Goal: Task Accomplishment & Management: Manage account settings

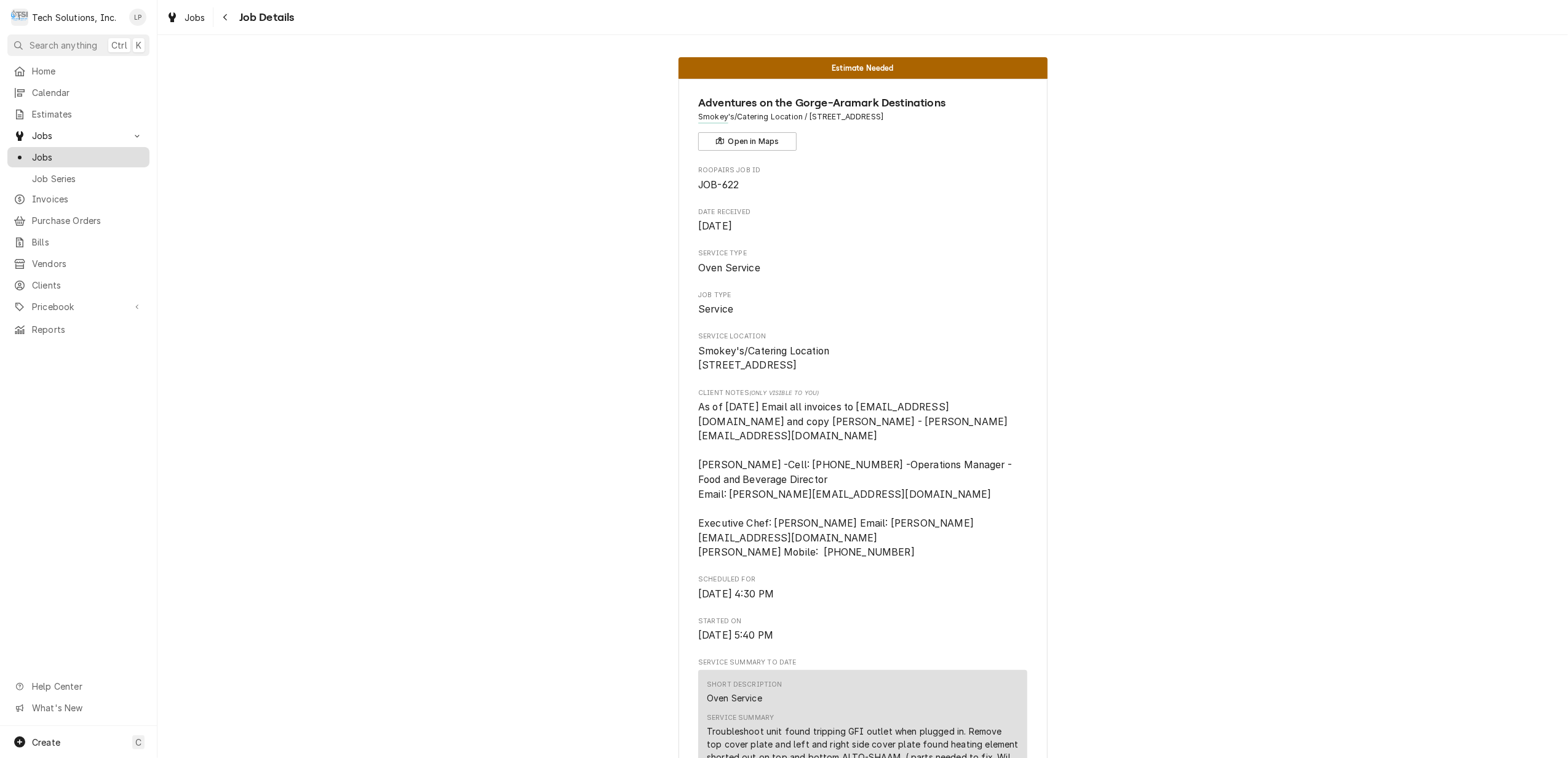
click at [41, 153] on span "Jobs" at bounding box center [88, 157] width 111 height 13
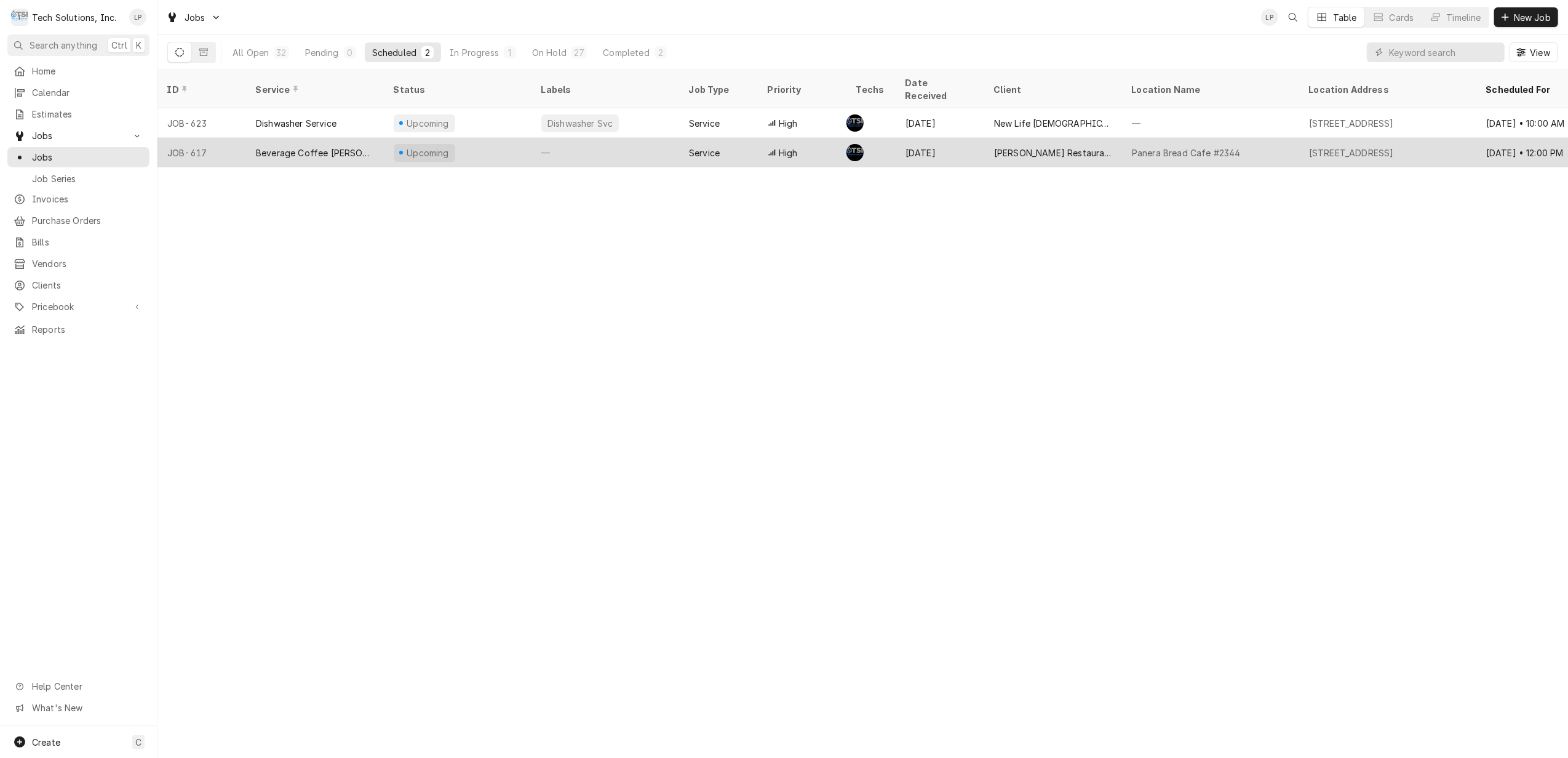
click at [492, 138] on div "Upcoming" at bounding box center [457, 153] width 148 height 30
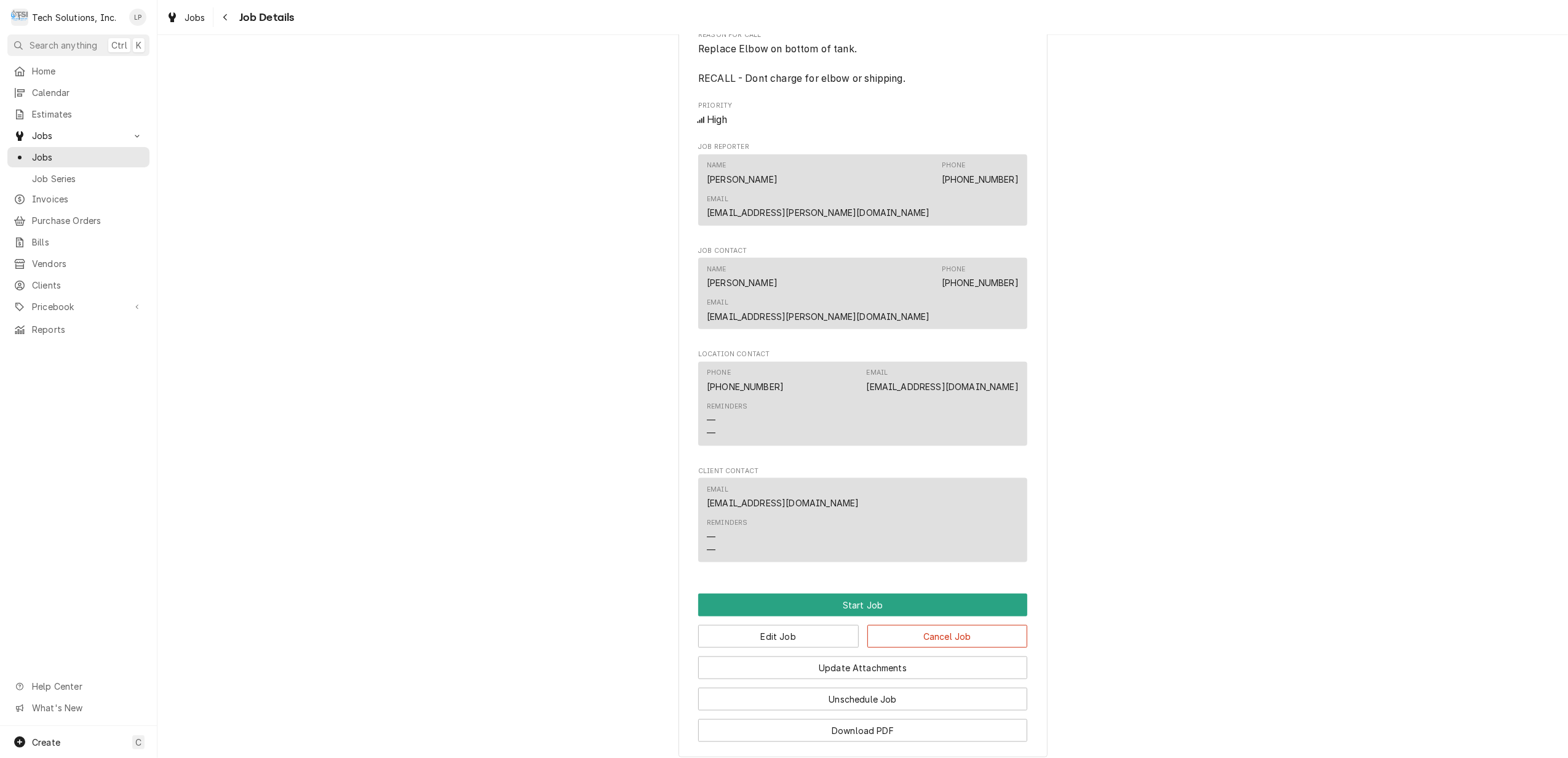
scroll to position [1454, 0]
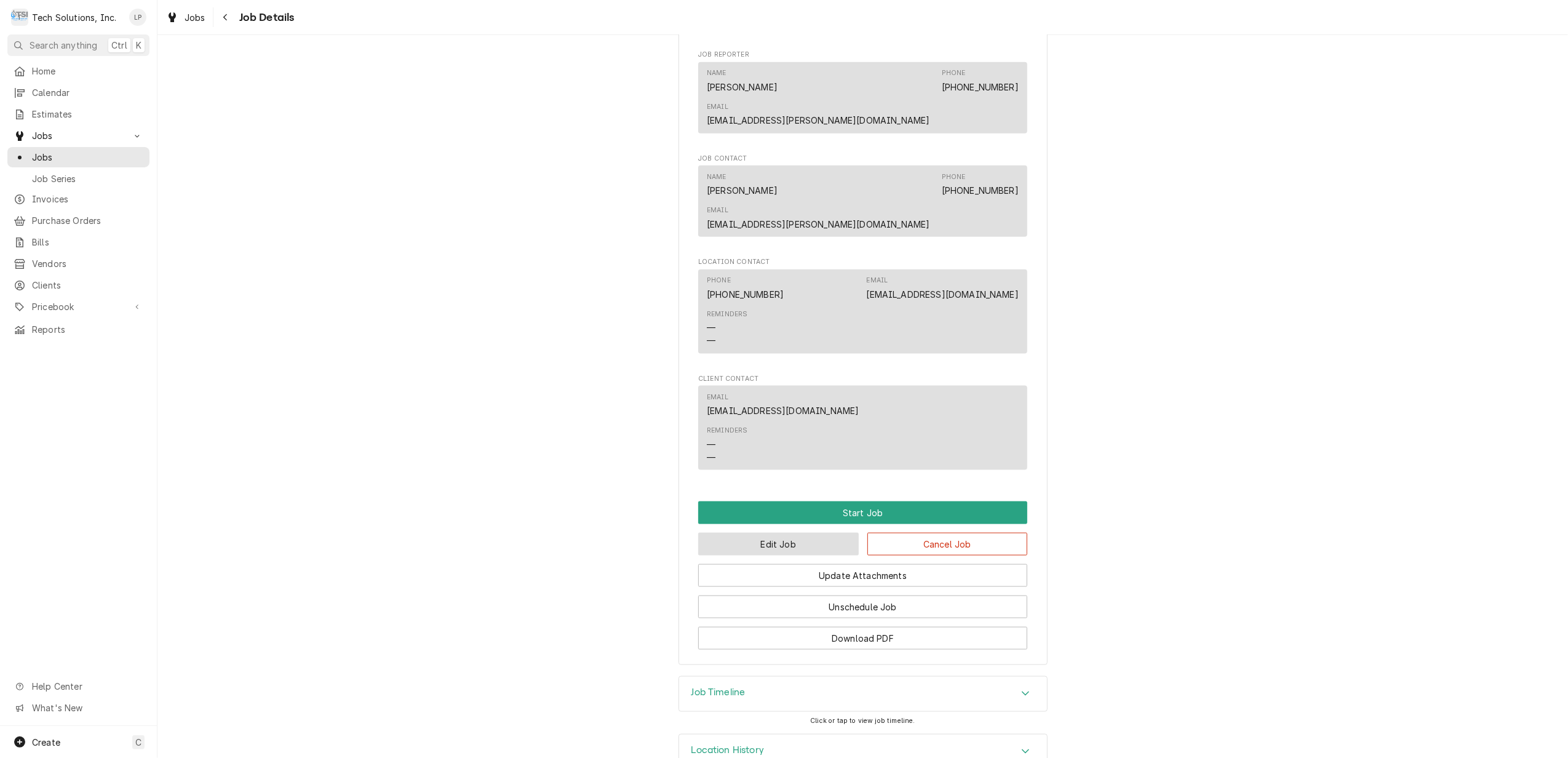
click at [808, 533] on button "Edit Job" at bounding box center [779, 544] width 161 height 23
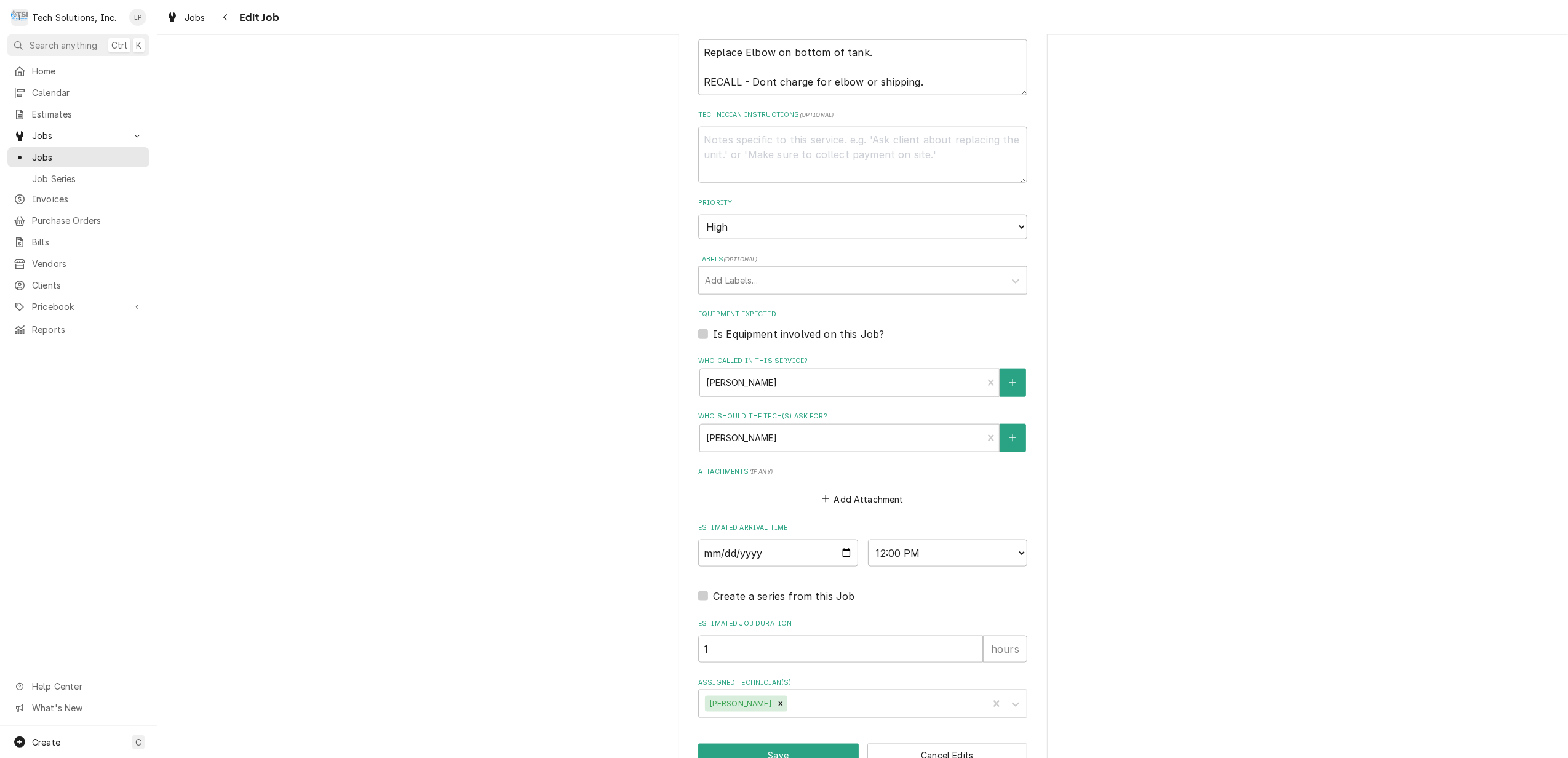
scroll to position [1424, 0]
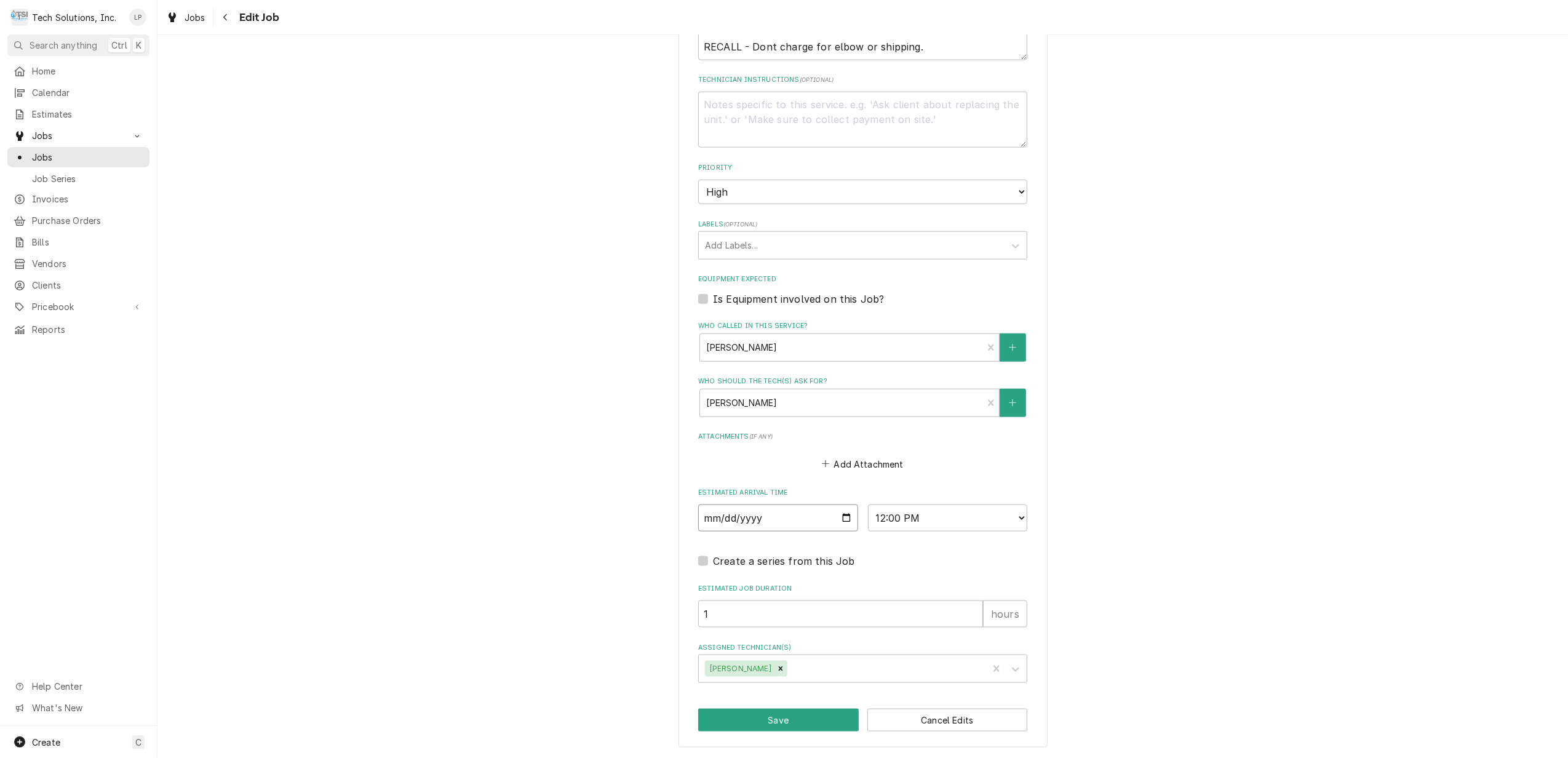
click at [837, 517] on input "2025-08-22" at bounding box center [778, 517] width 160 height 27
type textarea "x"
type input "2025-08-20"
type textarea "x"
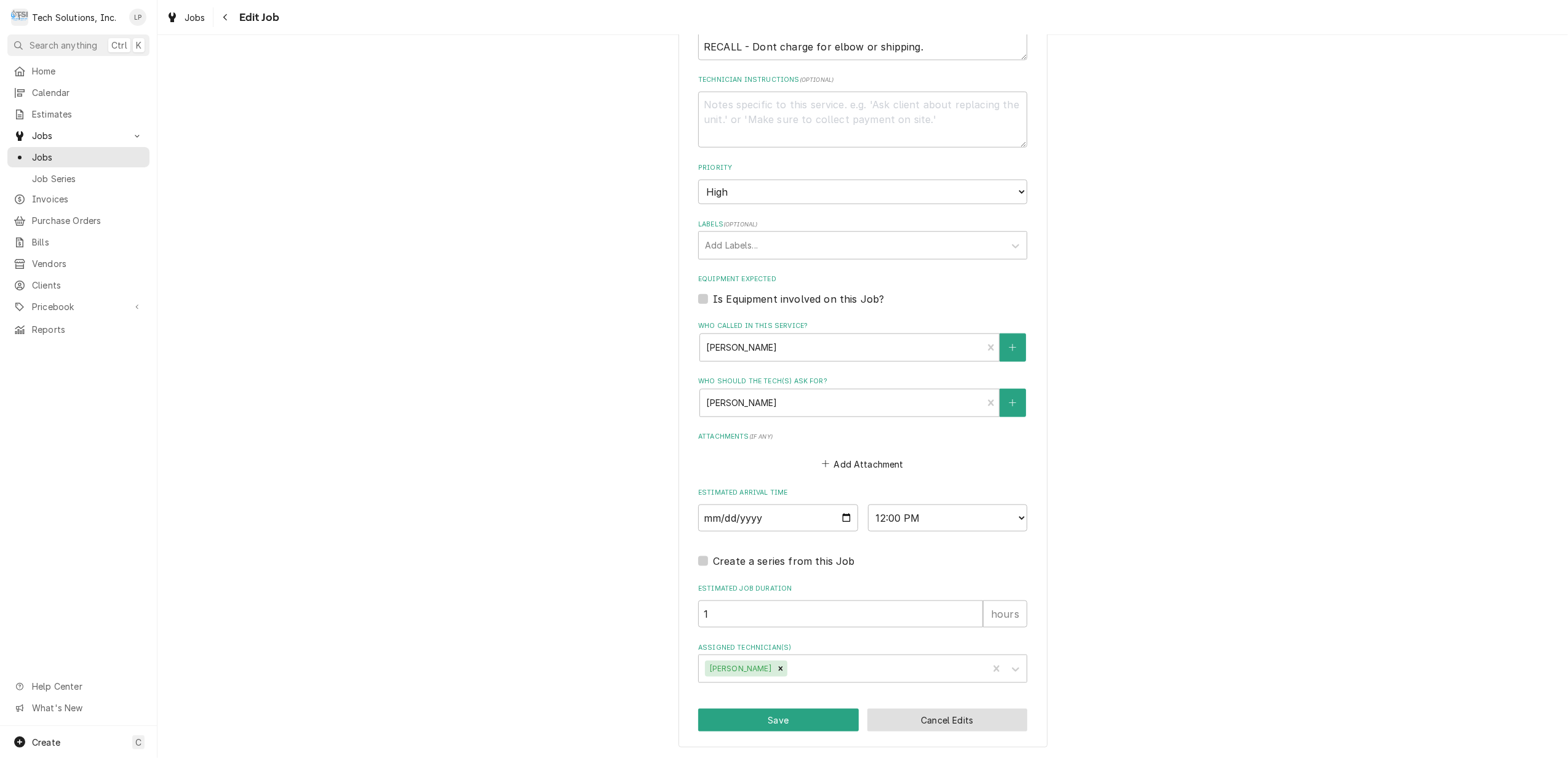
click at [975, 717] on button "Cancel Edits" at bounding box center [948, 720] width 161 height 23
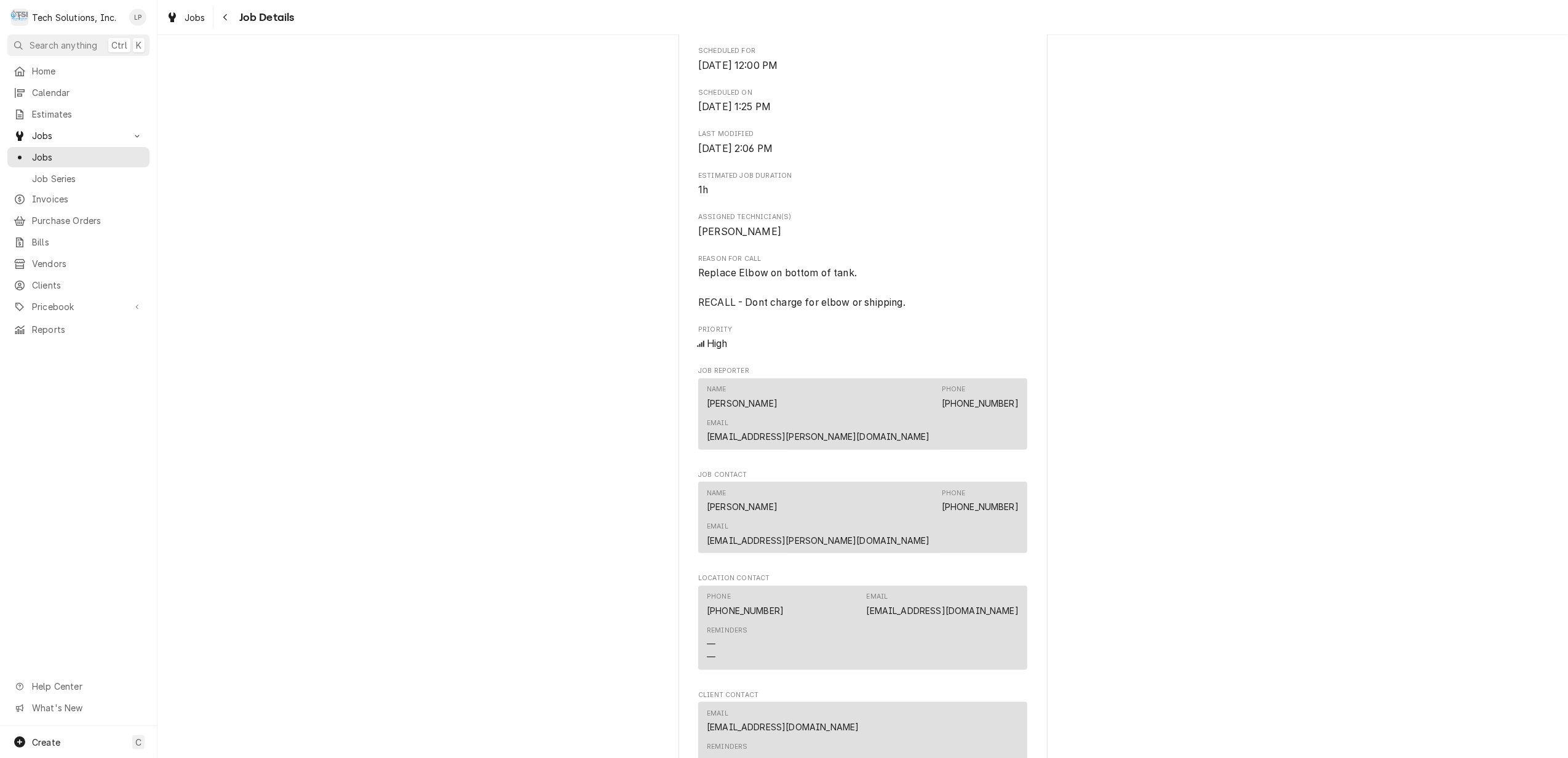
scroll to position [1454, 0]
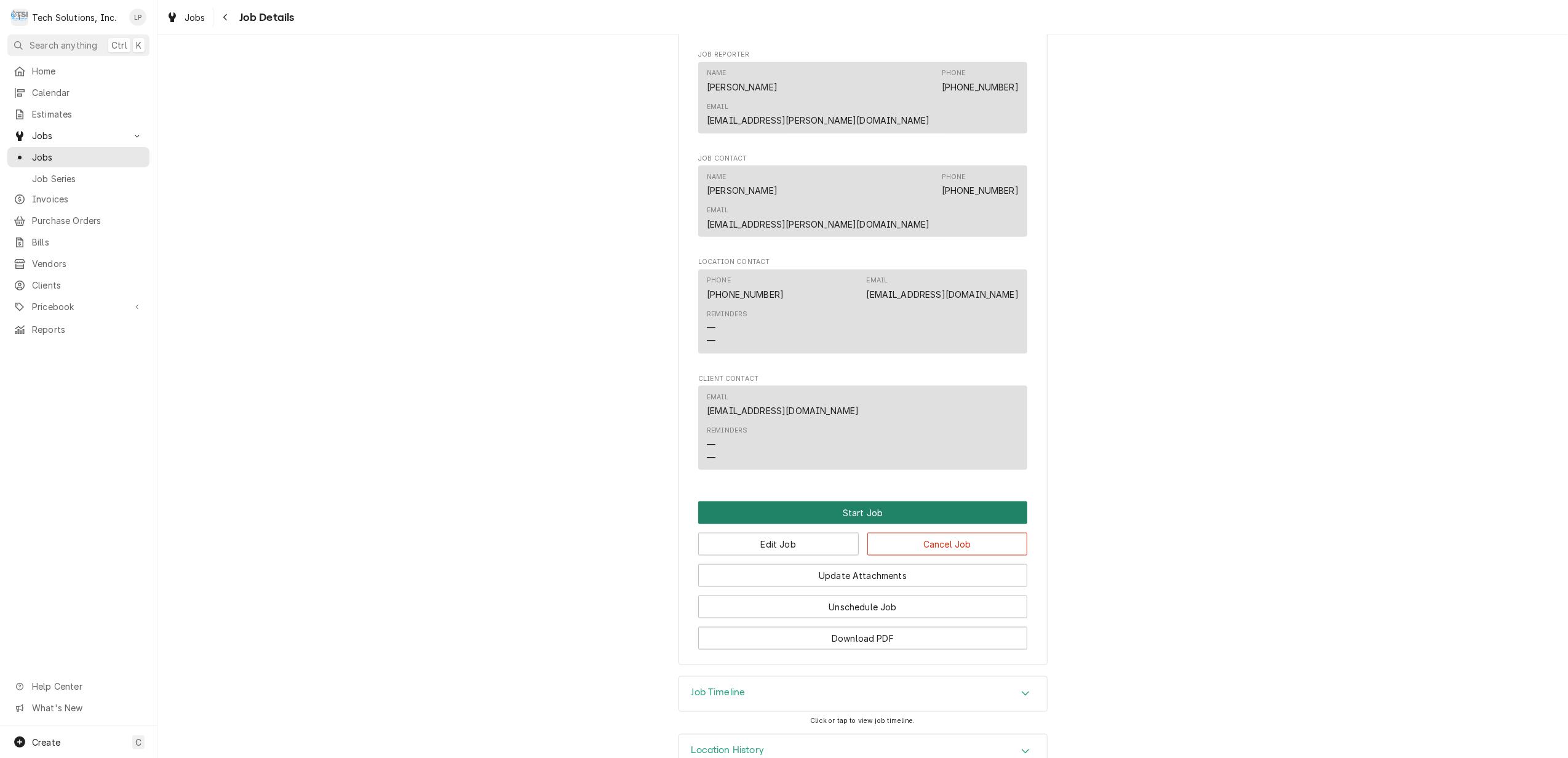
click at [887, 502] on button "Start Job" at bounding box center [863, 513] width 329 height 23
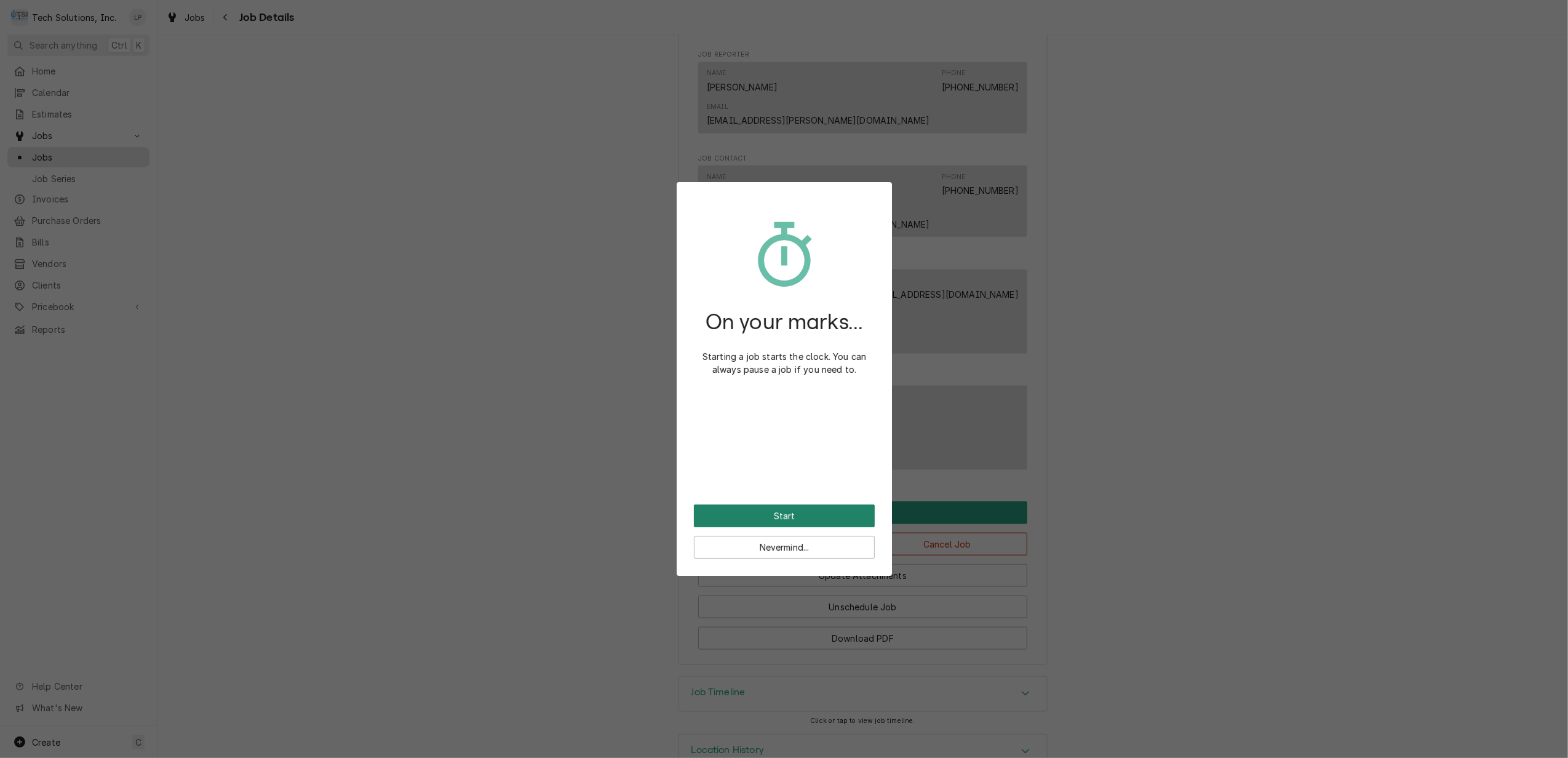
click at [805, 512] on button "Start" at bounding box center [784, 515] width 181 height 23
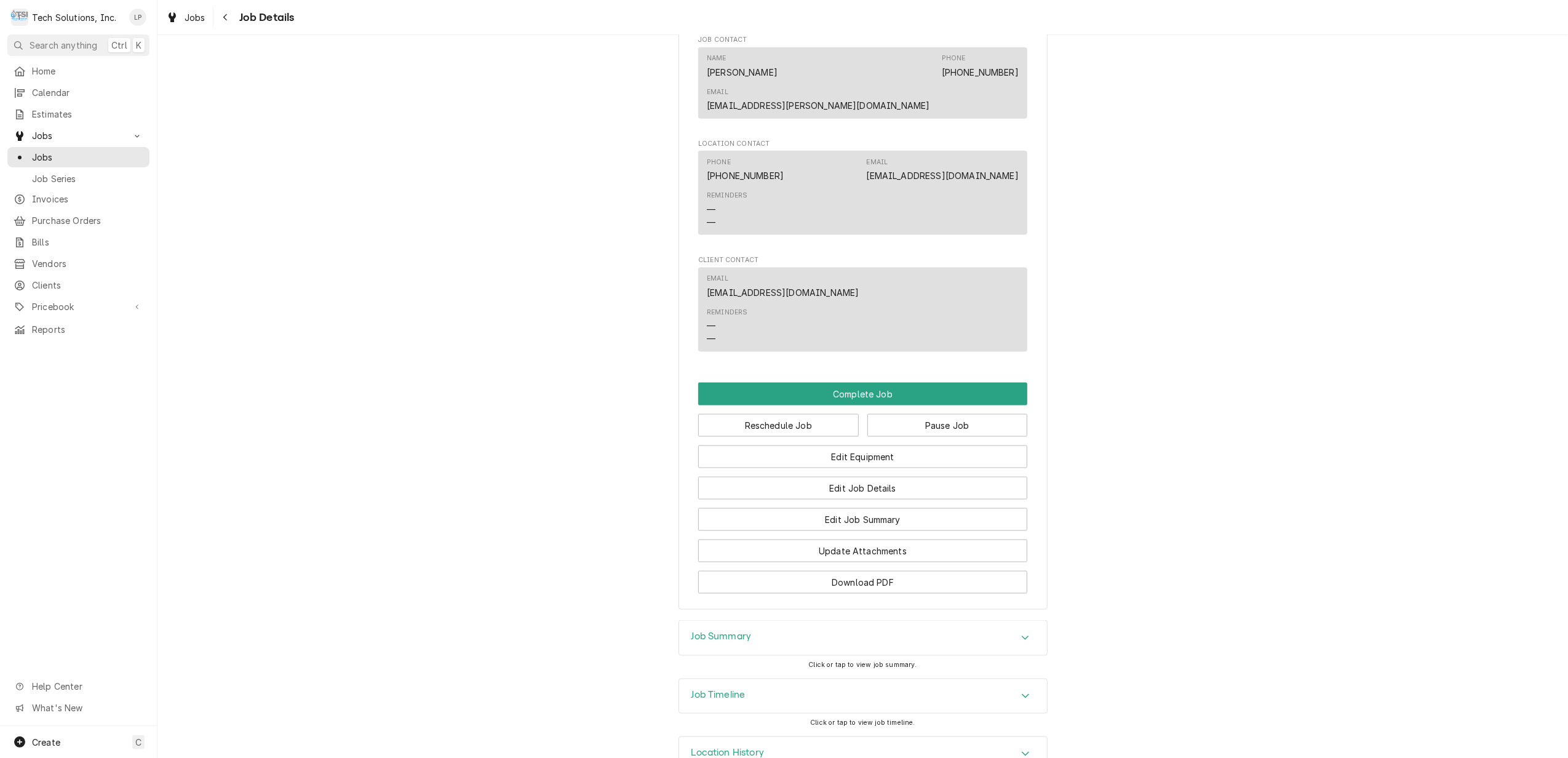
scroll to position [1618, 0]
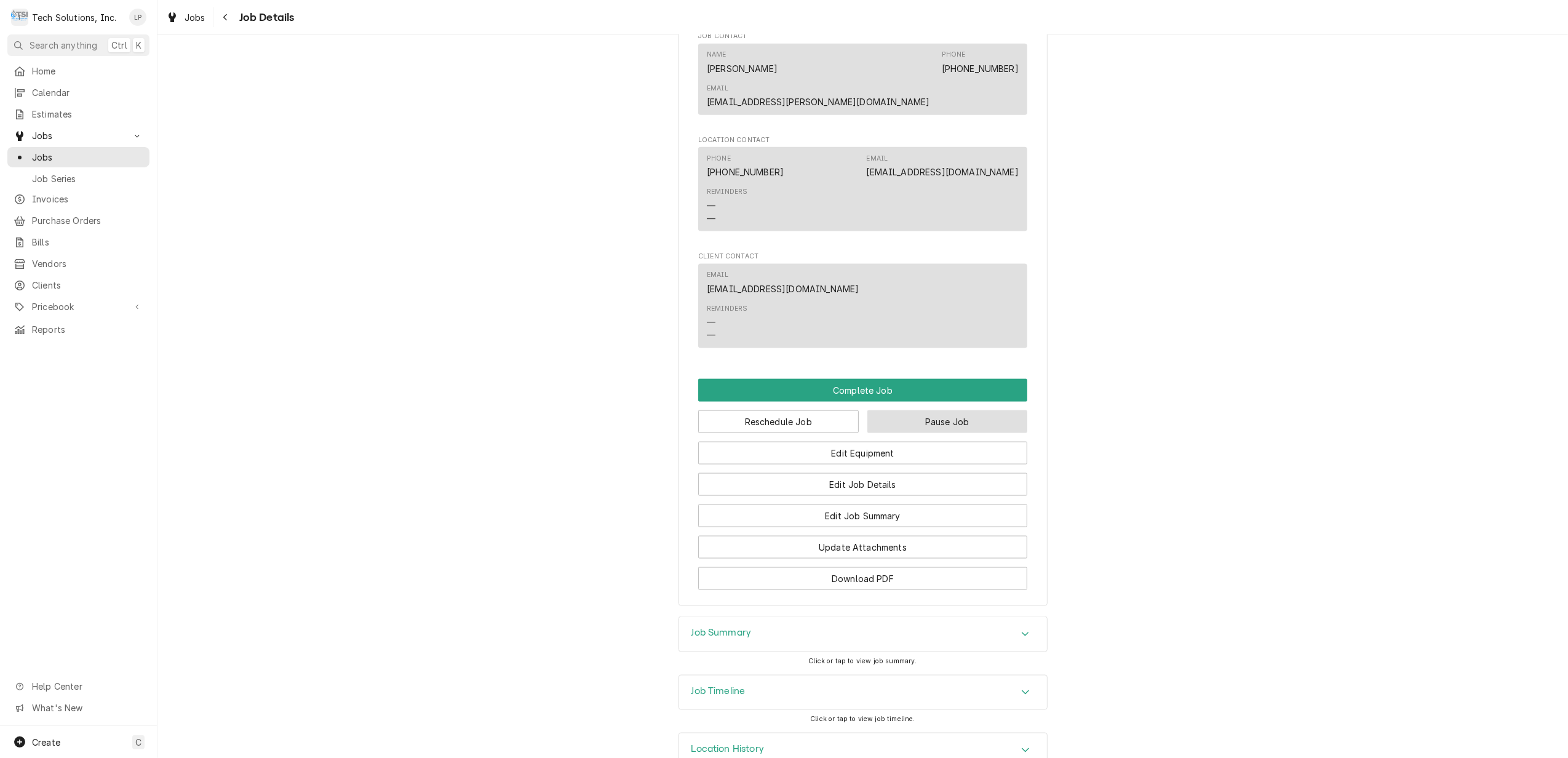
click at [935, 410] on button "Pause Job" at bounding box center [948, 421] width 161 height 23
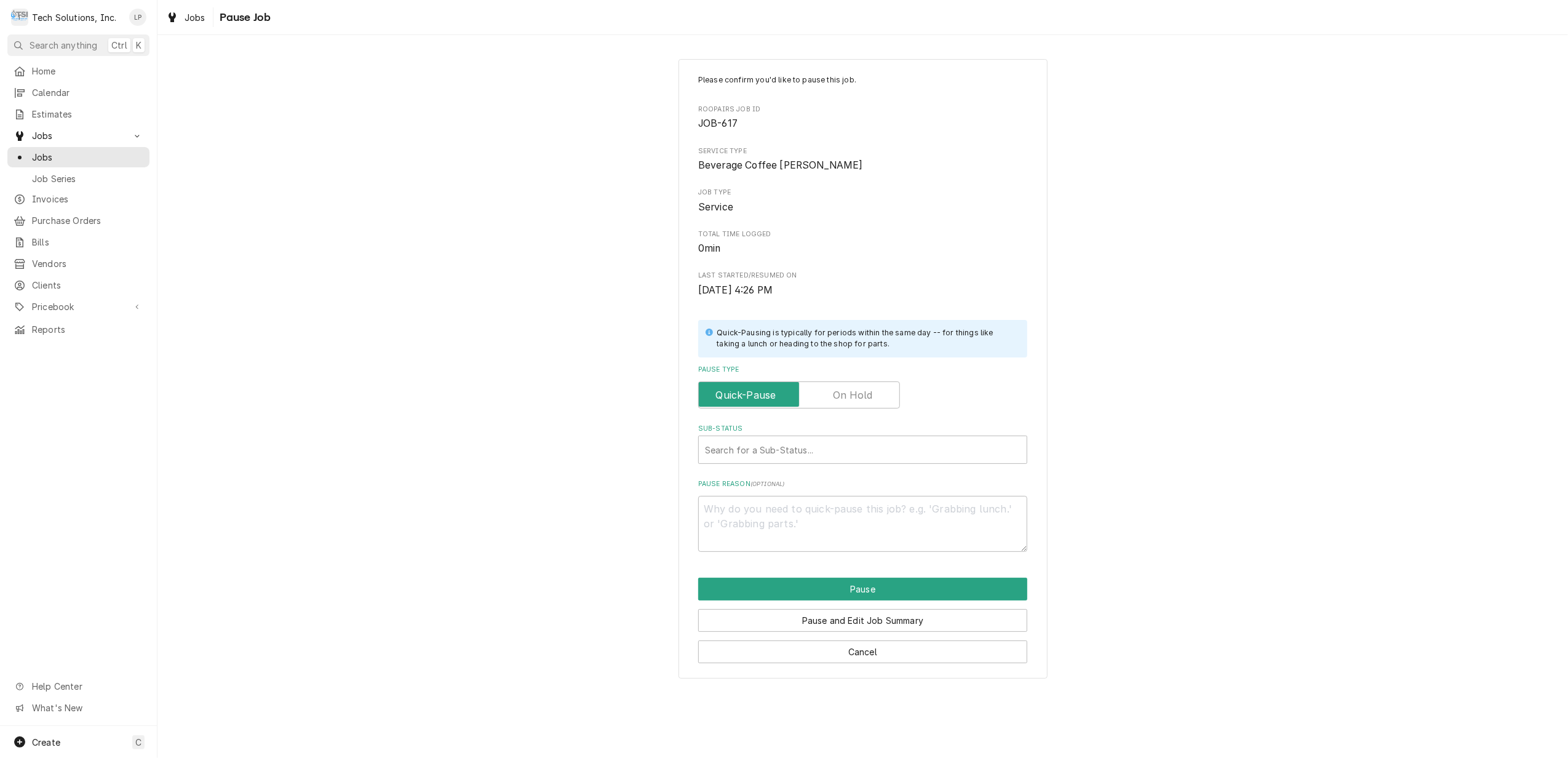
click at [869, 398] on label "Pause Type" at bounding box center [799, 394] width 202 height 27
click at [869, 398] on input "Pause Type" at bounding box center [799, 394] width 191 height 27
checkbox input "true"
click at [921, 449] on div "Sub-Status" at bounding box center [862, 450] width 315 height 22
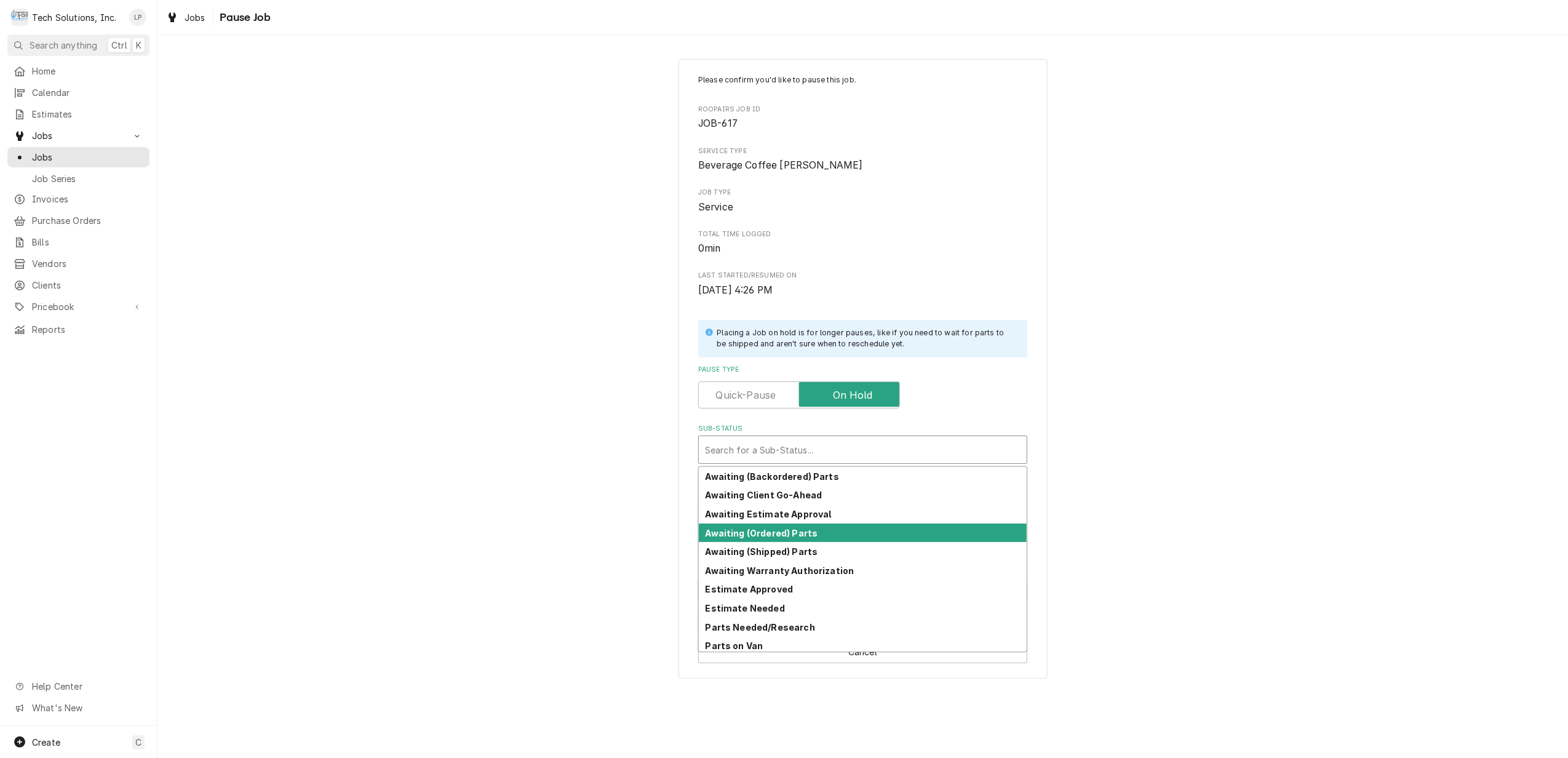
scroll to position [60, 0]
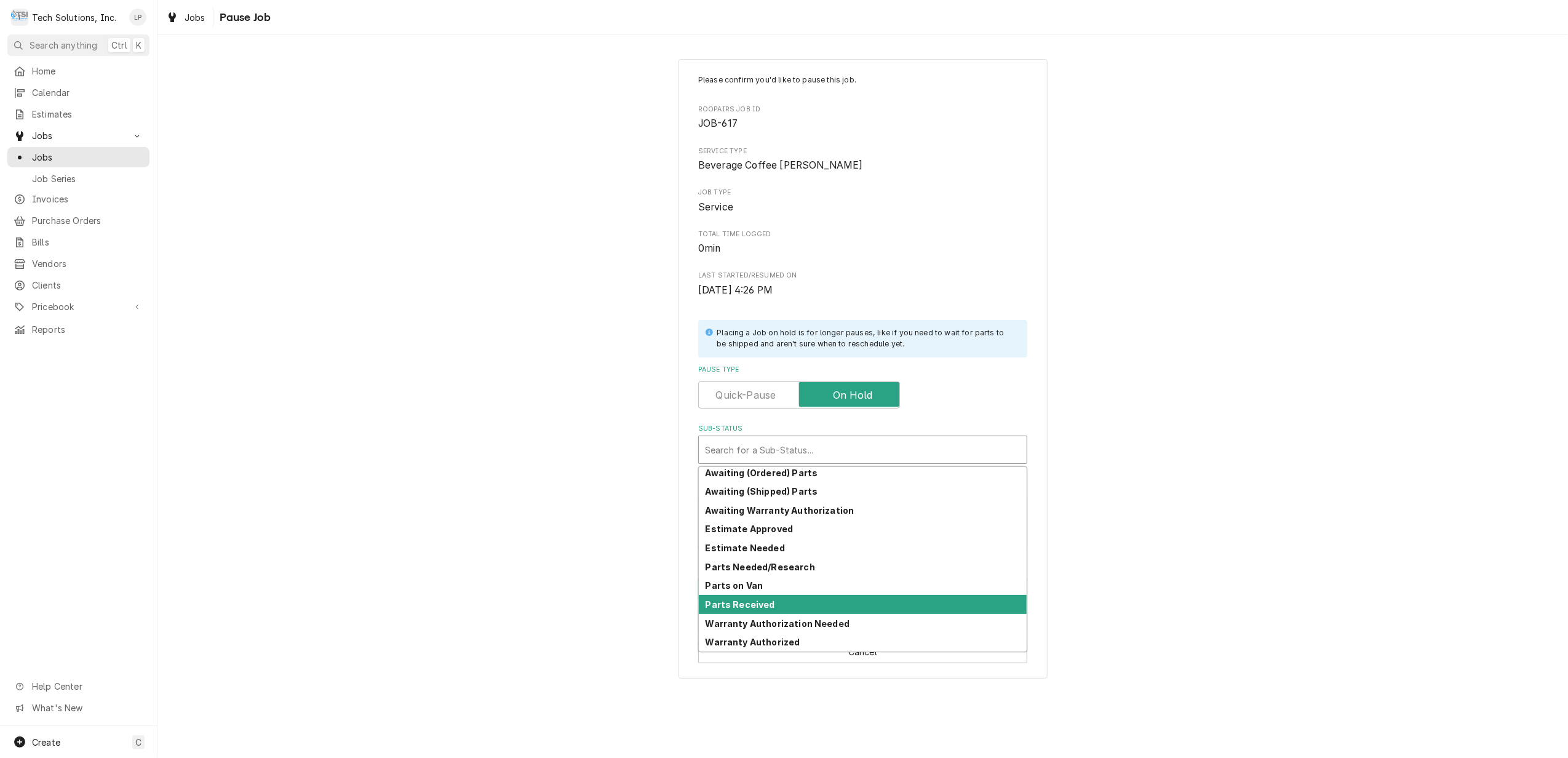
click at [909, 604] on div "Parts Received" at bounding box center [862, 605] width 328 height 19
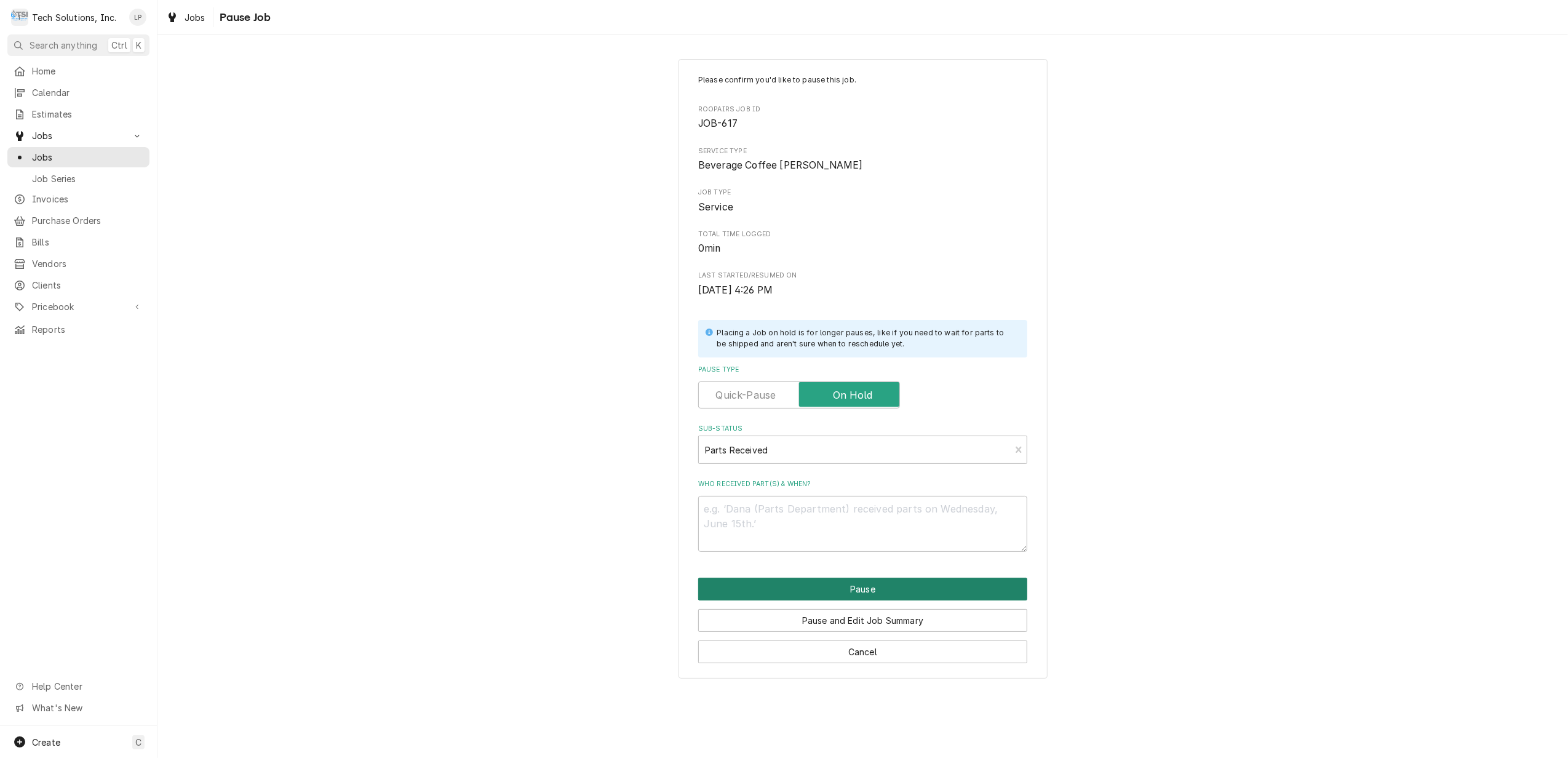
click at [887, 584] on button "Pause" at bounding box center [863, 589] width 329 height 23
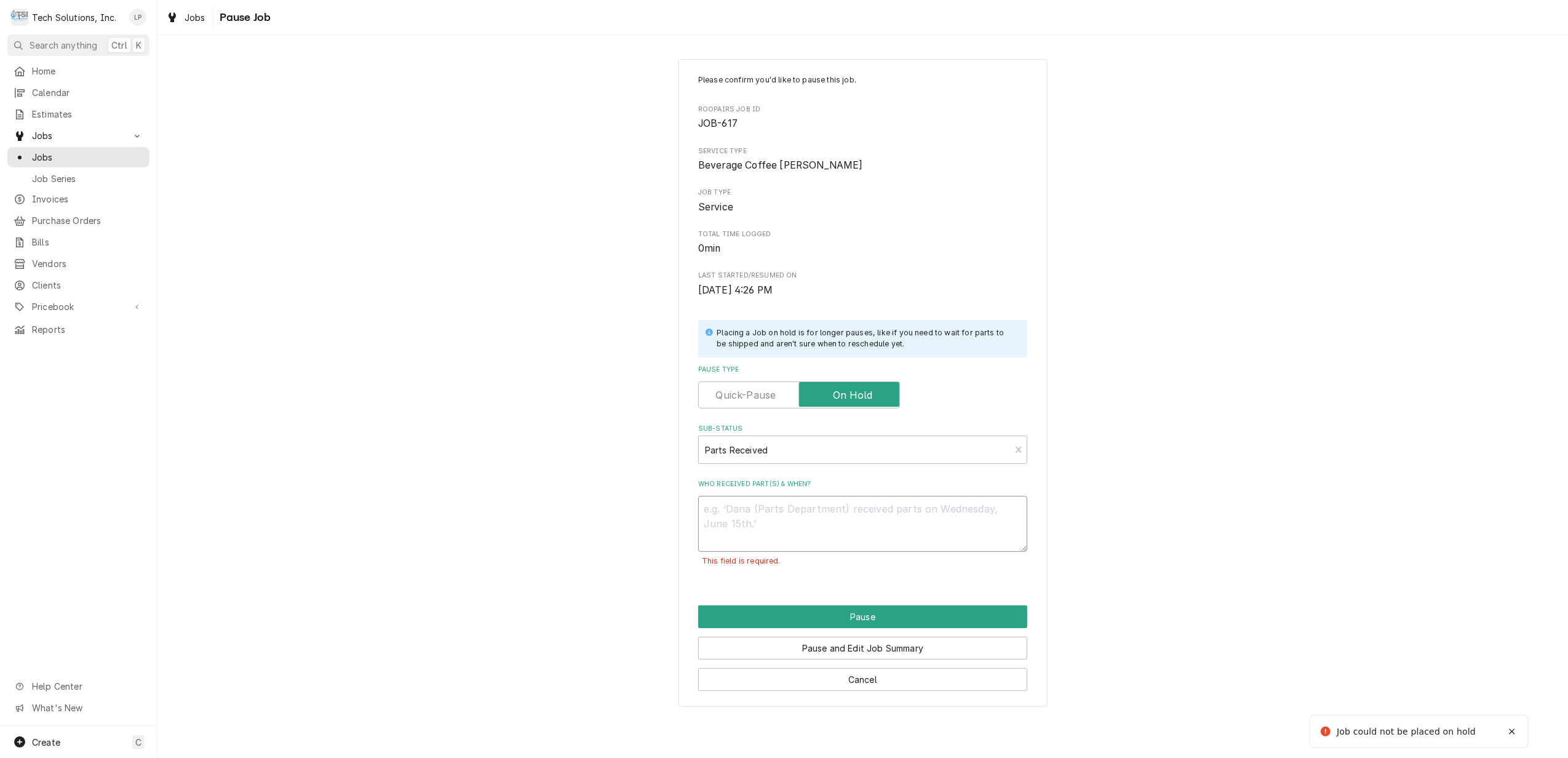
click at [891, 512] on textarea "Who received part(s) & when?" at bounding box center [863, 524] width 329 height 56
type textarea "x"
type textarea "J"
type textarea "x"
type textarea "Jo"
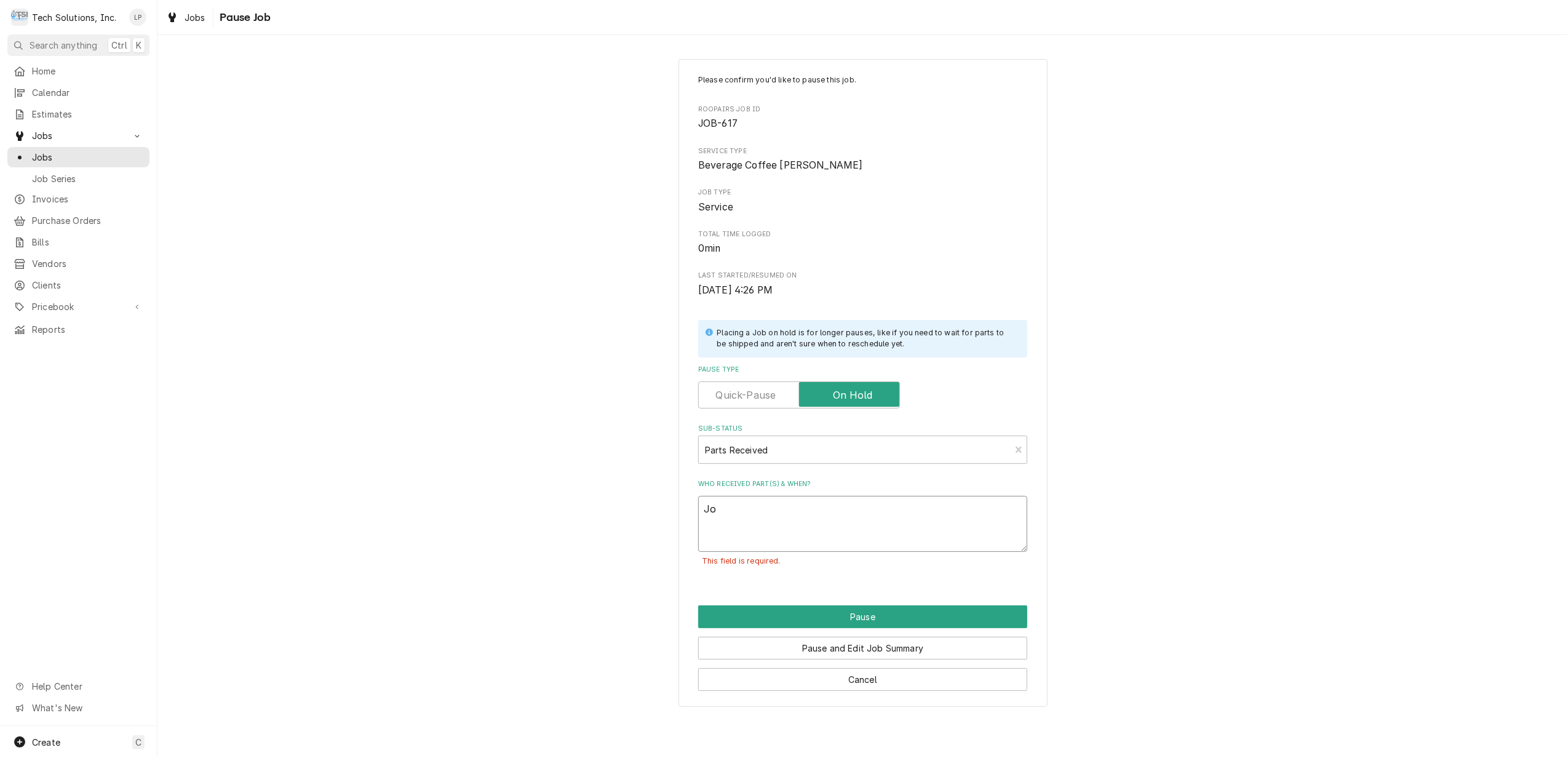
type textarea "x"
type textarea "Joe"
type textarea "x"
type textarea "Joe"
type textarea "x"
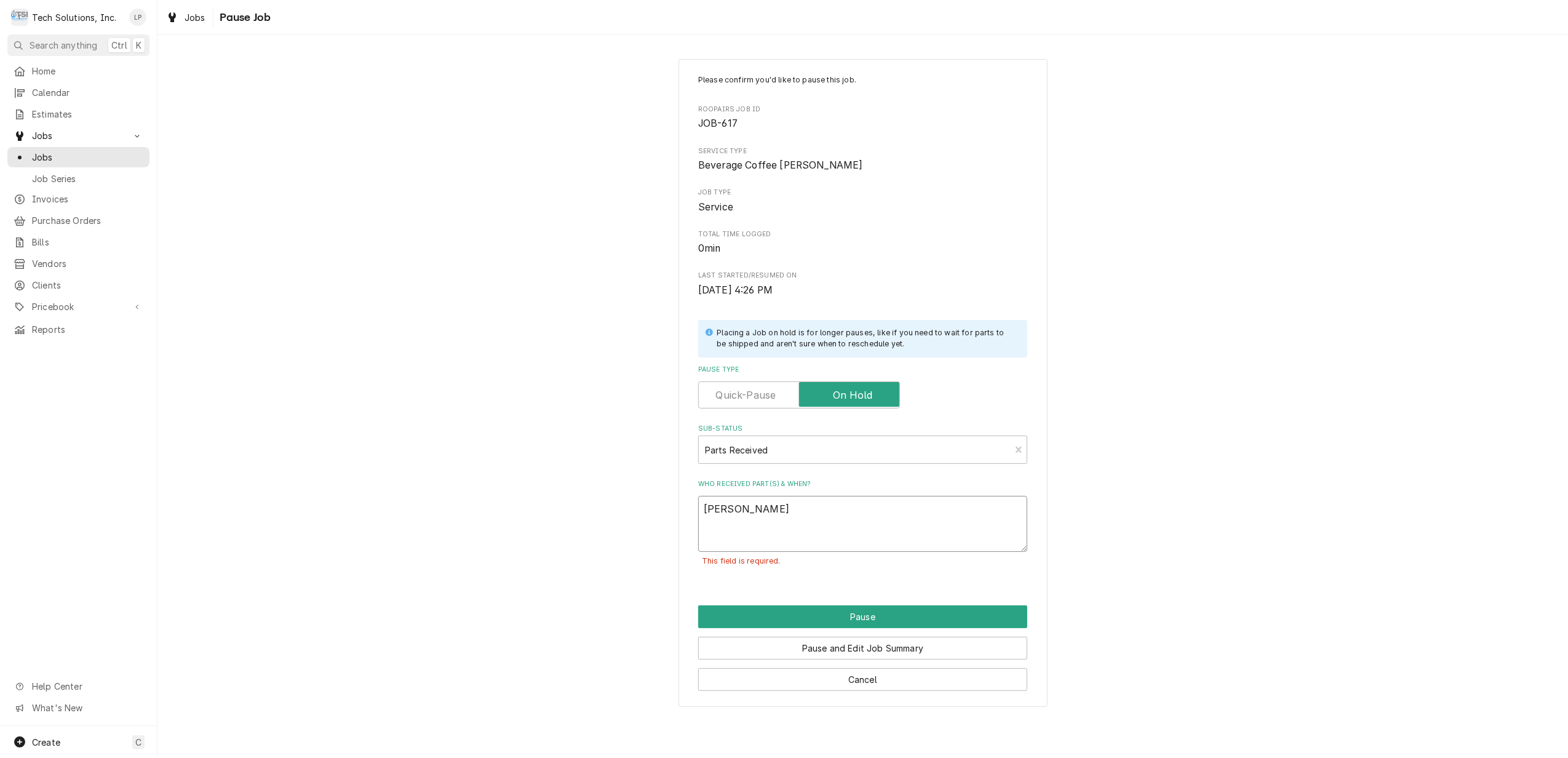
type textarea "Joe t"
type textarea "x"
type textarea "Joe ta"
type textarea "x"
type textarea "Joe tak"
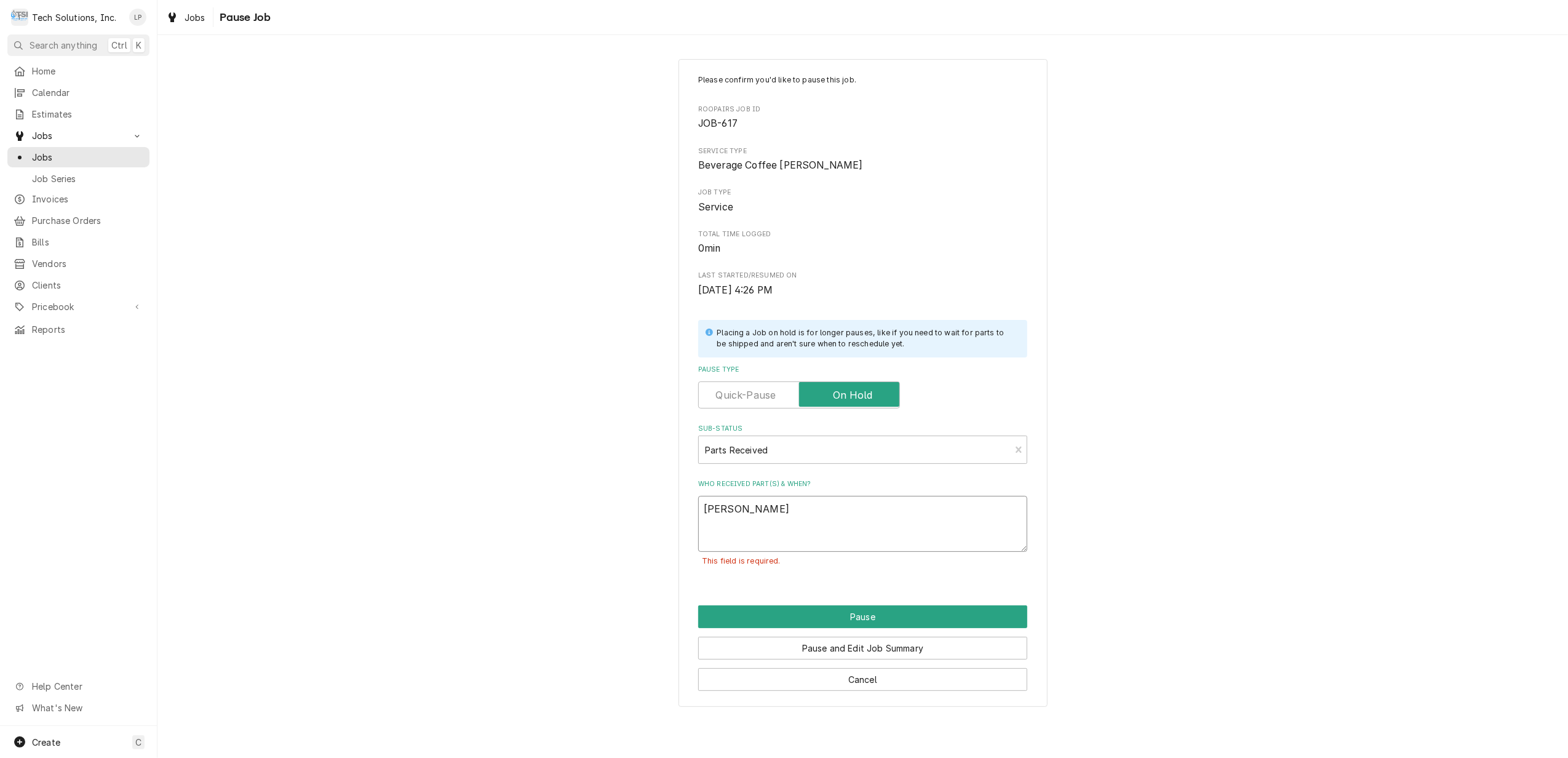
type textarea "x"
type textarea "Joe taki"
type textarea "x"
type textarea "Joe takin"
type textarea "x"
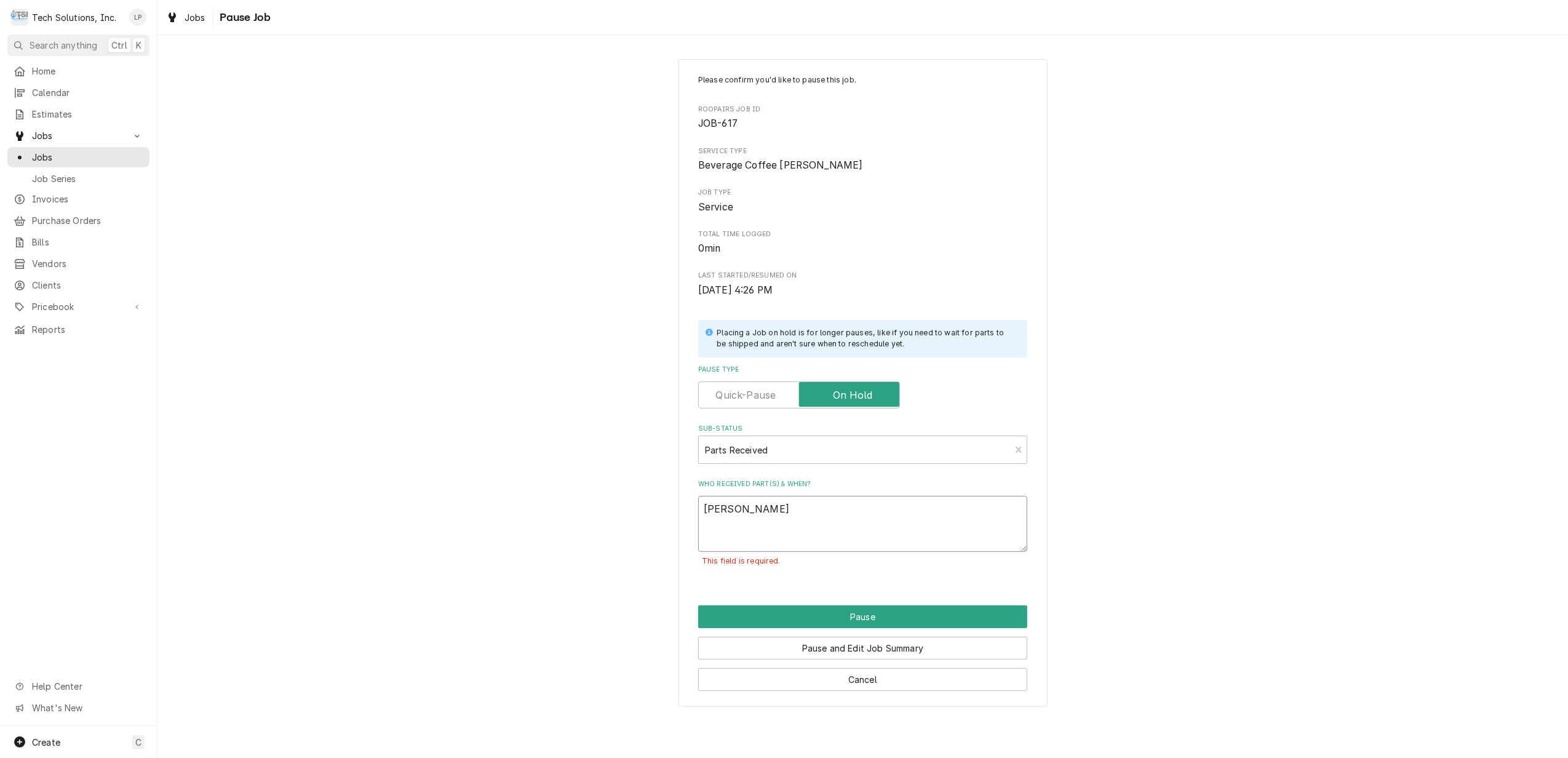
type textarea "Joe taking"
type textarea "x"
type textarea "Joe taking"
type textarea "x"
type textarea "Joe taking T"
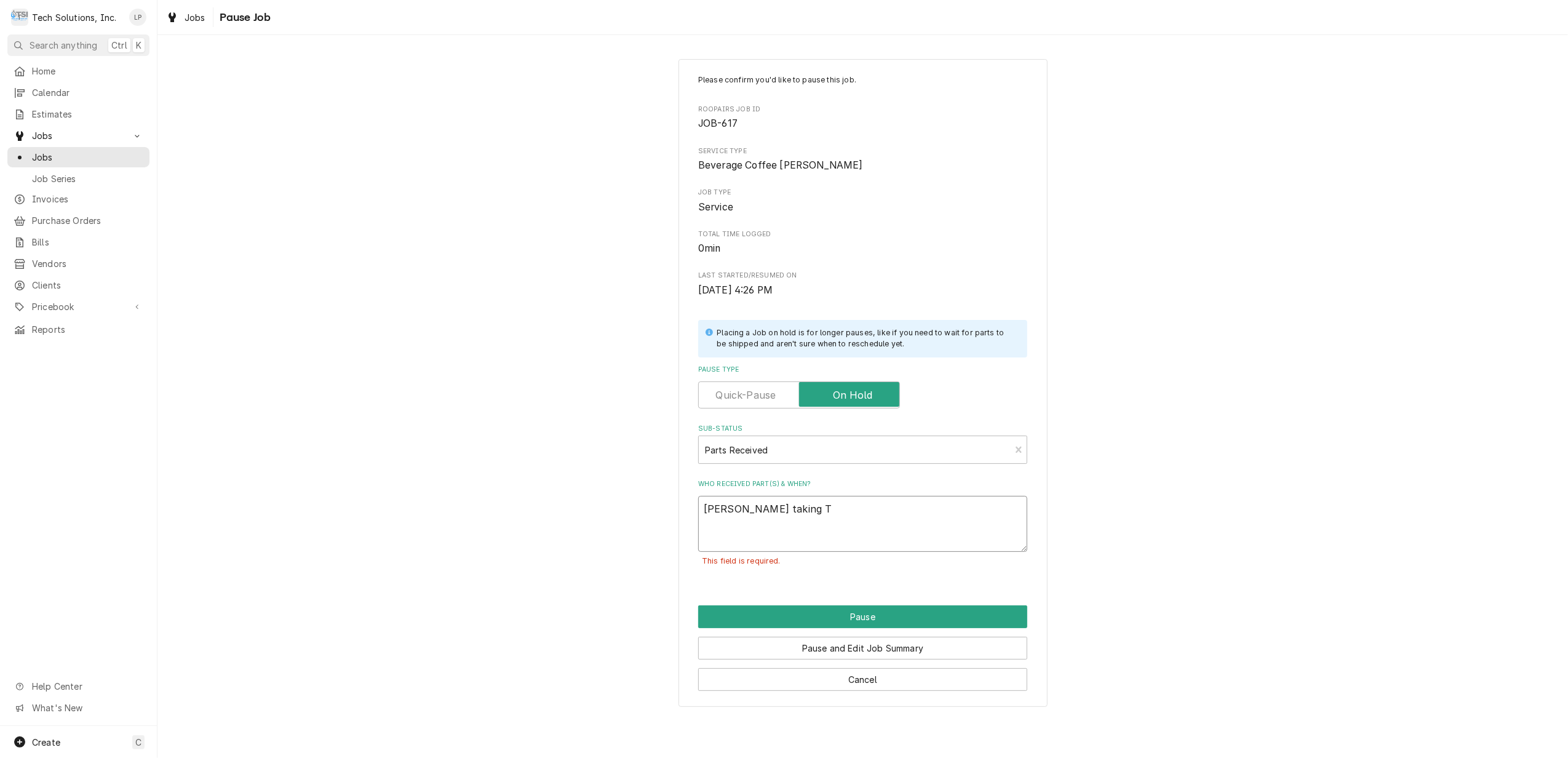
type textarea "x"
type textarea "Joe taking Ta"
type textarea "x"
type textarea "Joe taking Tan"
type textarea "x"
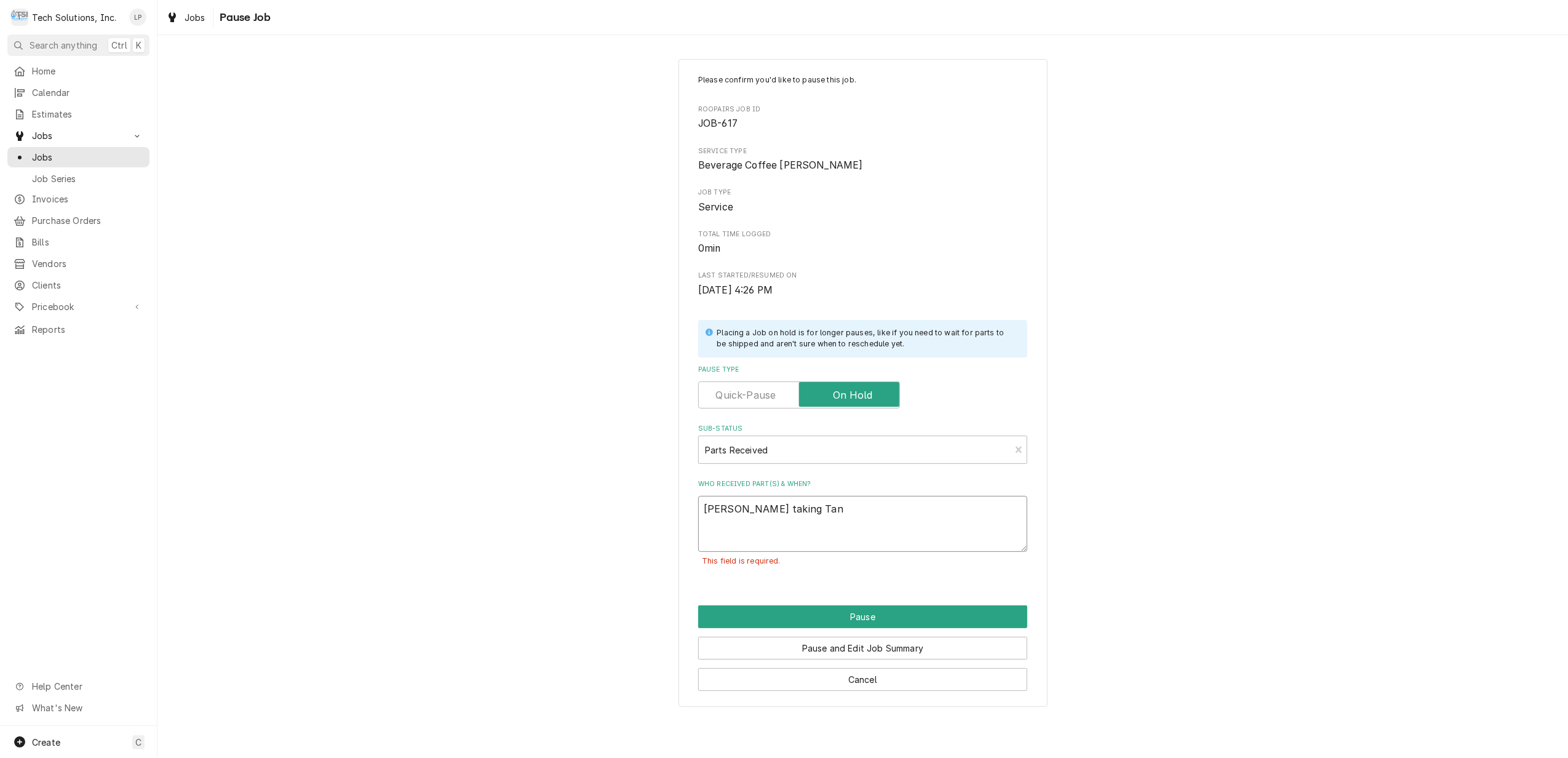
type textarea "Joe taking Tank"
type textarea "x"
type textarea "Joe taking Tank"
type textarea "x"
type textarea "Joe taking Tank F"
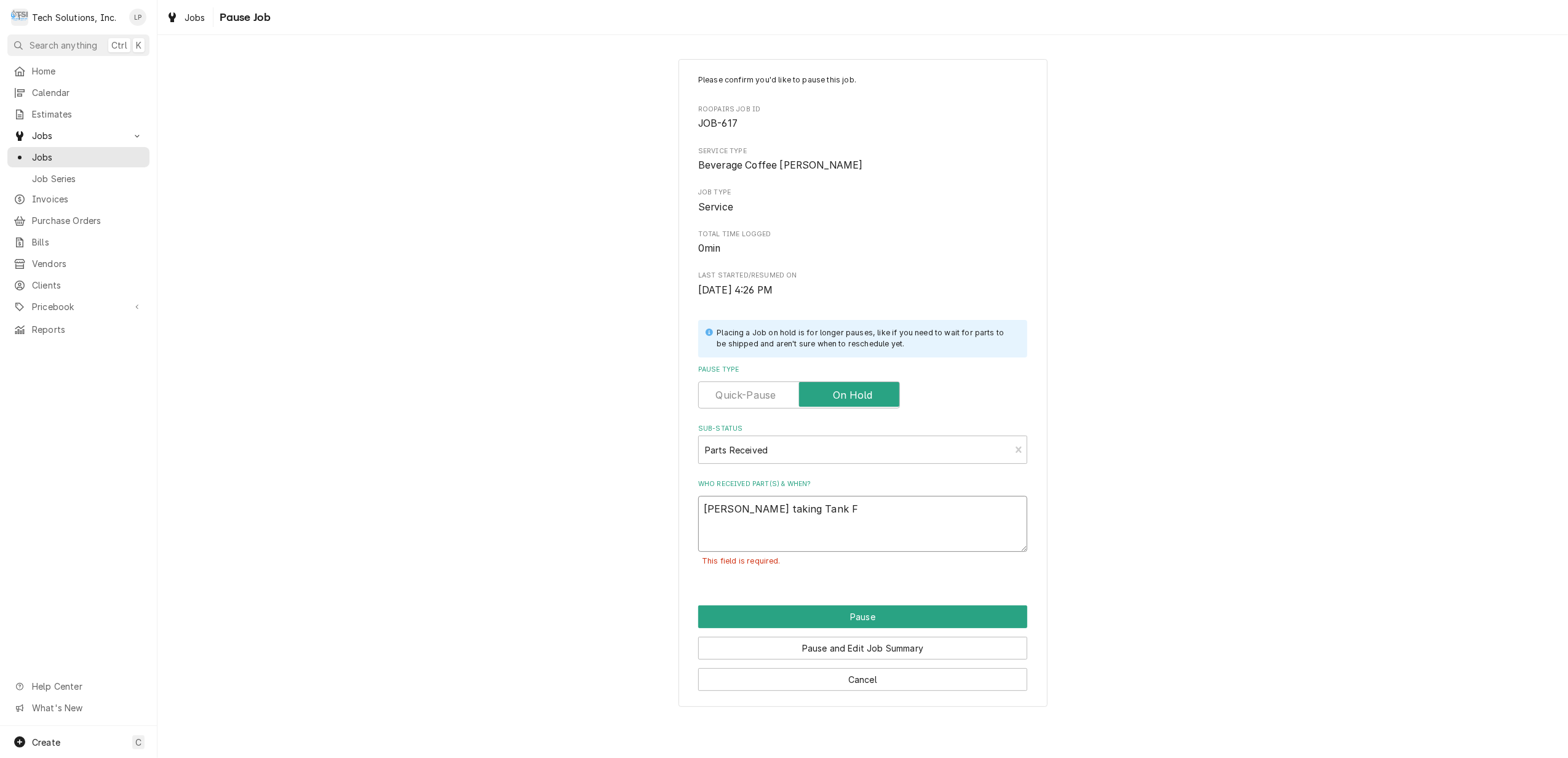
type textarea "x"
type textarea "Joe taking Tank Fi"
type textarea "x"
type textarea "Joe taking Tank Fit"
type textarea "x"
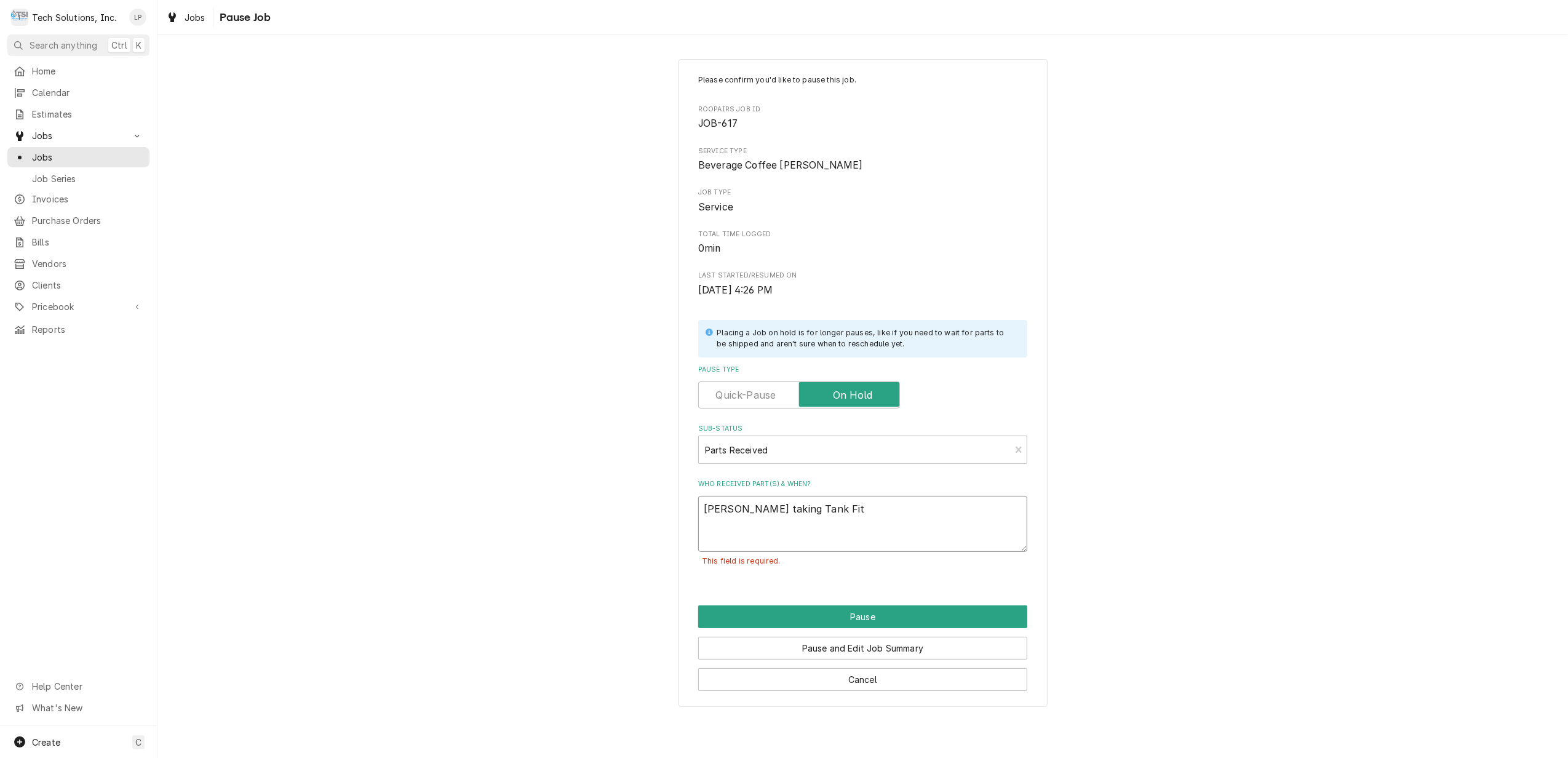
type textarea "Joe taking Tank Fitt"
type textarea "x"
type textarea "Joe taking Tank Fitti"
type textarea "x"
type textarea "Joe taking Tank Fittin"
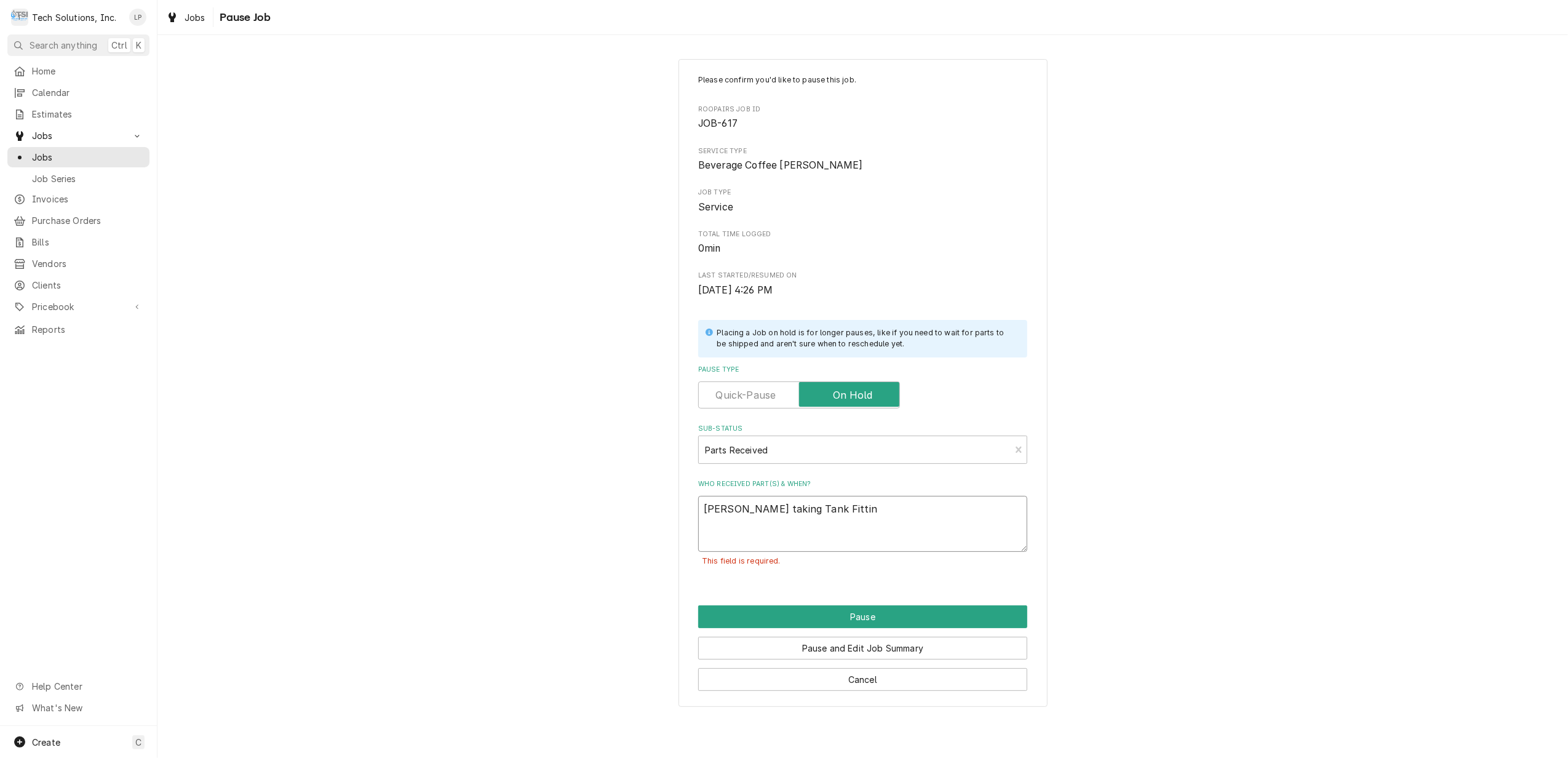
type textarea "x"
type textarea "Joe taking Tank Fitting"
type textarea "x"
type textarea "Joe taking Tank Fitting"
type textarea "x"
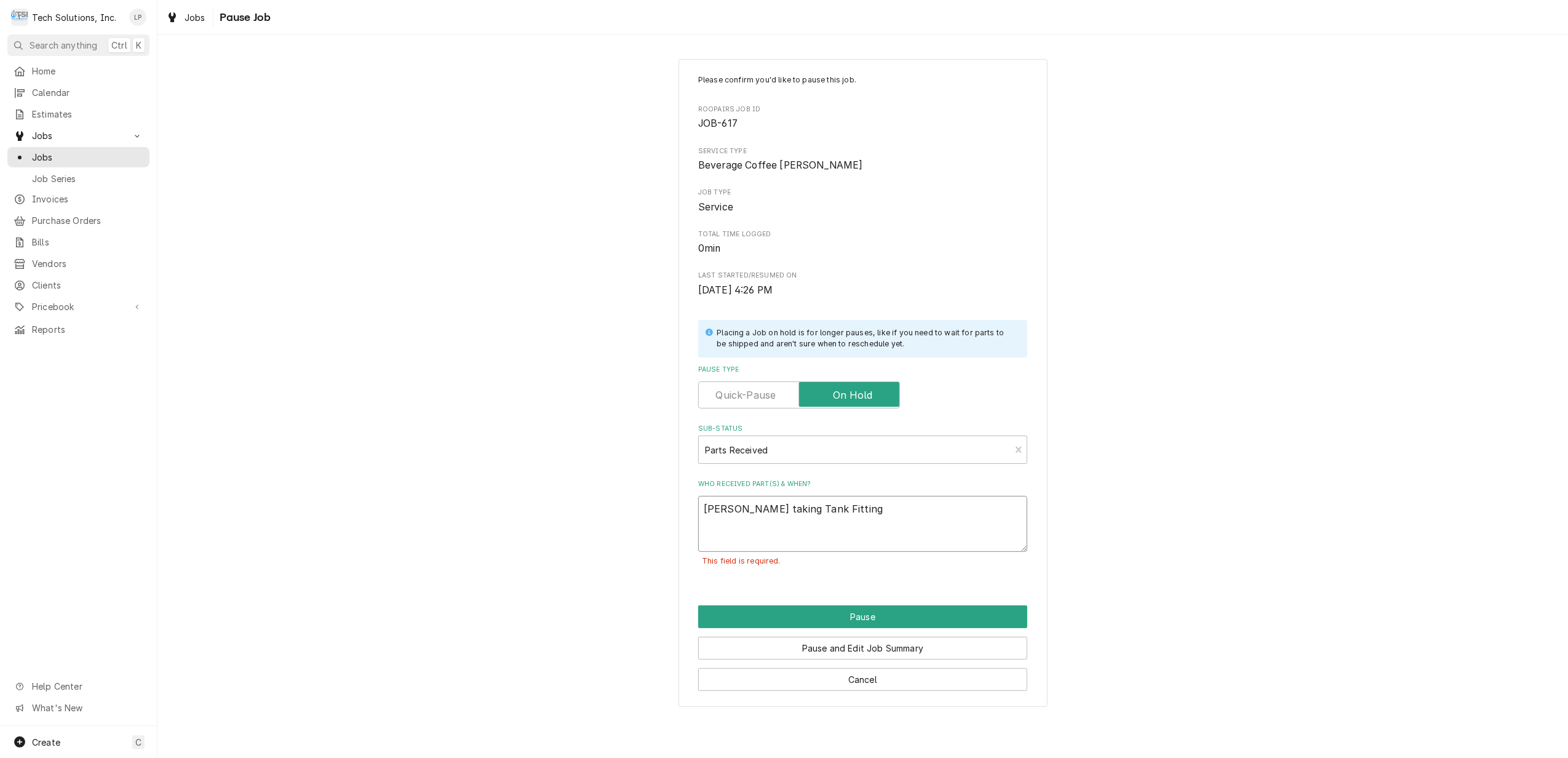
type textarea "Joe taking Tank Fitting t"
type textarea "x"
type textarea "Joe taking Tank Fitting to"
type textarea "x"
type textarea "Joe taking Tank Fitting to"
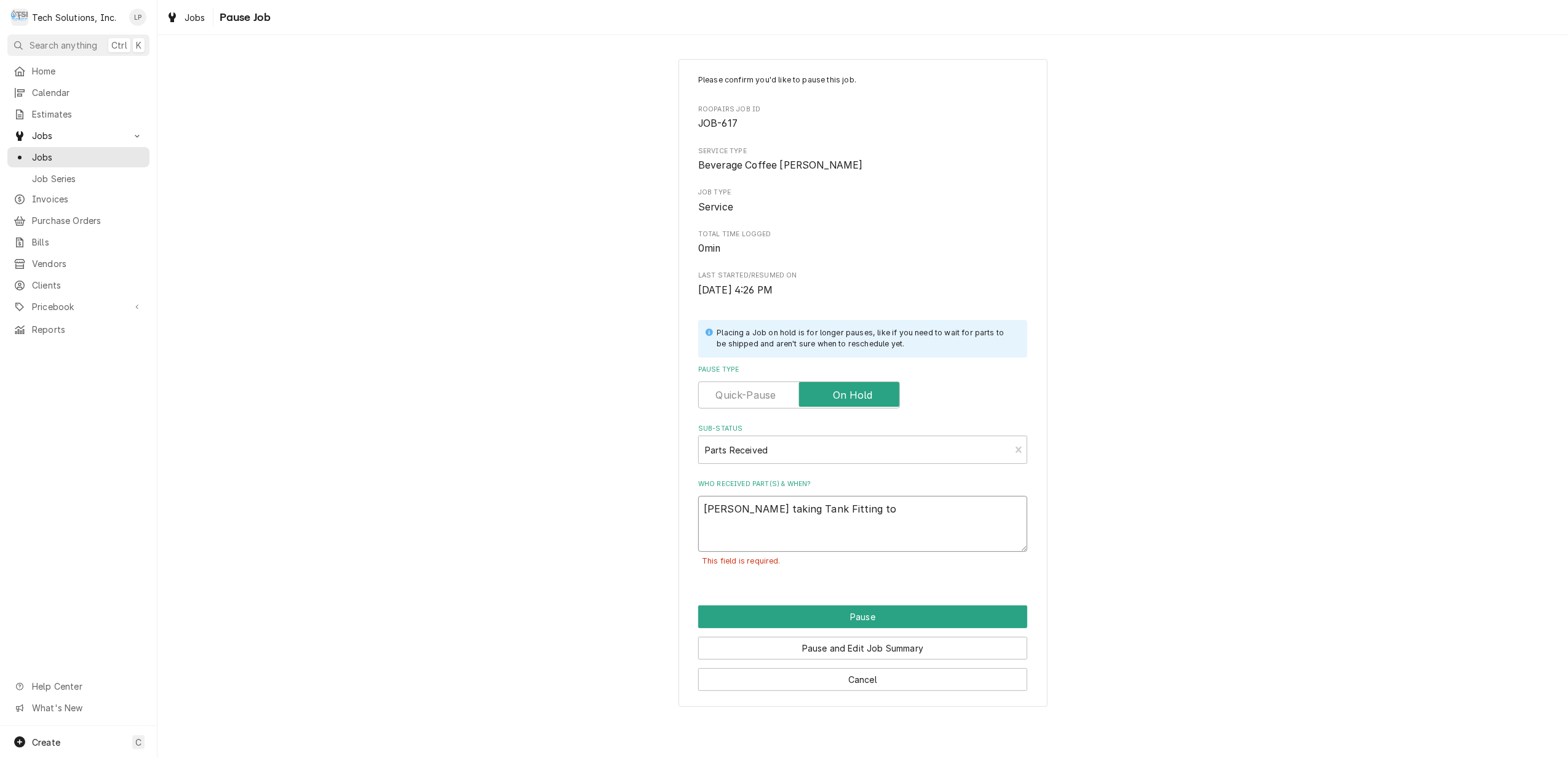
type textarea "x"
type textarea "Joe taking Tank Fitting to o"
type textarea "x"
type textarea "Joe taking Tank Fitting to of"
type textarea "x"
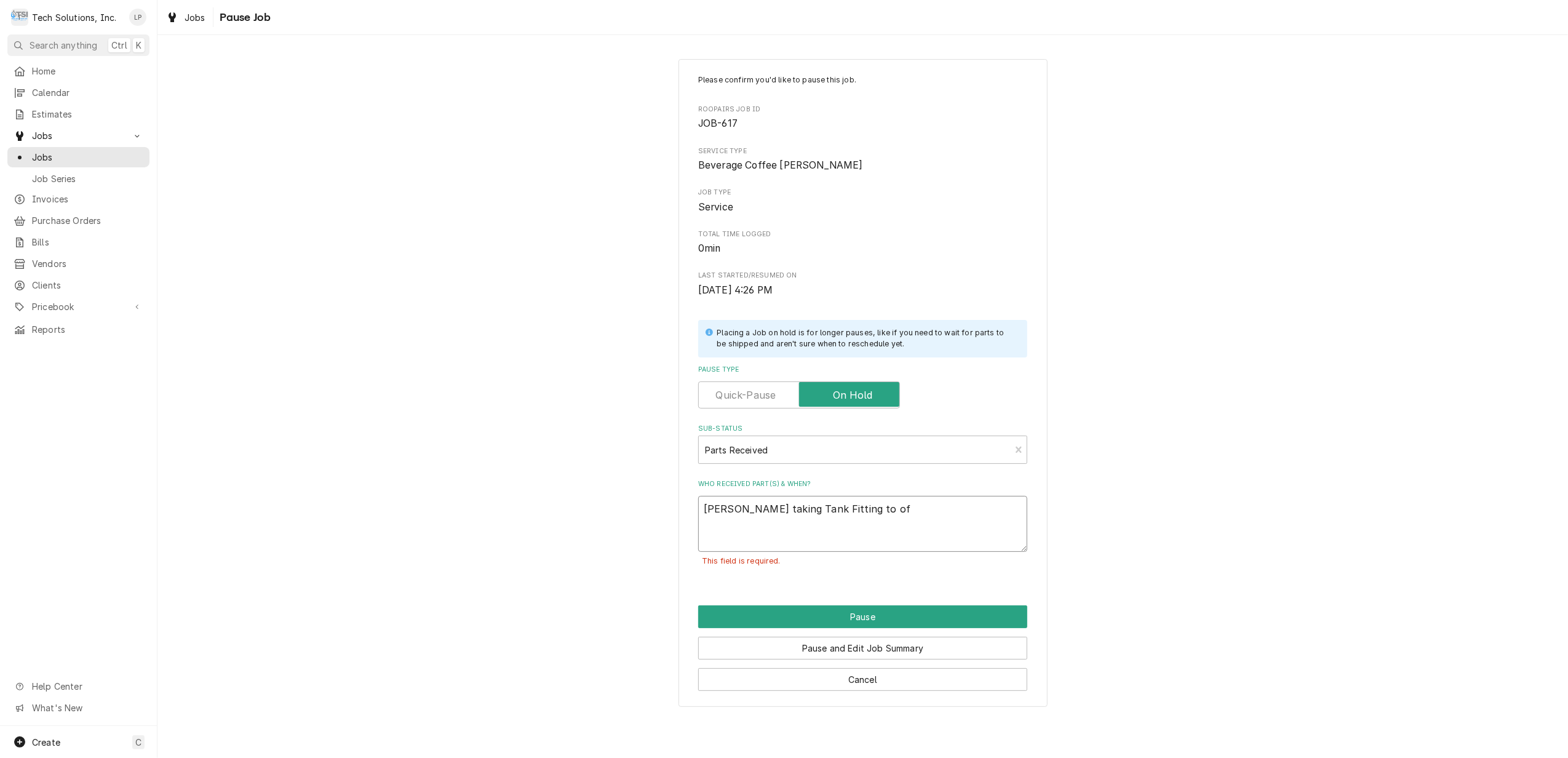
type textarea "Joe taking Tank Fitting to off"
type textarea "x"
type textarea "Joe taking Tank Fitting to offi"
type textarea "x"
type textarea "Joe taking Tank Fitting to offic"
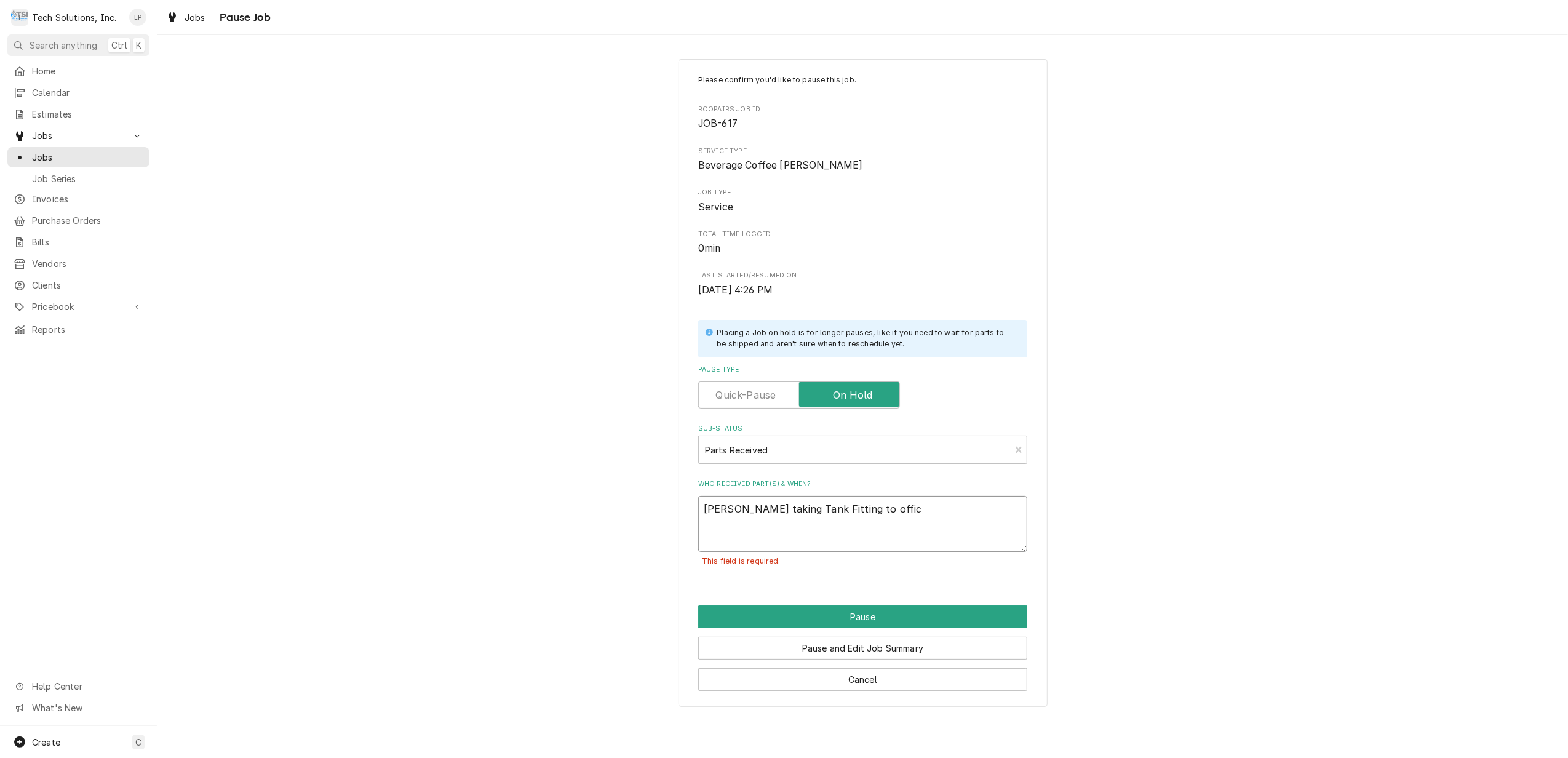
type textarea "x"
type textarea "Joe taking Tank Fitting to office"
type textarea "x"
type textarea "Joe taking Tank Fitting to office"
type textarea "x"
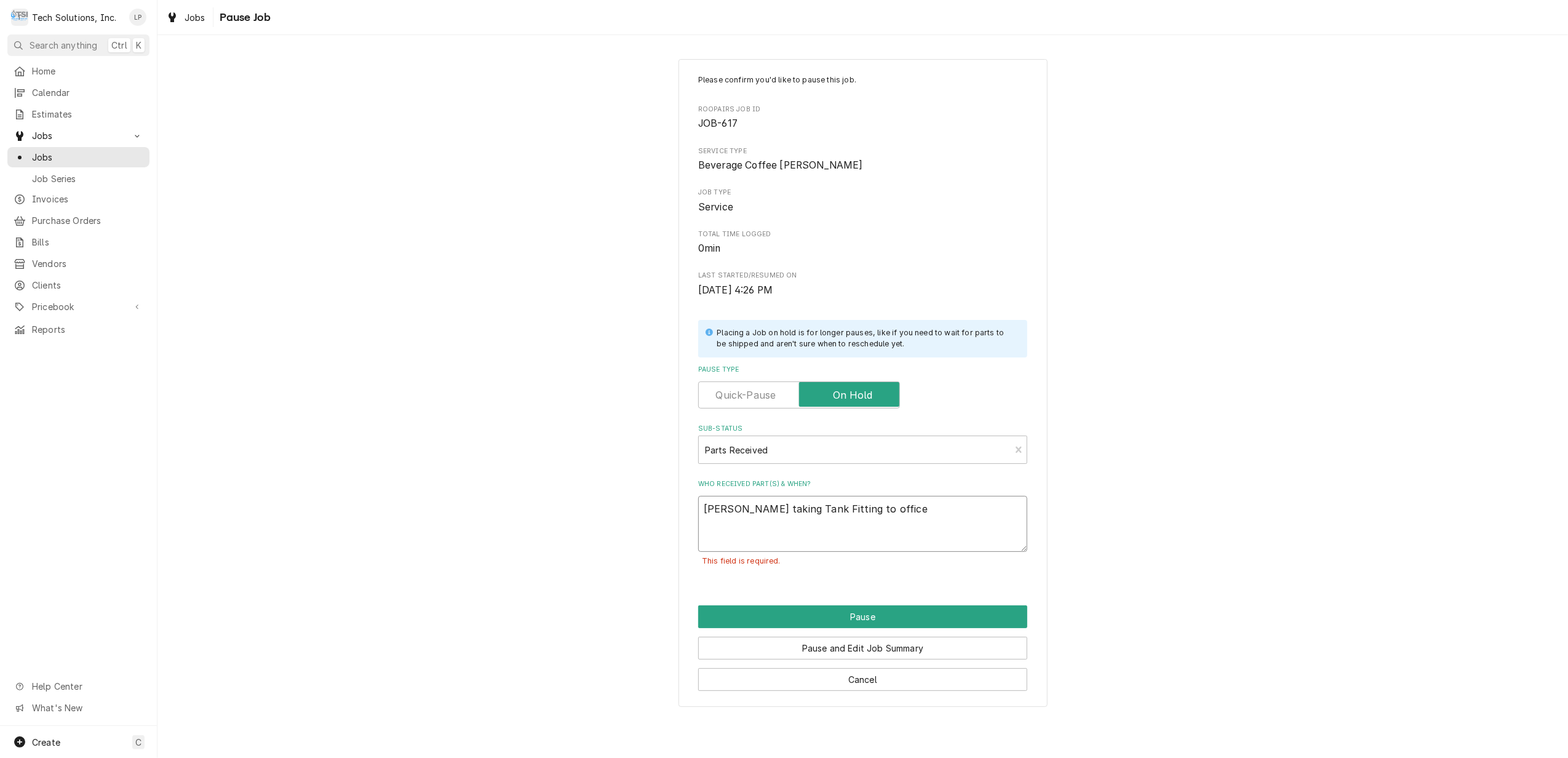
type textarea "Joe taking Tank Fitting to office 8"
type textarea "x"
type textarea "Joe taking Tank Fitting to office 8/"
type textarea "x"
type textarea "Joe taking Tank Fitting to office 8/1"
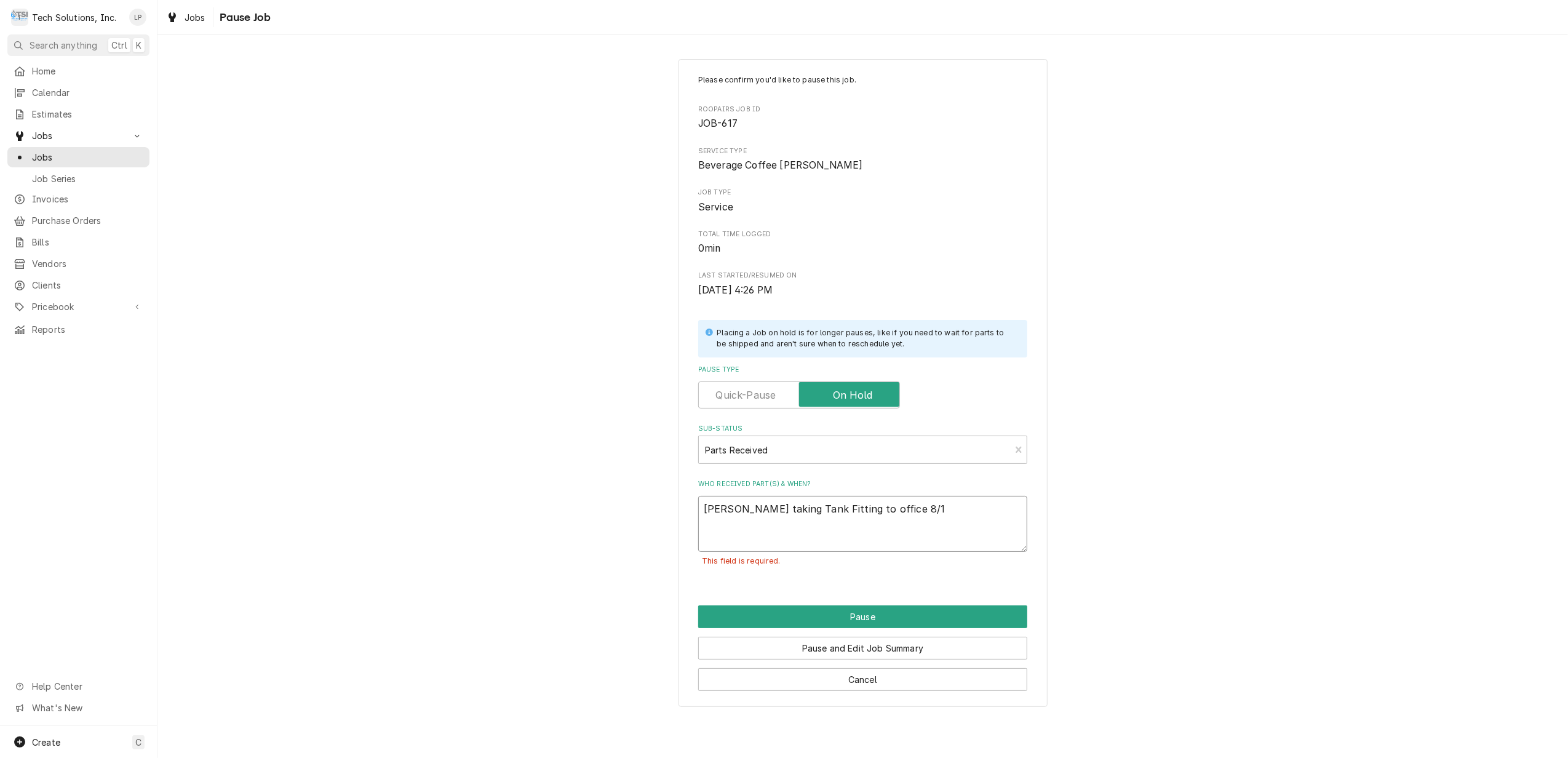
type textarea "x"
type textarea "Joe taking Tank Fitting to office 8/19"
type textarea "x"
type textarea "Joe taking Tank Fitting to office 8/19/"
type textarea "x"
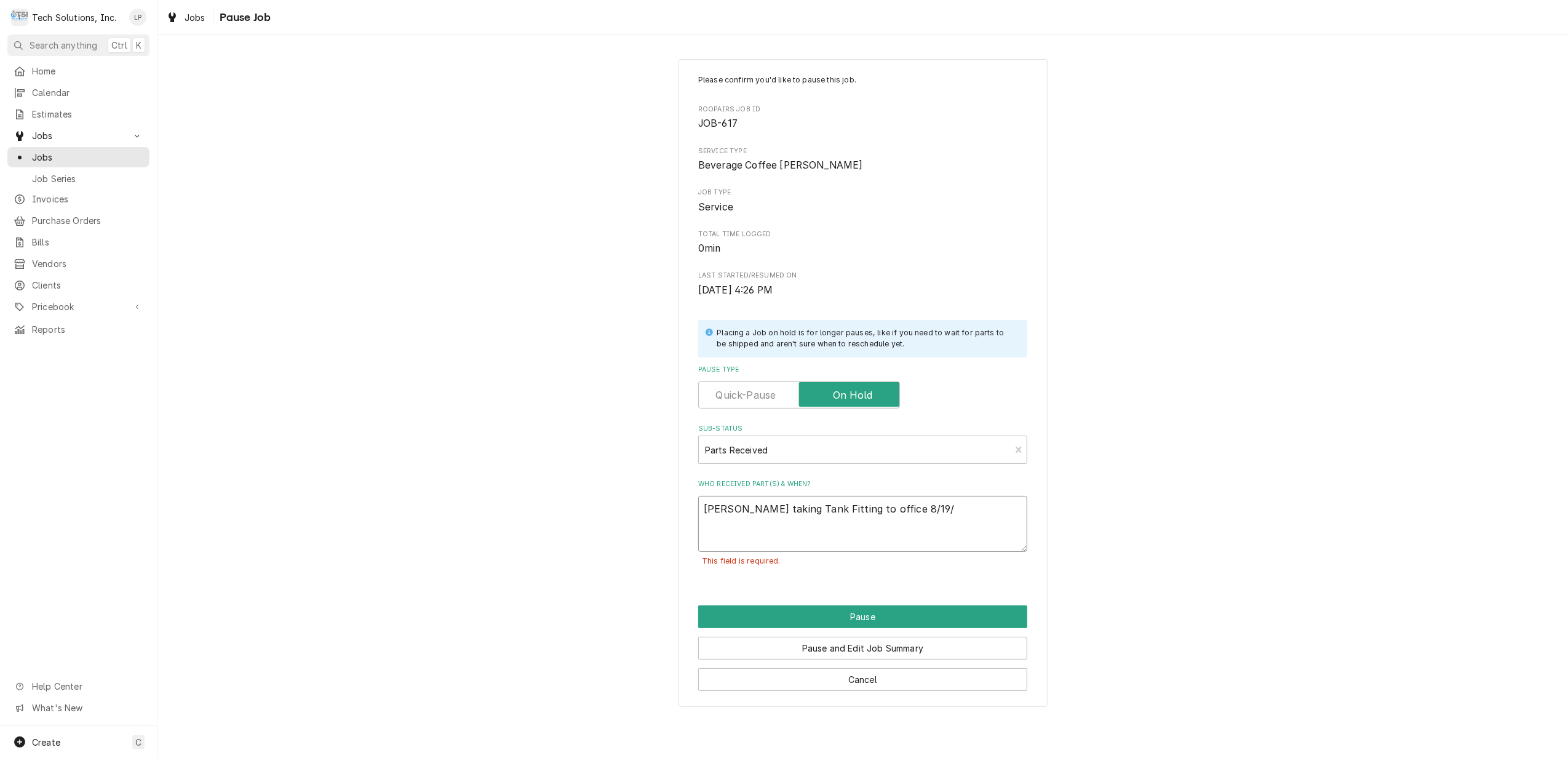
type textarea "Joe taking Tank Fitting to office 8/19/2"
type textarea "x"
type textarea "Joe taking Tank Fitting to office 8/19/25"
click at [880, 618] on button "Pause" at bounding box center [863, 616] width 329 height 23
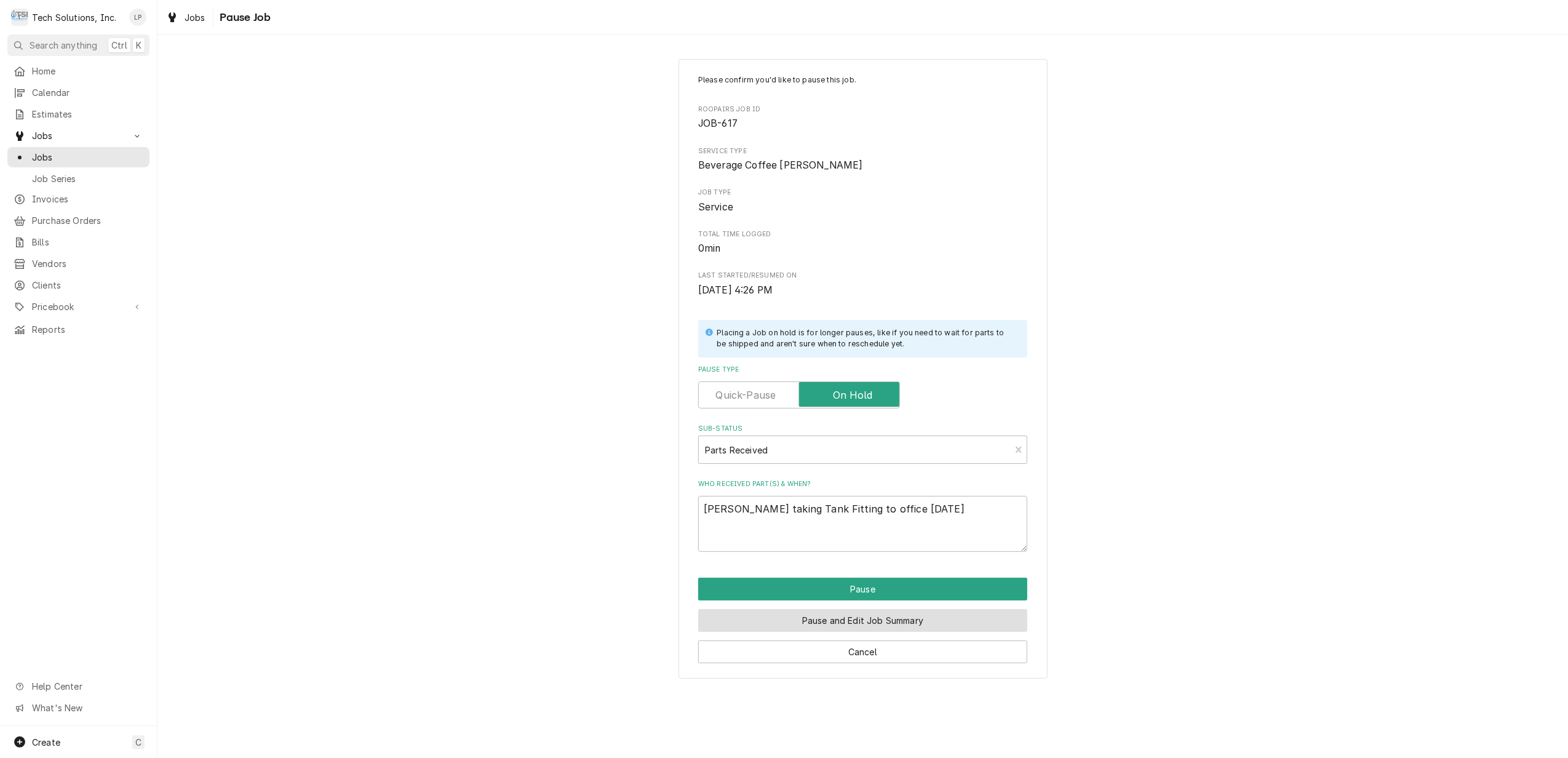
type textarea "x"
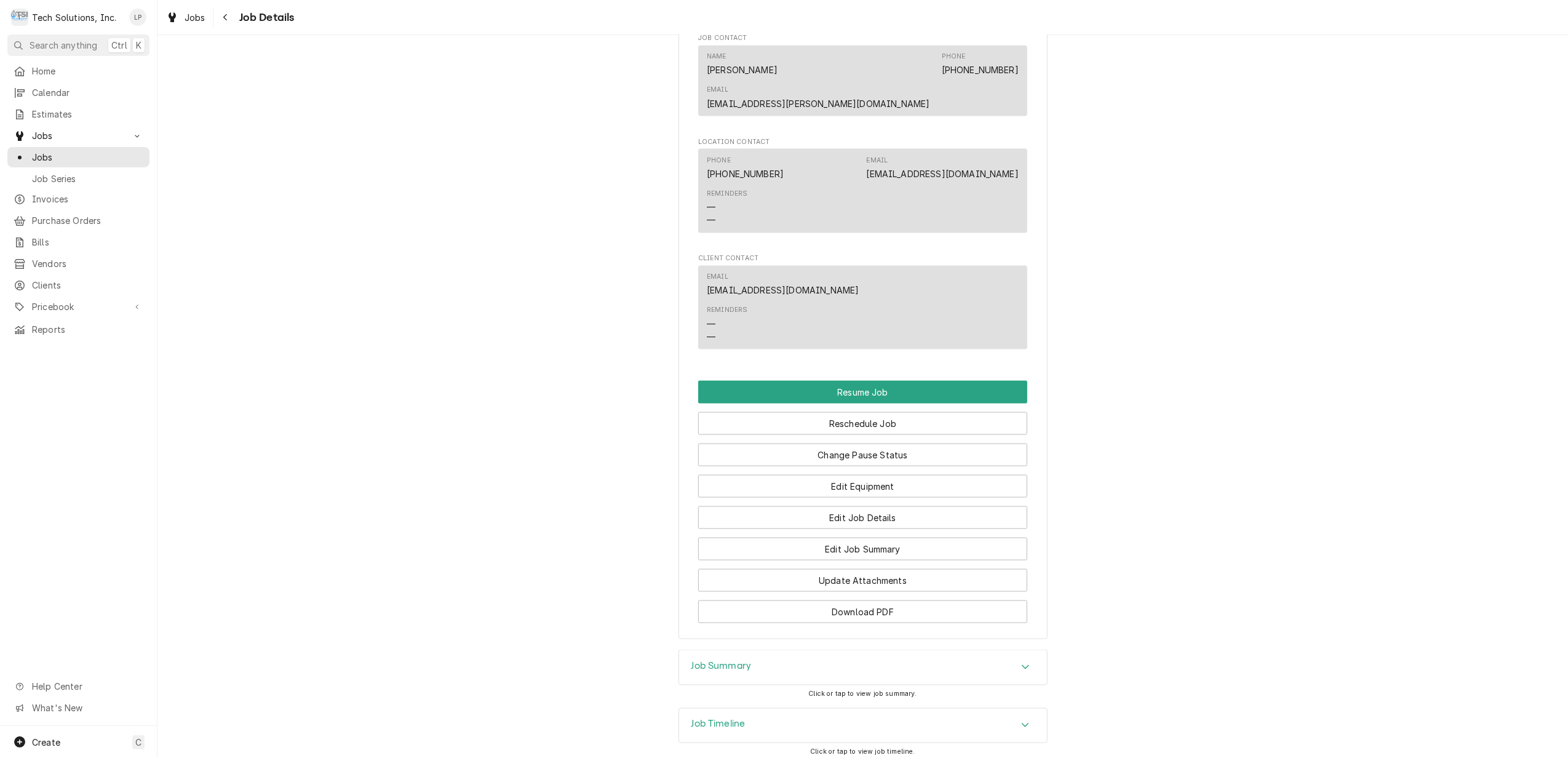
scroll to position [1724, 0]
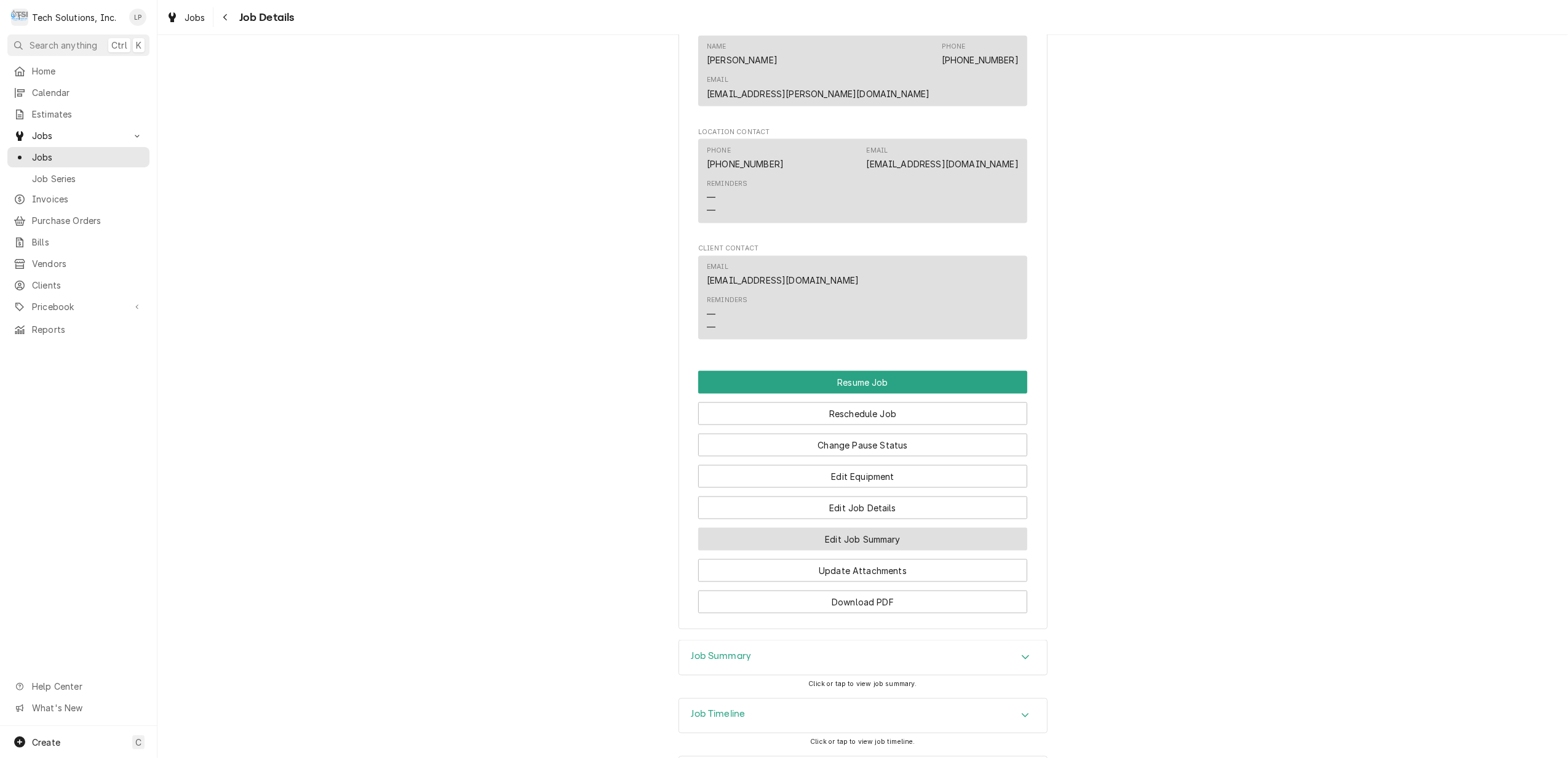
click at [909, 528] on button "Edit Job Summary" at bounding box center [863, 539] width 329 height 23
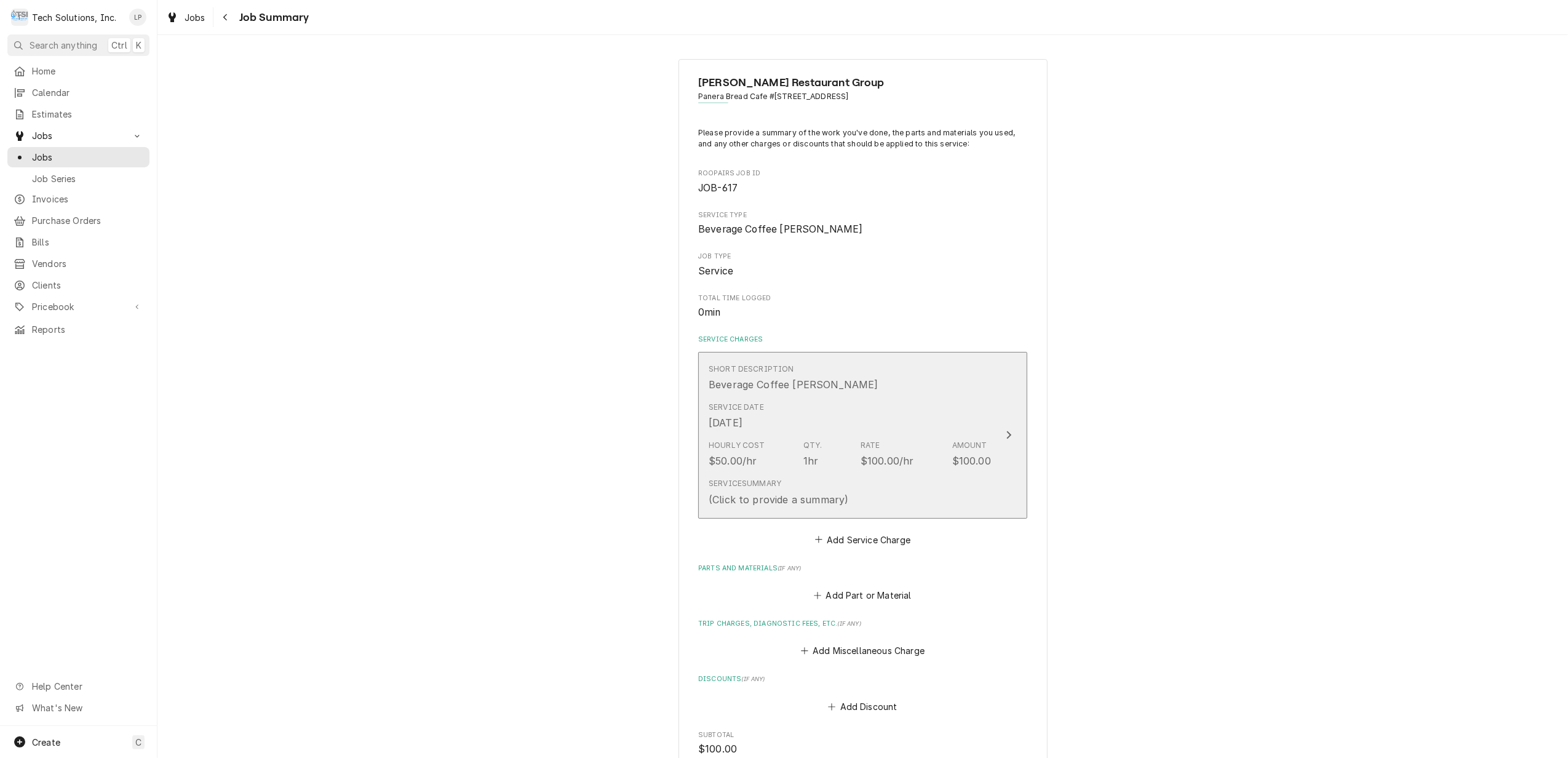
click at [1005, 434] on icon "Update Line Item" at bounding box center [1008, 435] width 6 height 10
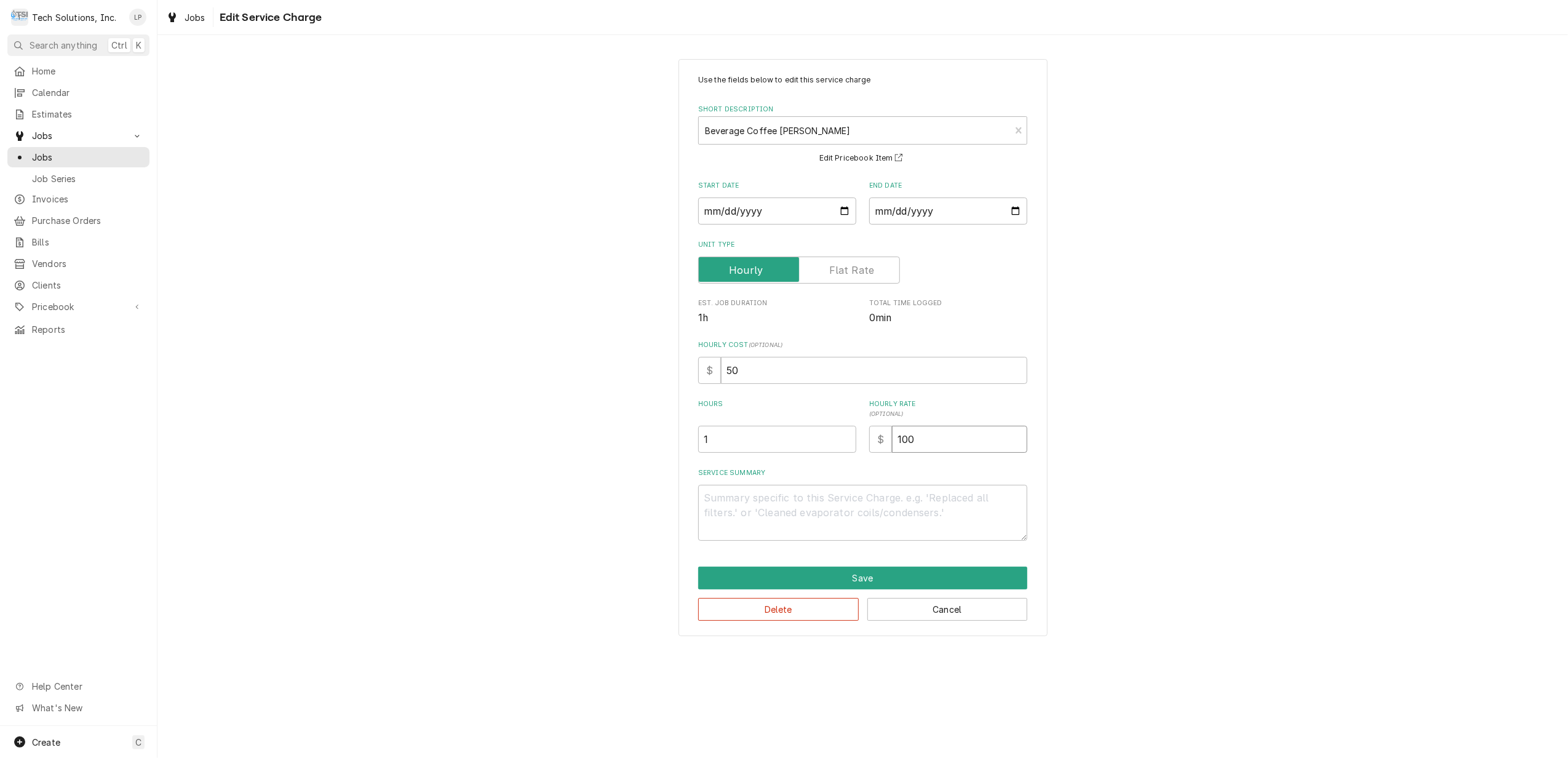
click at [983, 439] on input "100" at bounding box center [959, 439] width 135 height 27
type textarea "x"
type input "10"
type textarea "x"
type input "1"
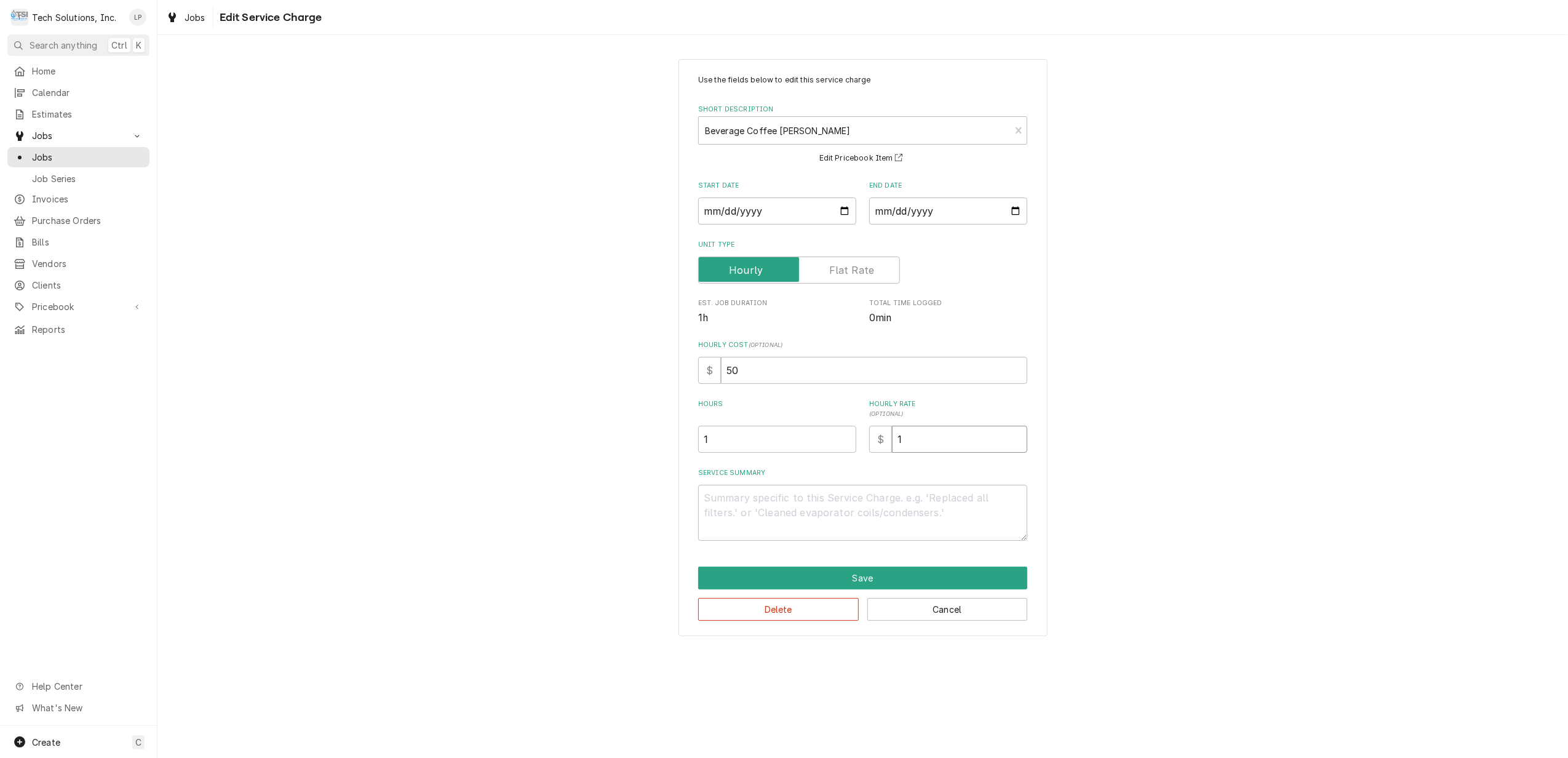
type textarea "x"
type input "9"
type textarea "x"
type input "90"
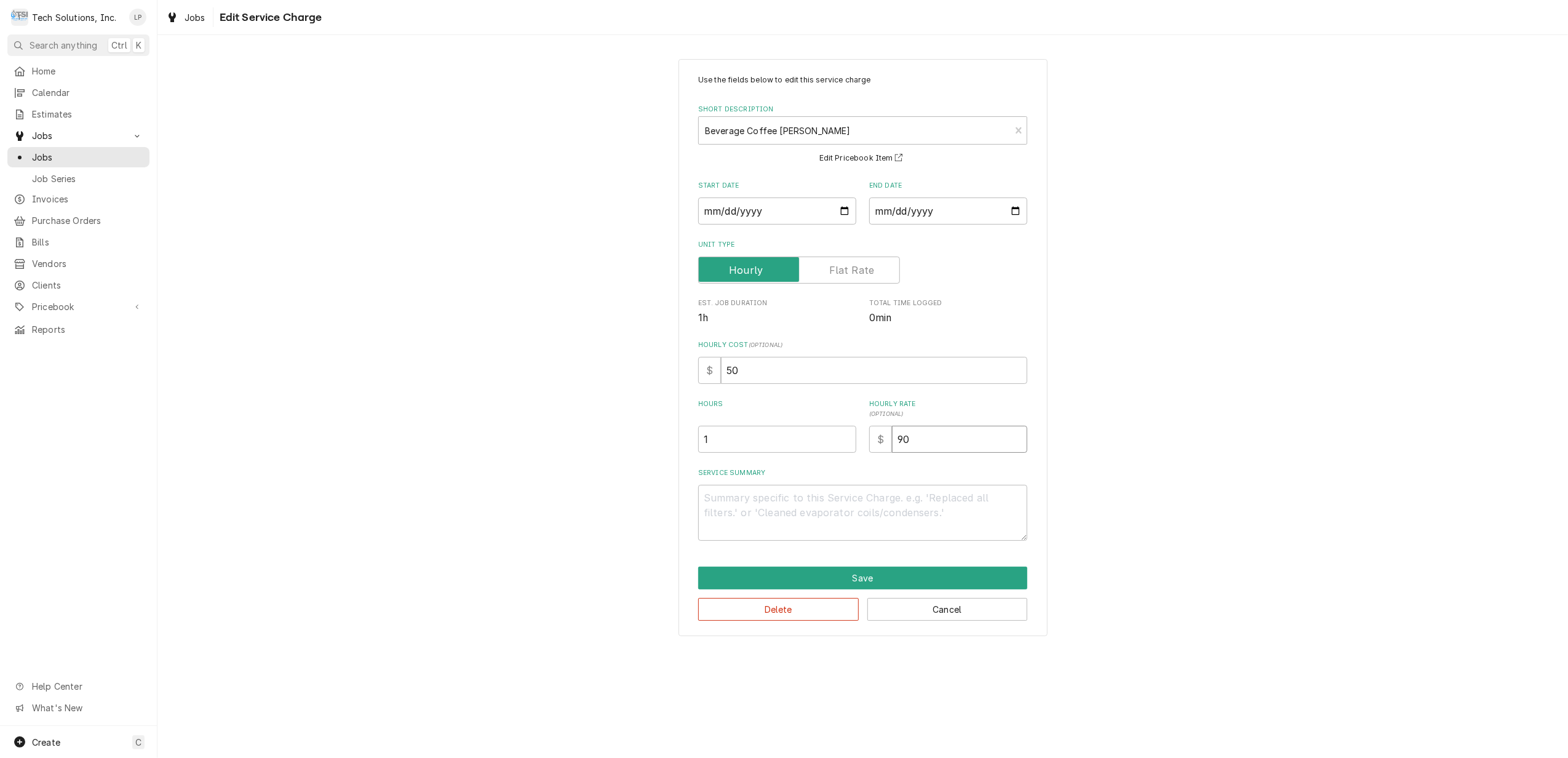
type textarea "x"
type input "90.0"
type textarea "x"
type input "90.00"
click at [1029, 463] on div "Use the fields below to edit this service charge Short Description Beverage Cof…" at bounding box center [863, 348] width 369 height 578
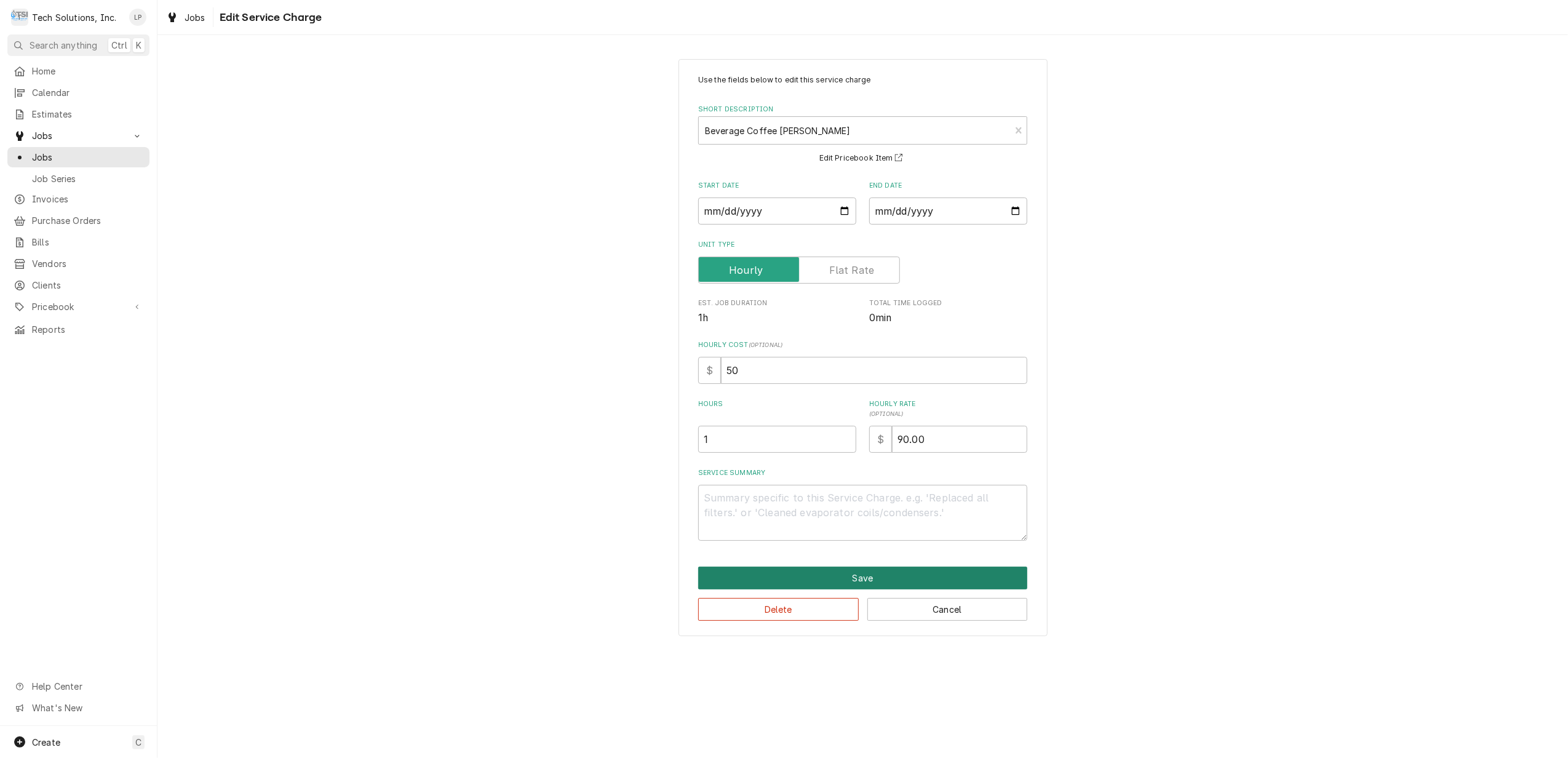
click at [855, 579] on button "Save" at bounding box center [863, 578] width 329 height 23
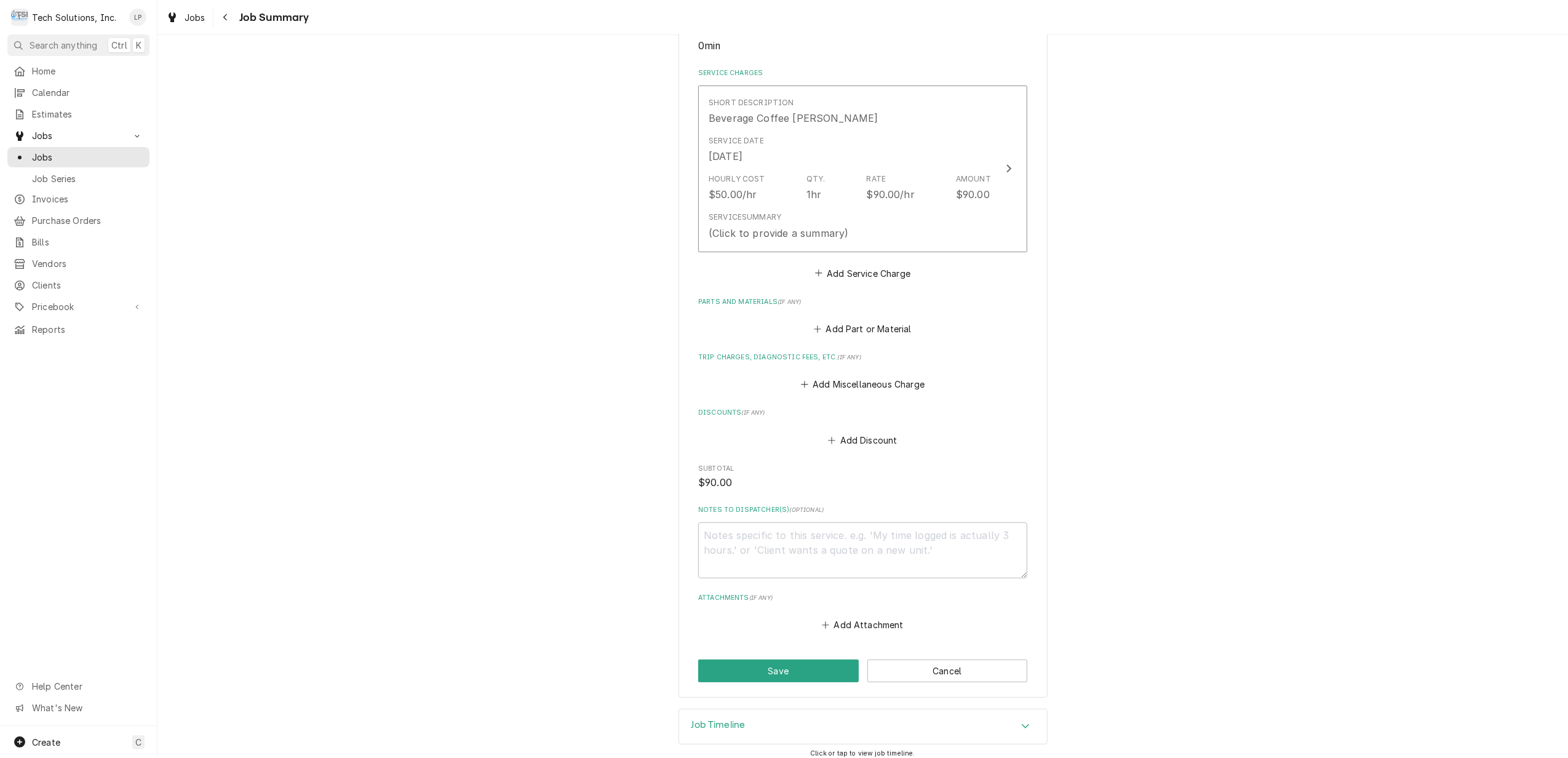
scroll to position [277, 0]
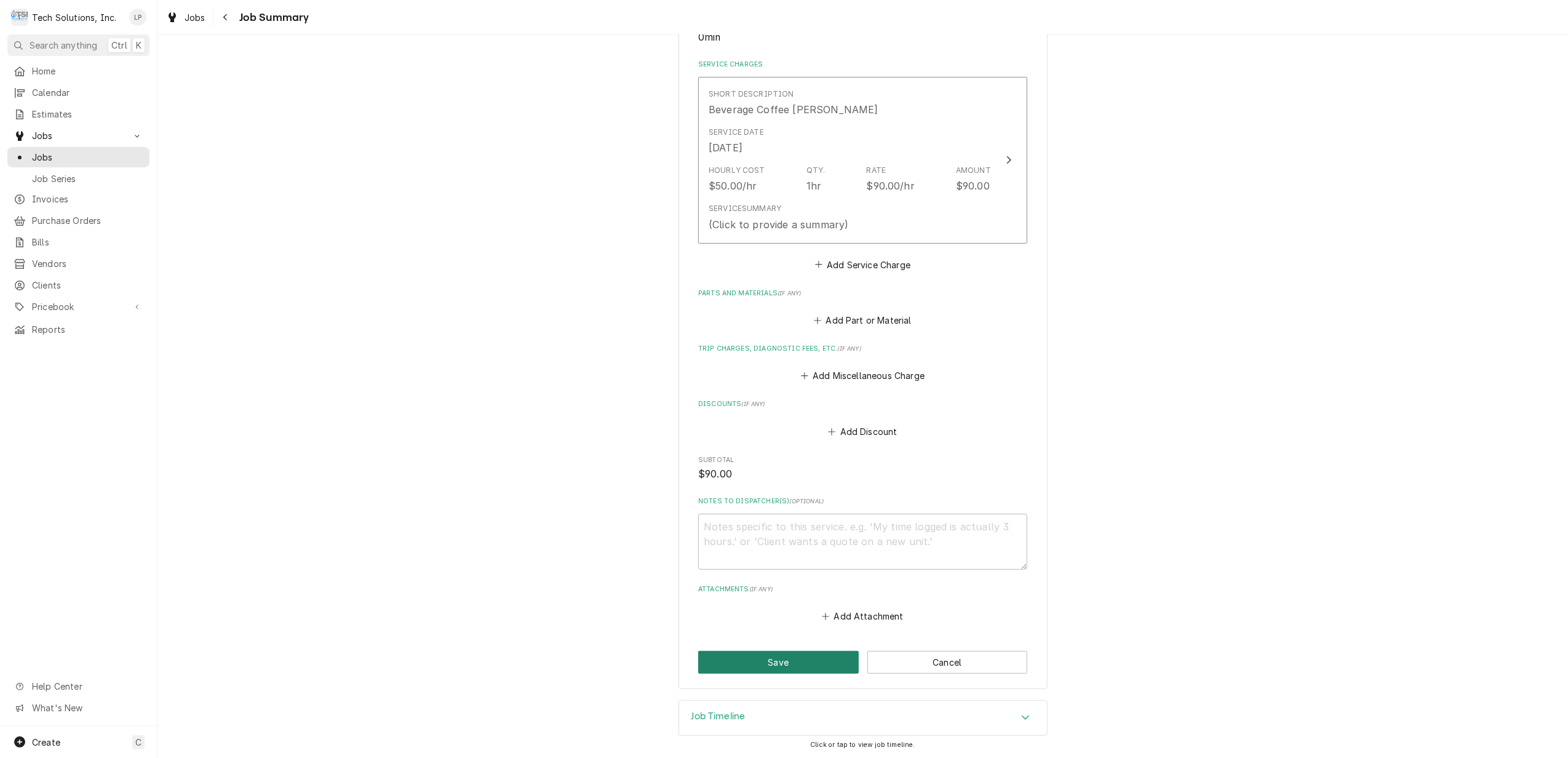
click at [812, 660] on button "Save" at bounding box center [779, 662] width 161 height 23
type textarea "x"
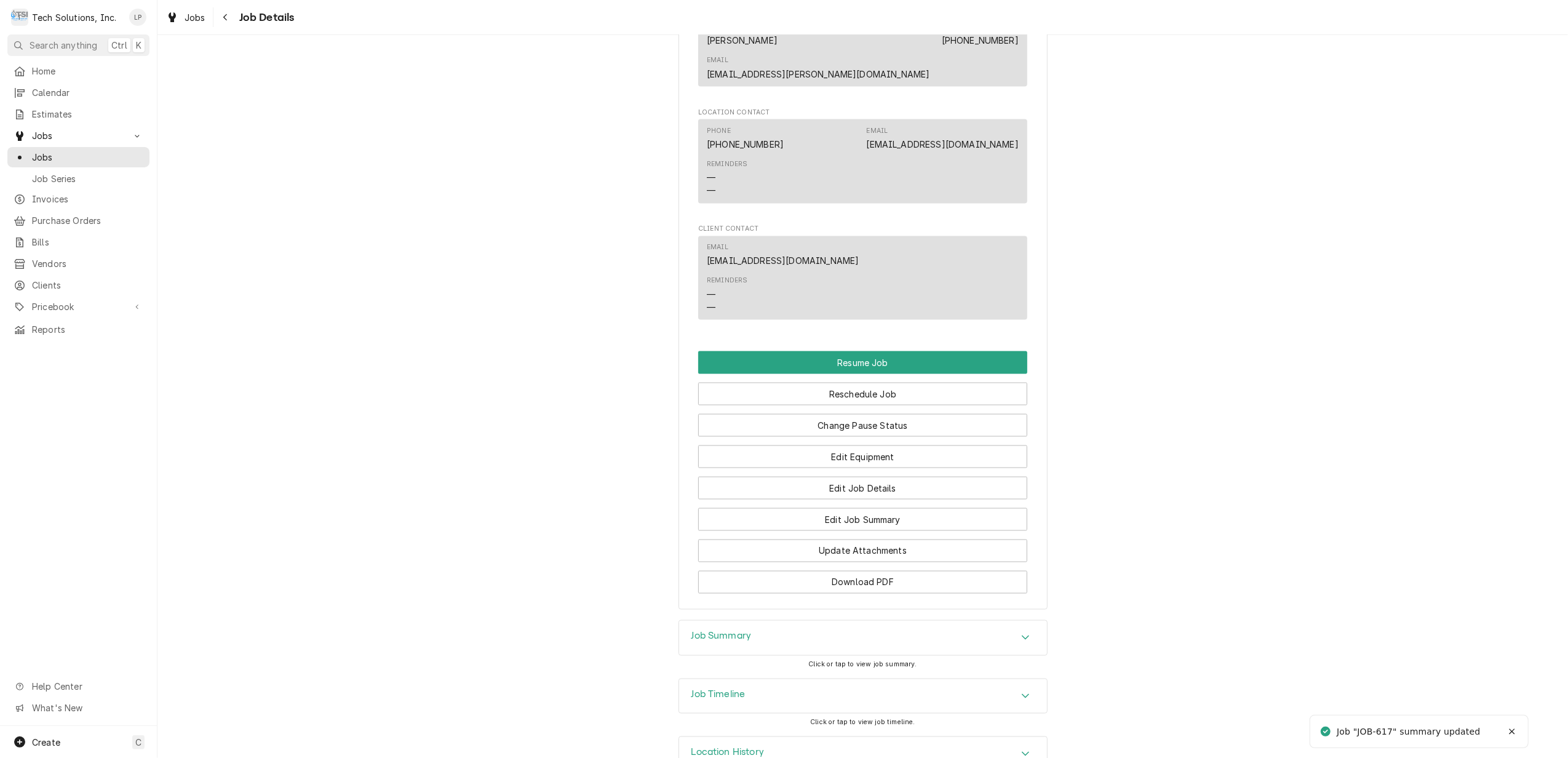
scroll to position [1844, 0]
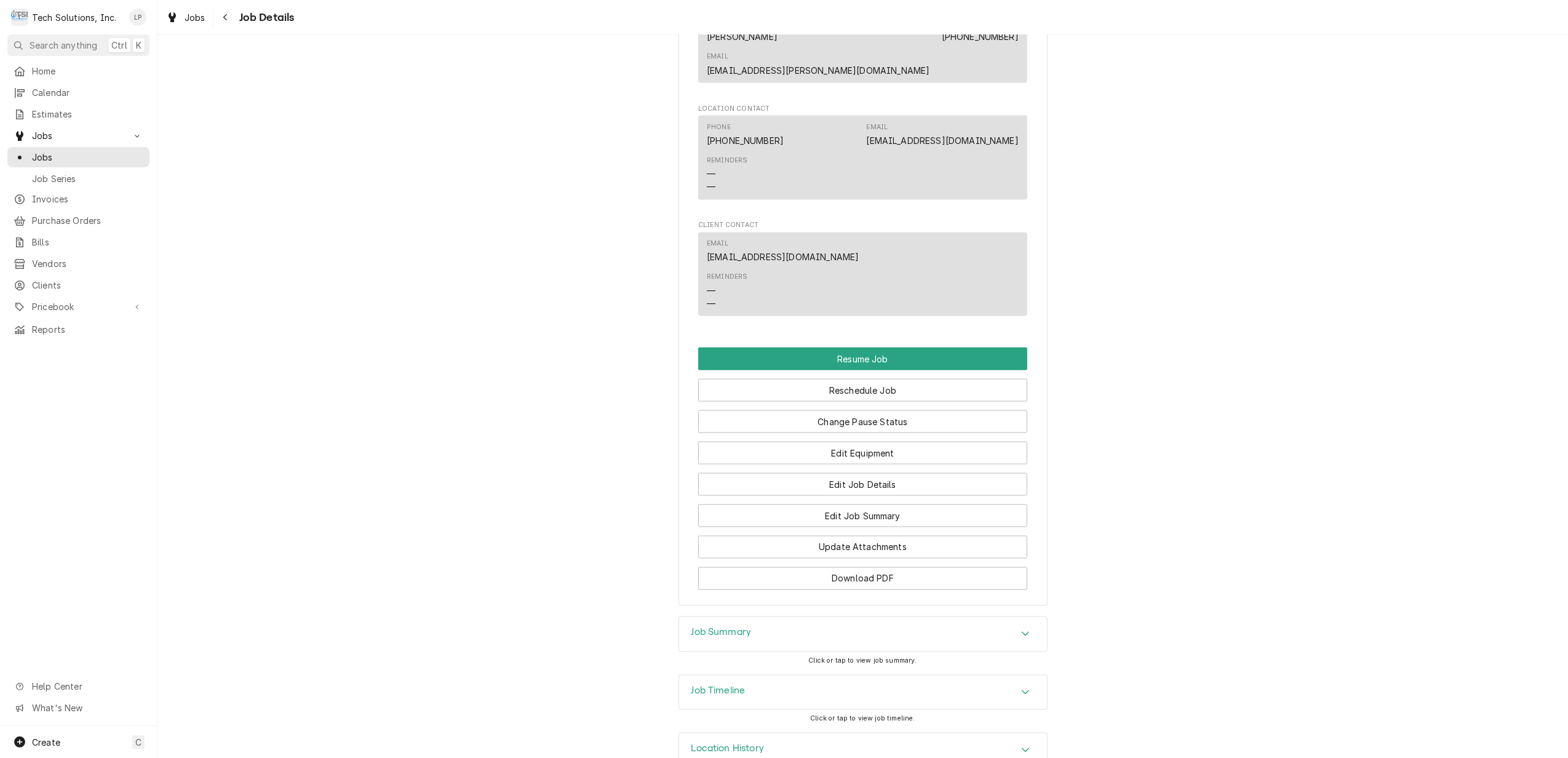
click at [1021, 687] on icon "Accordion Header" at bounding box center [1025, 692] width 9 height 10
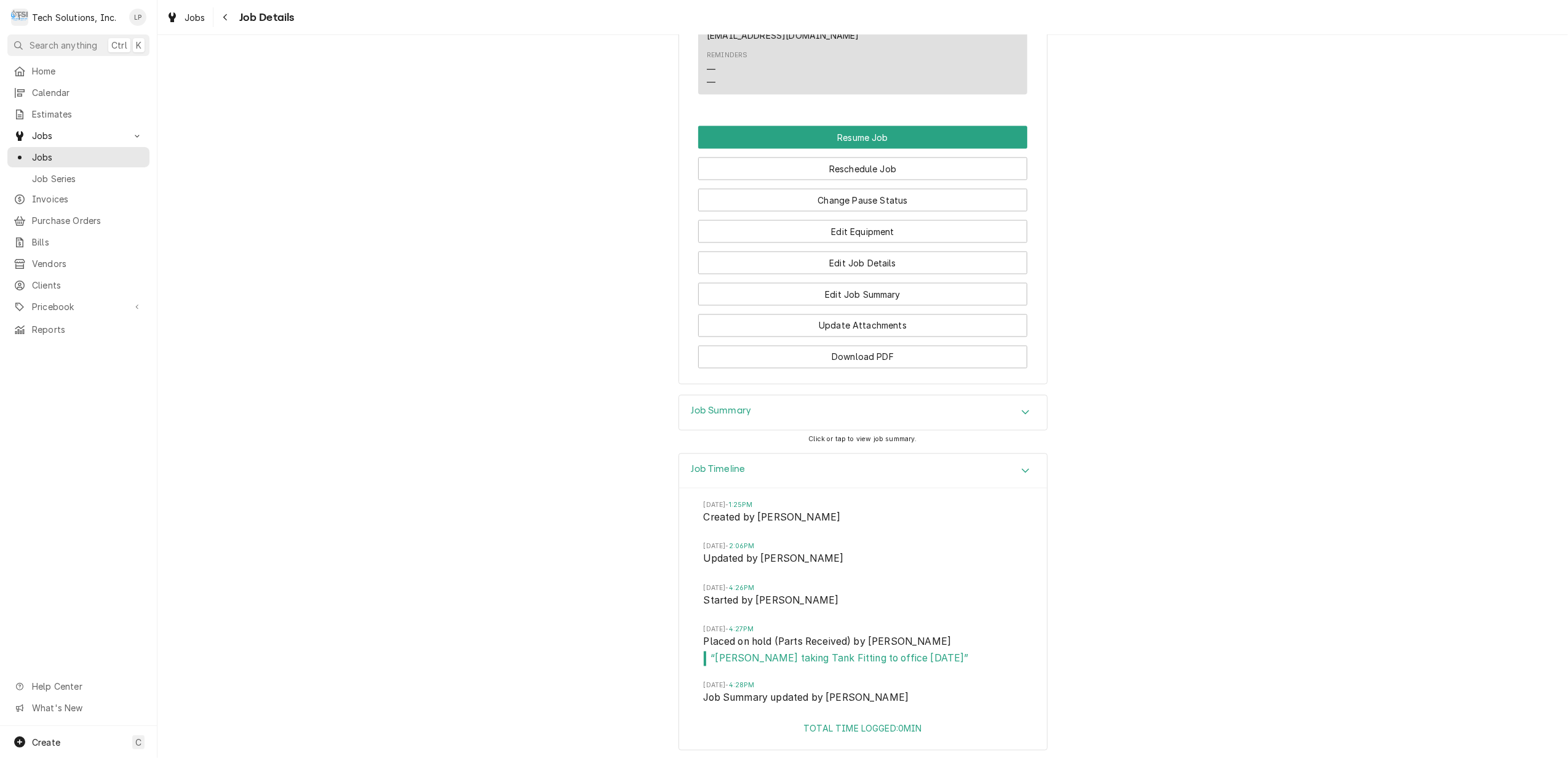
scroll to position [2097, 0]
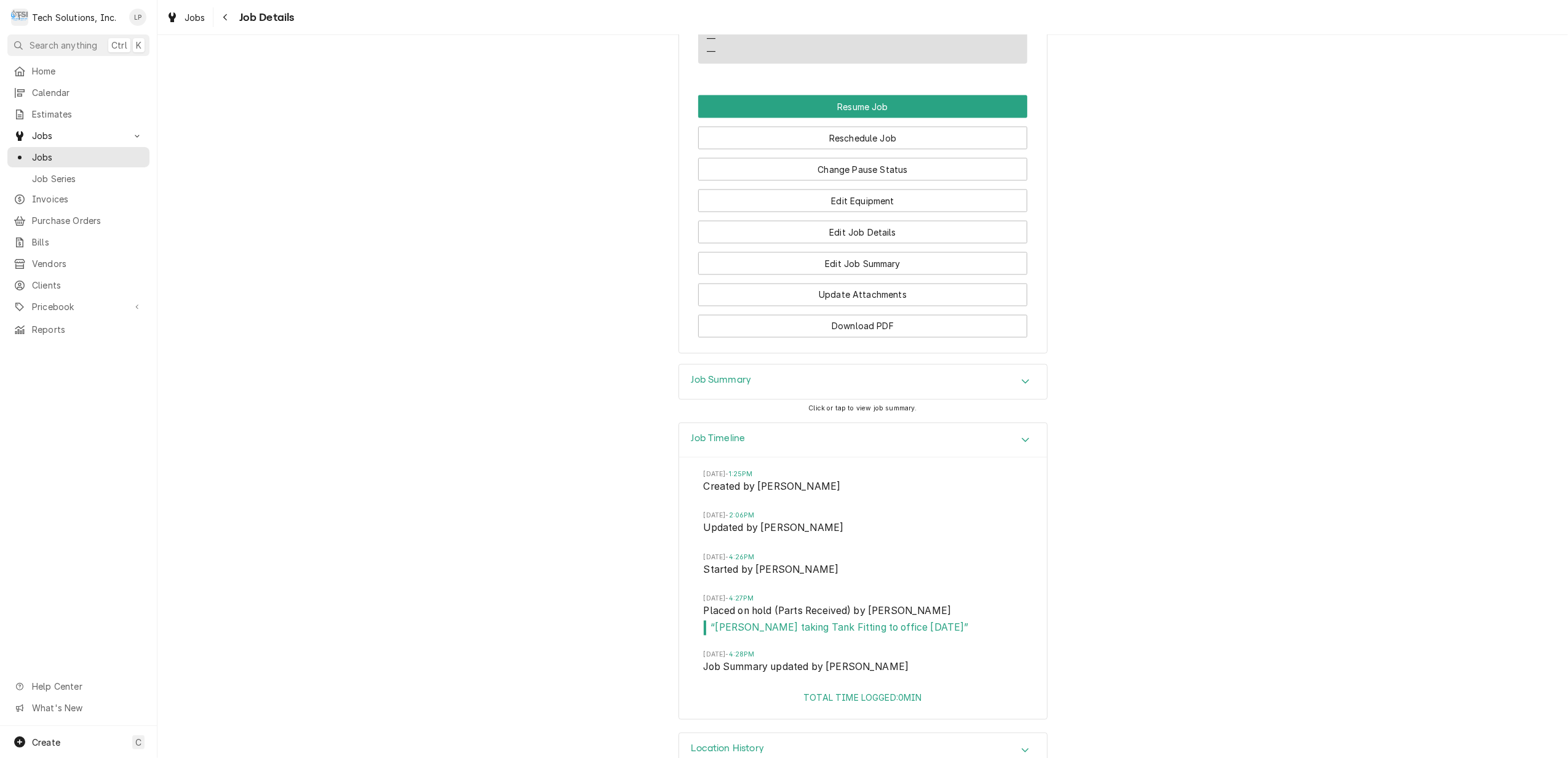
click at [1023, 734] on div "Location History" at bounding box center [863, 751] width 368 height 34
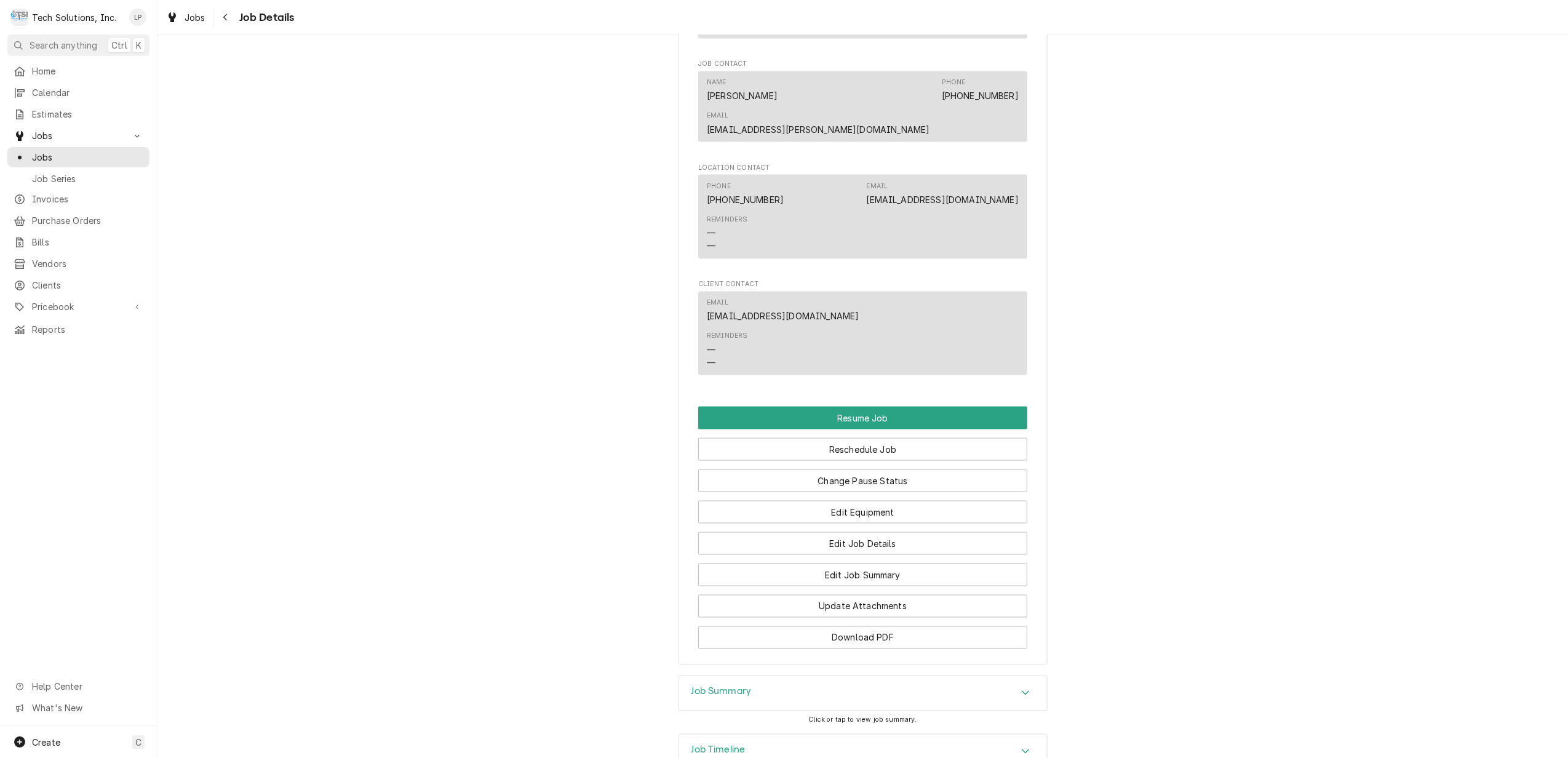
scroll to position [1784, 0]
click at [1023, 687] on div "Accordion Header" at bounding box center [1025, 694] width 19 height 14
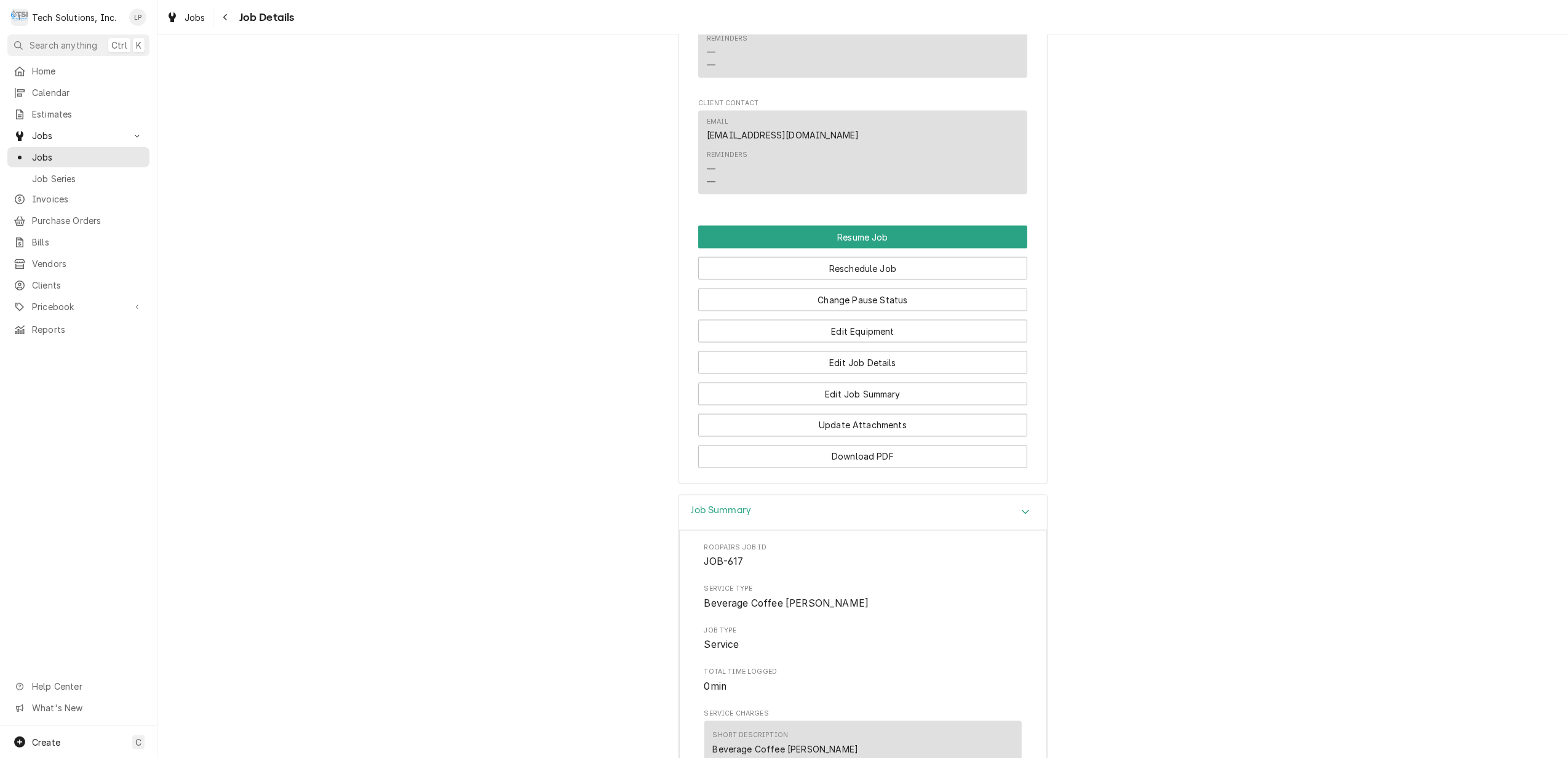
scroll to position [1948, 0]
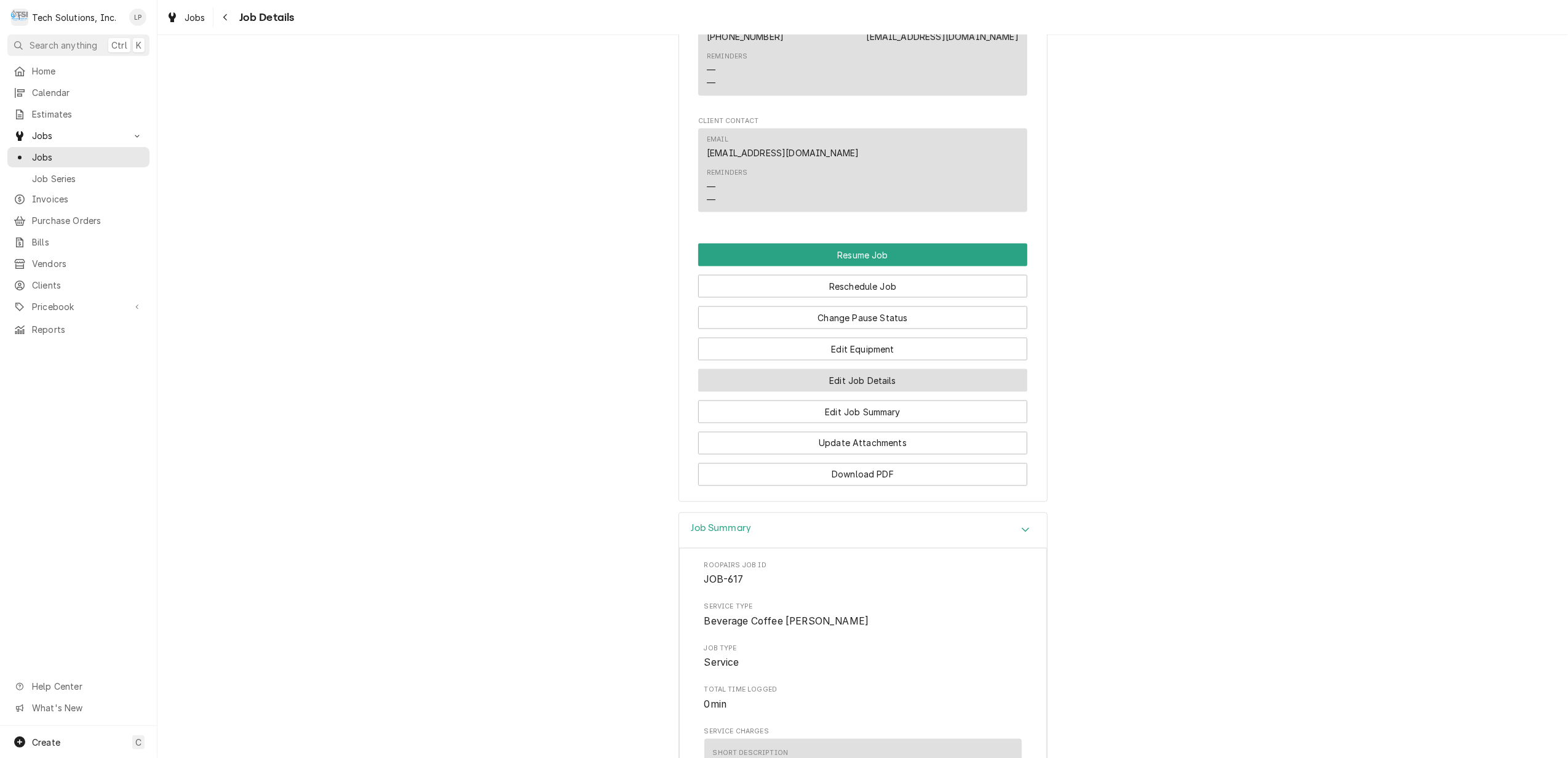
click at [887, 369] on button "Edit Job Details" at bounding box center [863, 380] width 329 height 23
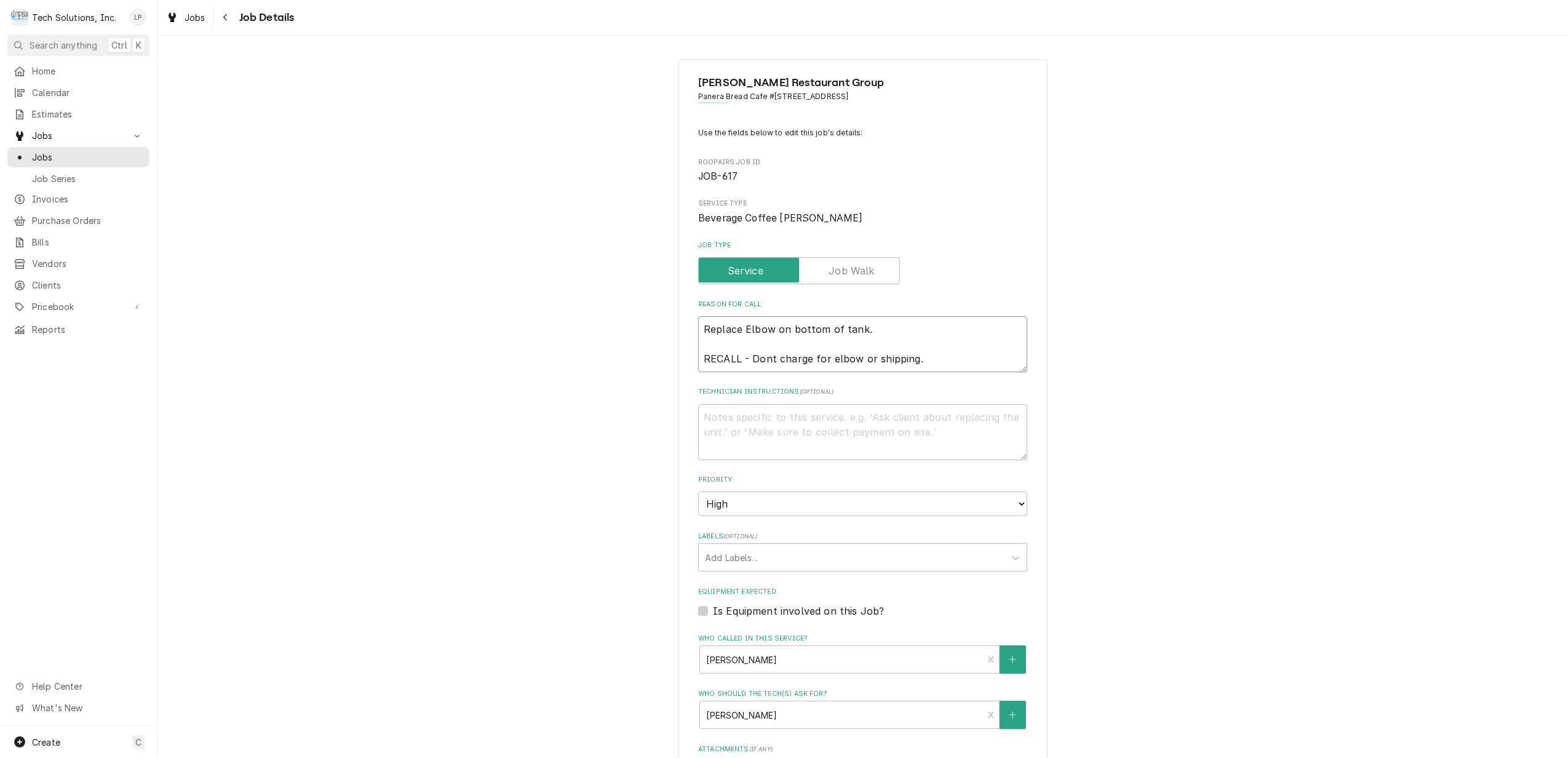
drag, startPoint x: 698, startPoint y: 330, endPoint x: 911, endPoint y: 362, distance: 215.4
click at [911, 362] on textarea "Replace Elbow on bottom of tank. RECALL - Dont charge for elbow or shipping." at bounding box center [863, 344] width 329 height 56
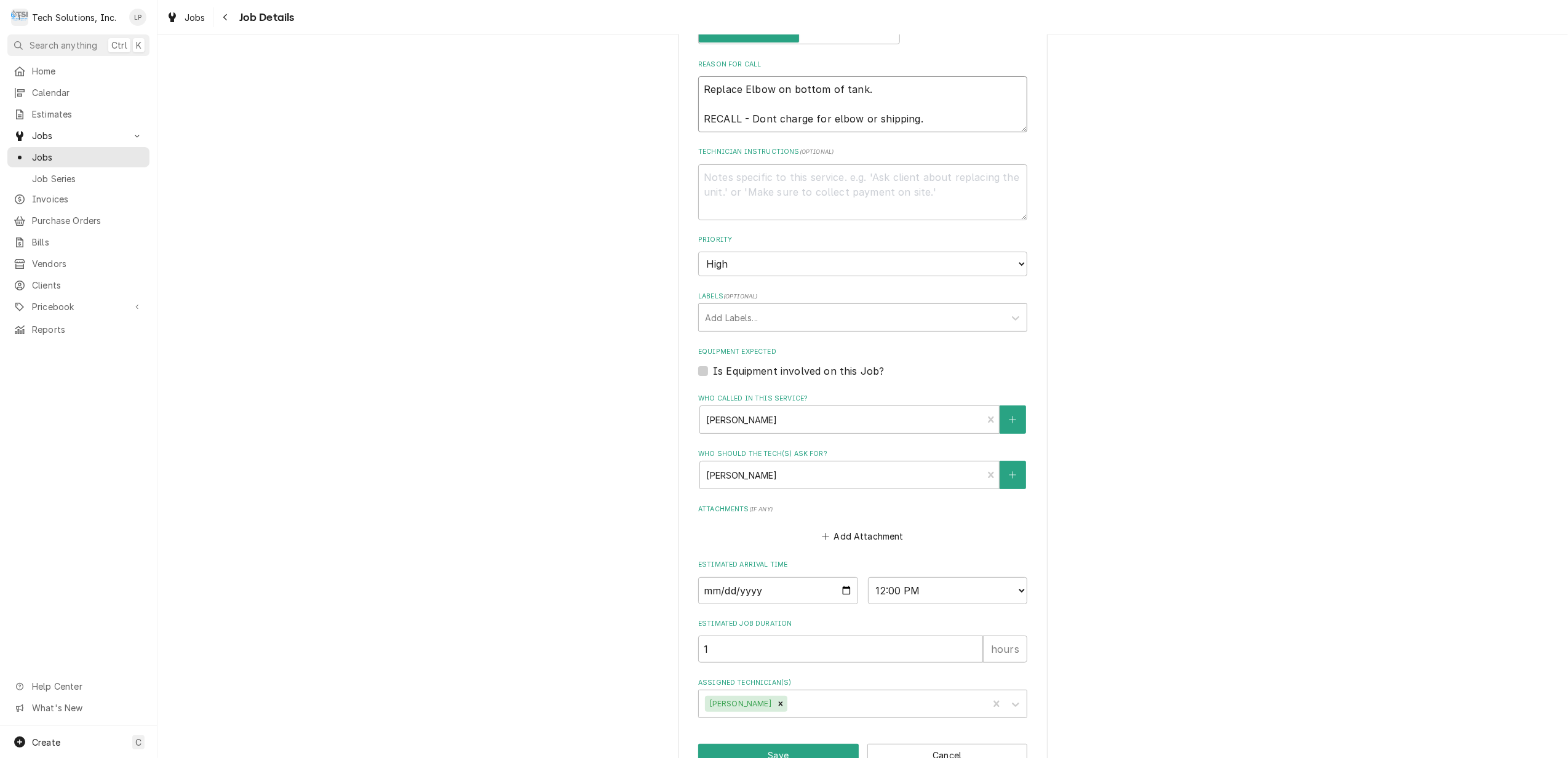
scroll to position [277, 0]
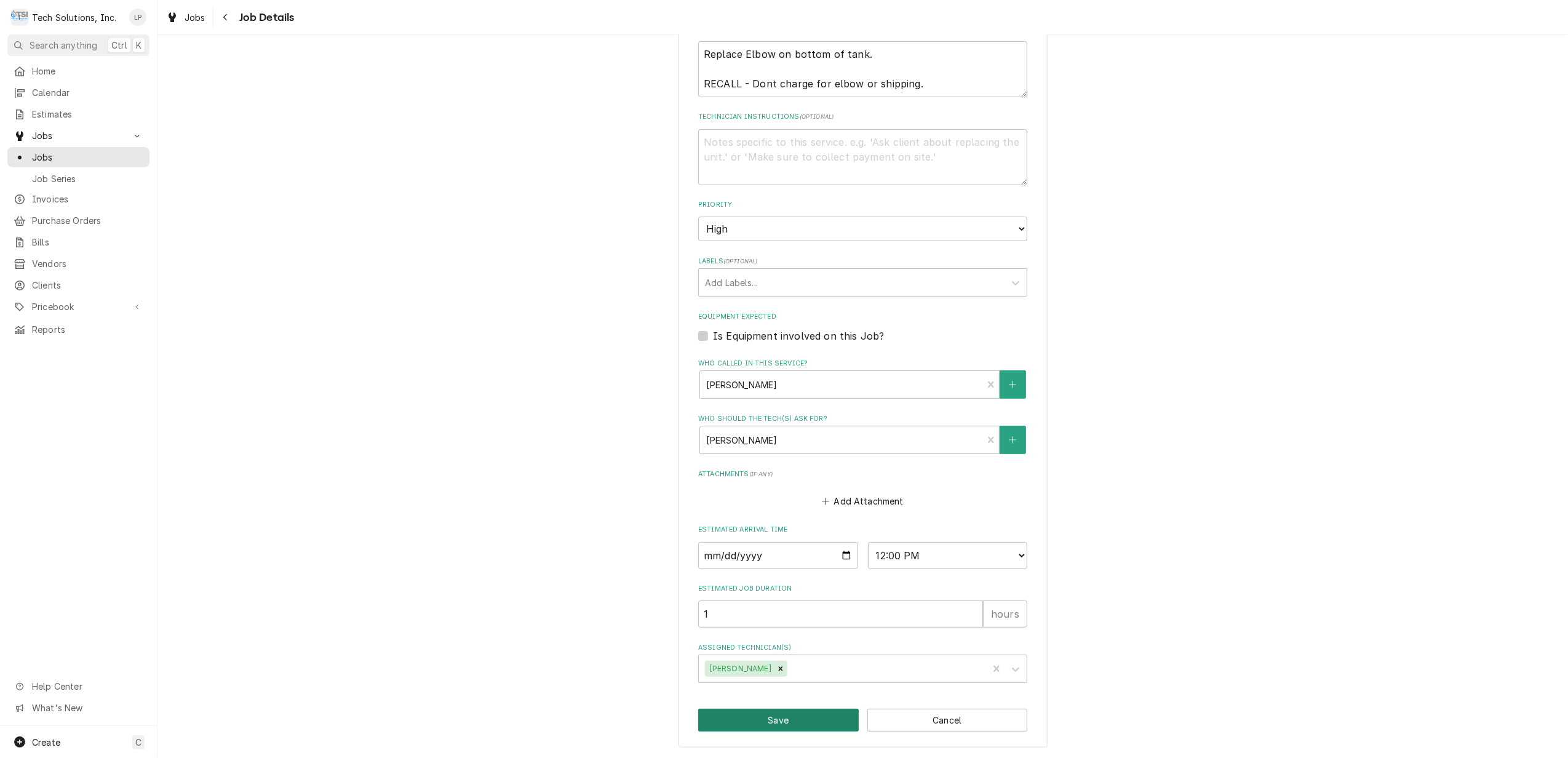
click at [813, 717] on button "Save" at bounding box center [779, 720] width 161 height 23
type textarea "x"
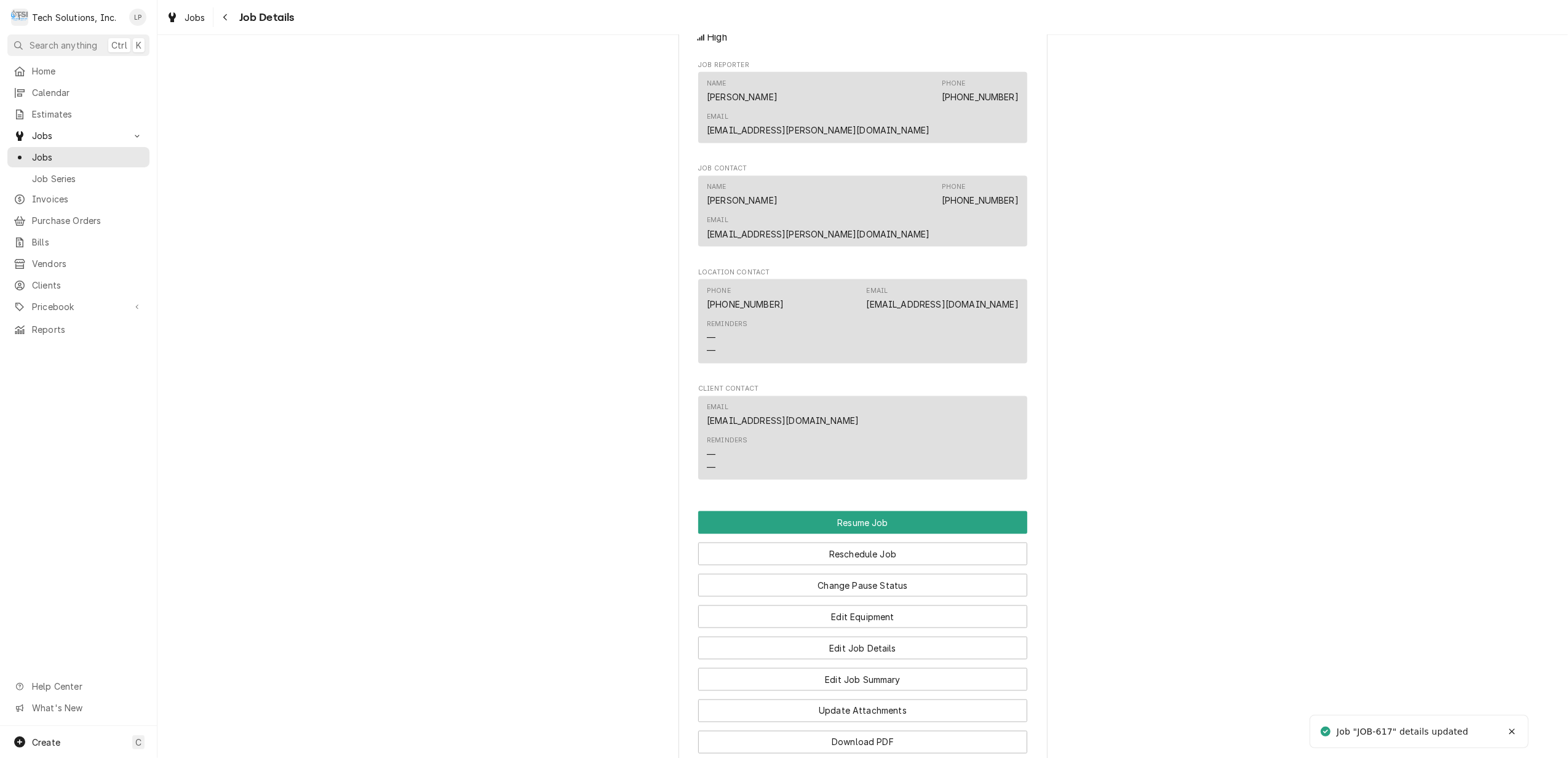
scroll to position [1844, 0]
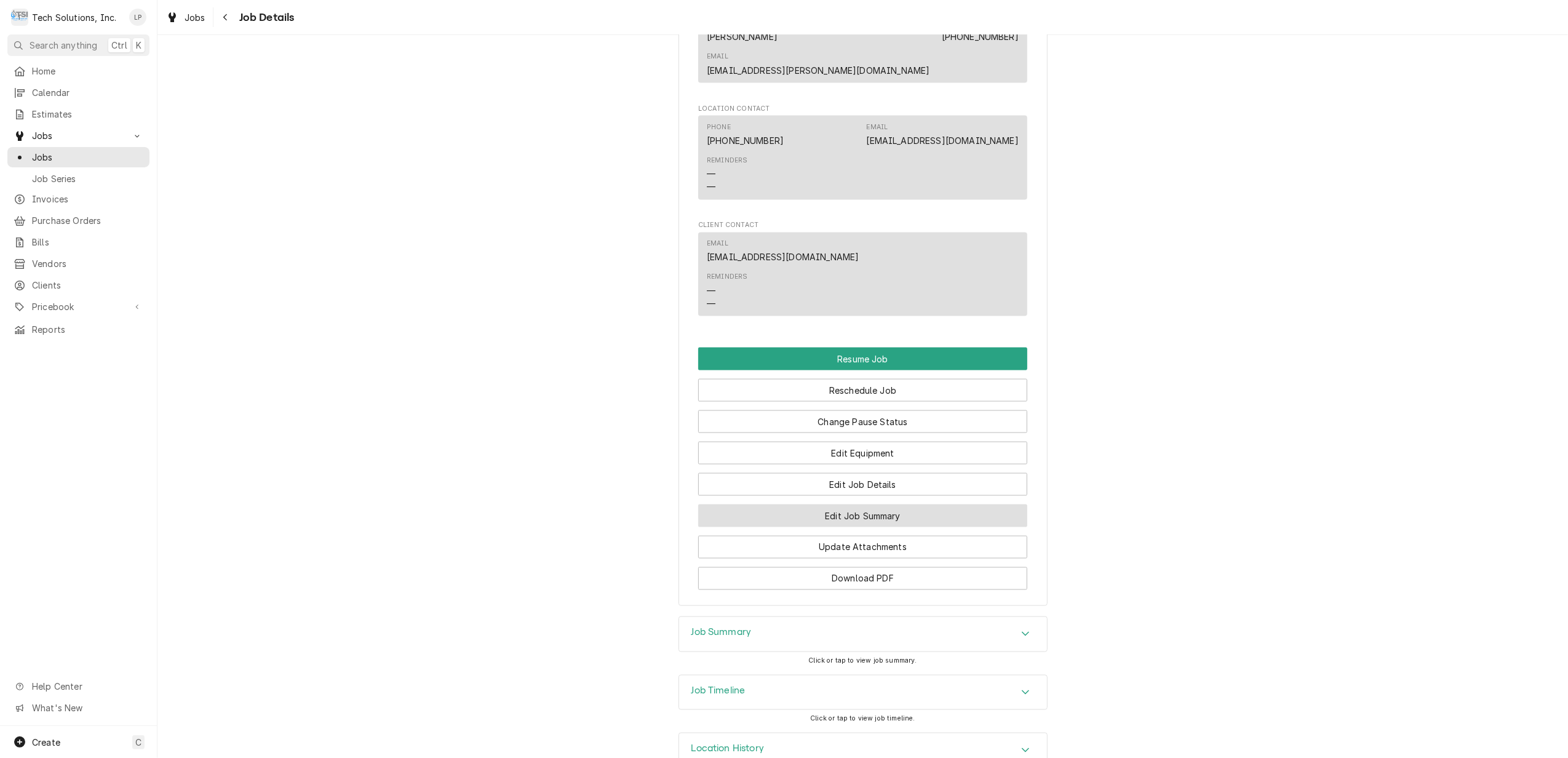
click at [878, 504] on button "Edit Job Summary" at bounding box center [863, 515] width 329 height 23
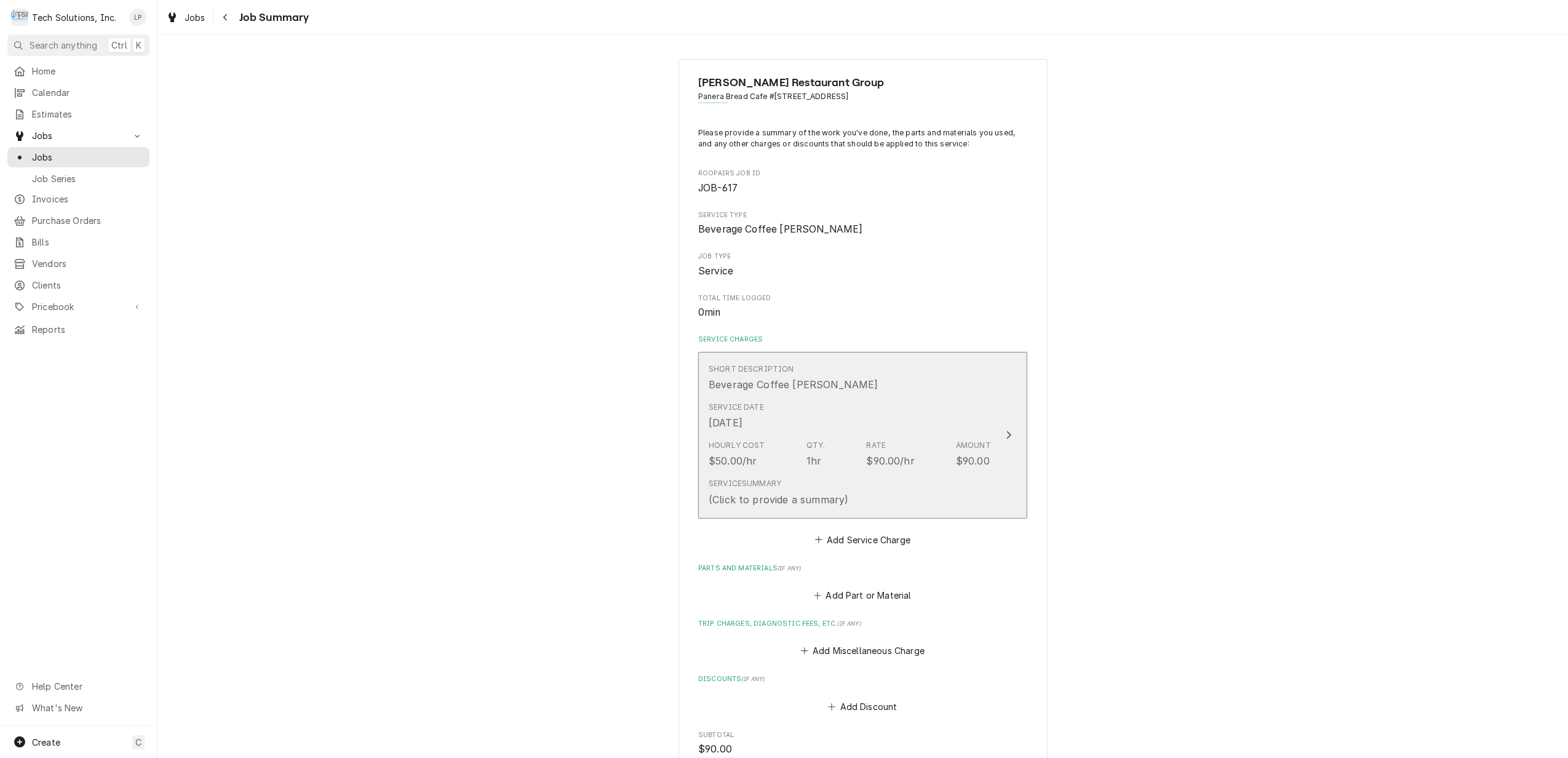
click at [1002, 443] on div "Update Line Item" at bounding box center [1008, 434] width 16 height 14
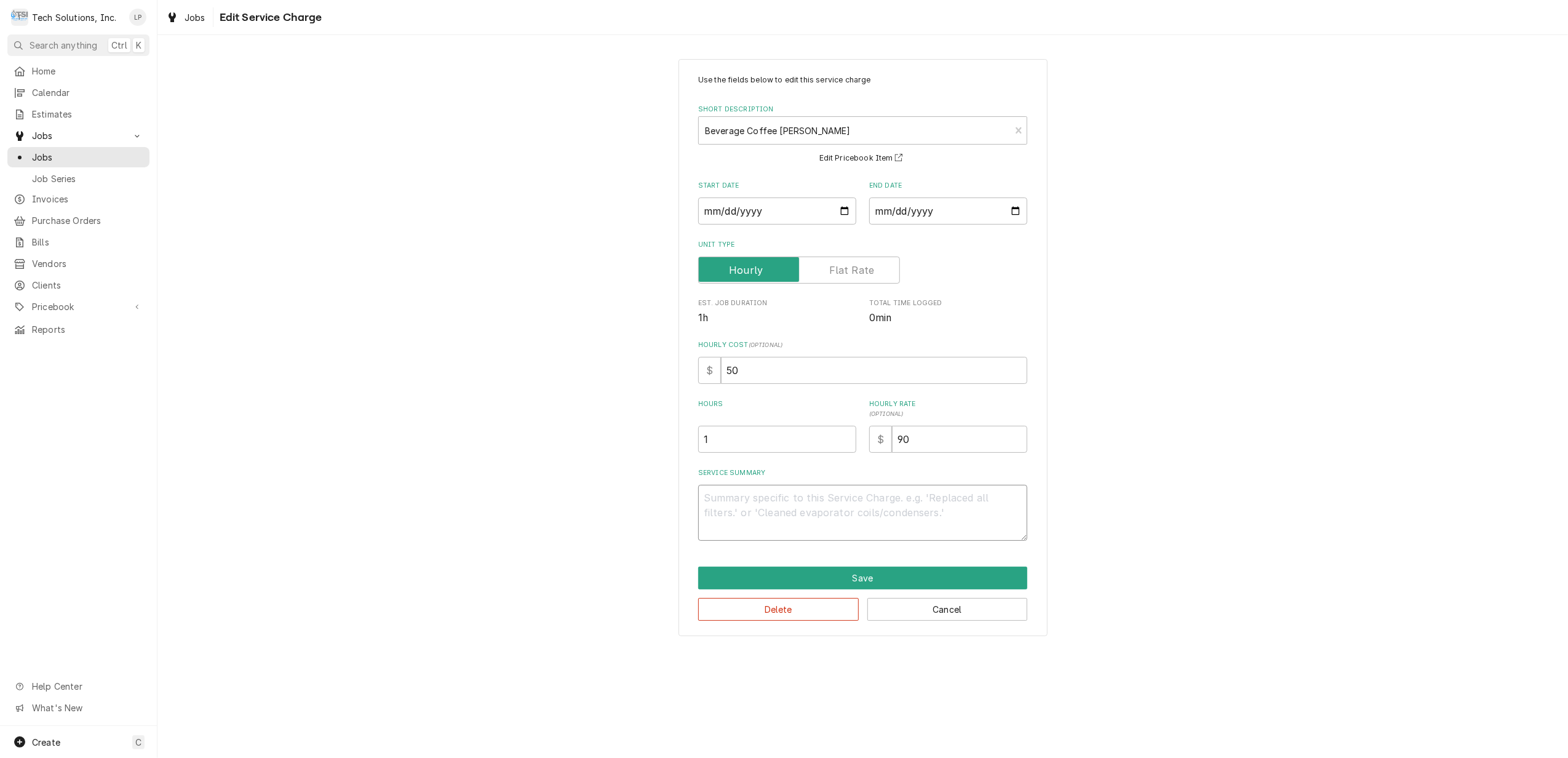
paste textarea "Replace Elbow on bottom of tank. RECALL - Dont charge for elbow or shipping."
type textarea "x"
type textarea "Replace Elbow on bottom of tank. RECALL - Dont charge for elbow or shipping."
click at [774, 495] on textarea "Replace Elbow on bottom of tank. RECALL - Dont charge for elbow or shipping." at bounding box center [863, 513] width 329 height 56
type textarea "x"
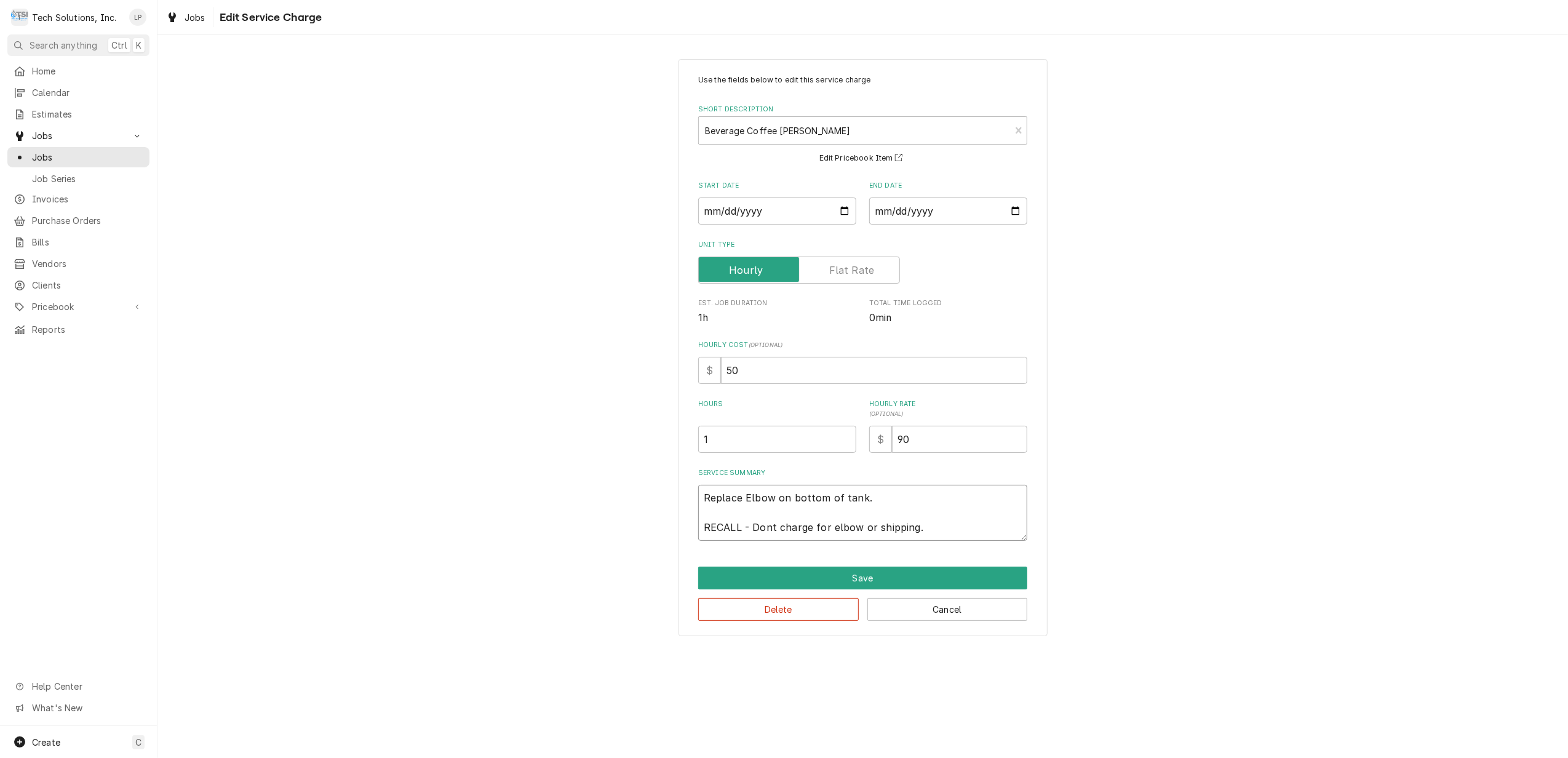
type textarea "Replace TElbow on bottom of tank. RECALL - Dont charge for elbow or shipping."
type textarea "x"
type textarea "Replace TaElbow on bottom of tank. RECALL - Dont charge for elbow or shipping."
type textarea "x"
type textarea "Replace TanElbow on bottom of tank. RECALL - Dont charge for elbow or shipping."
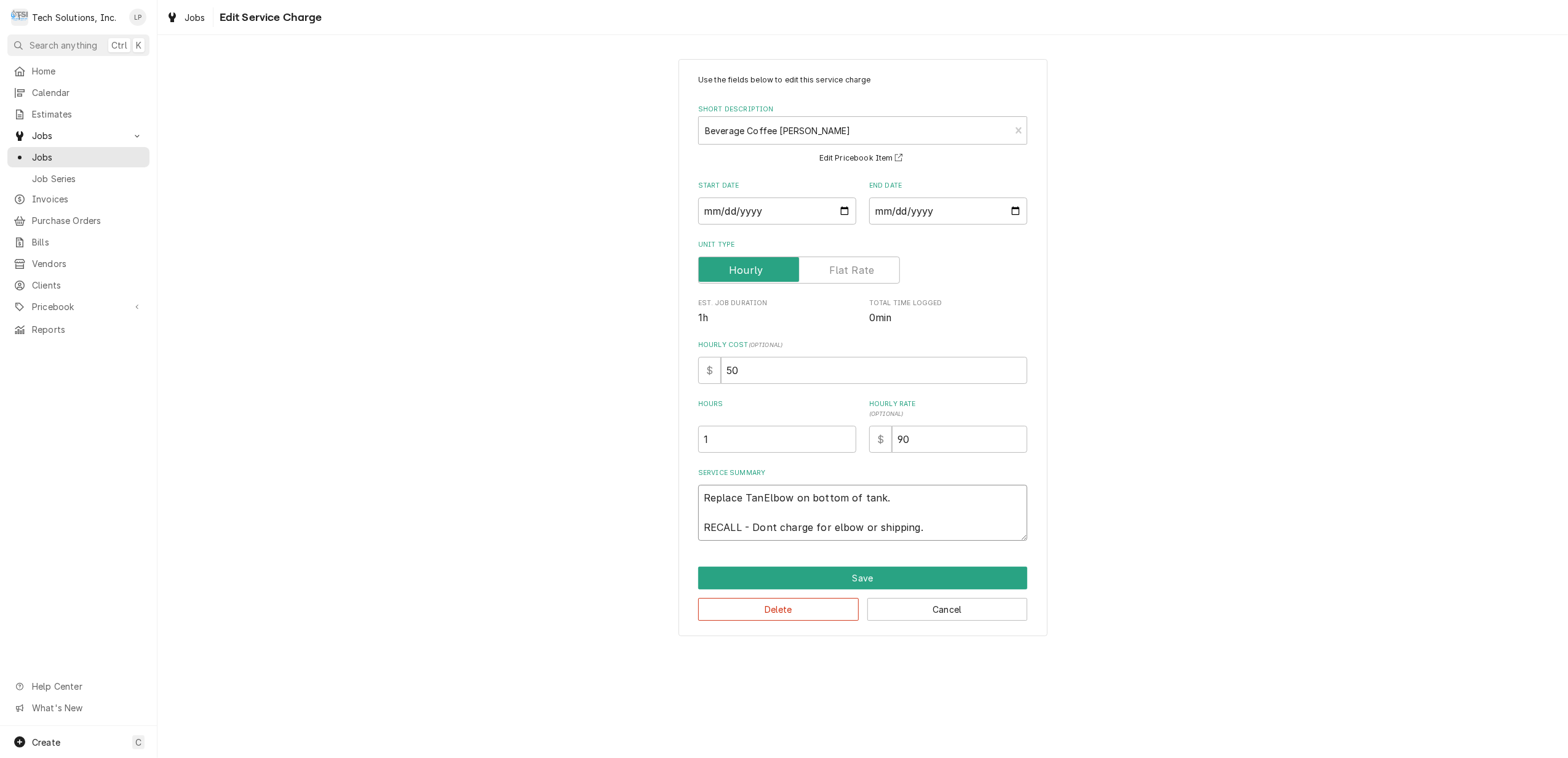
type textarea "x"
type textarea "Replace TankElbow on bottom of tank. RECALL - Dont charge for elbow or shipping."
type textarea "x"
type textarea "Replace Tank Elbow on bottom of tank. RECALL - Dont charge for elbow or shippin…"
type textarea "x"
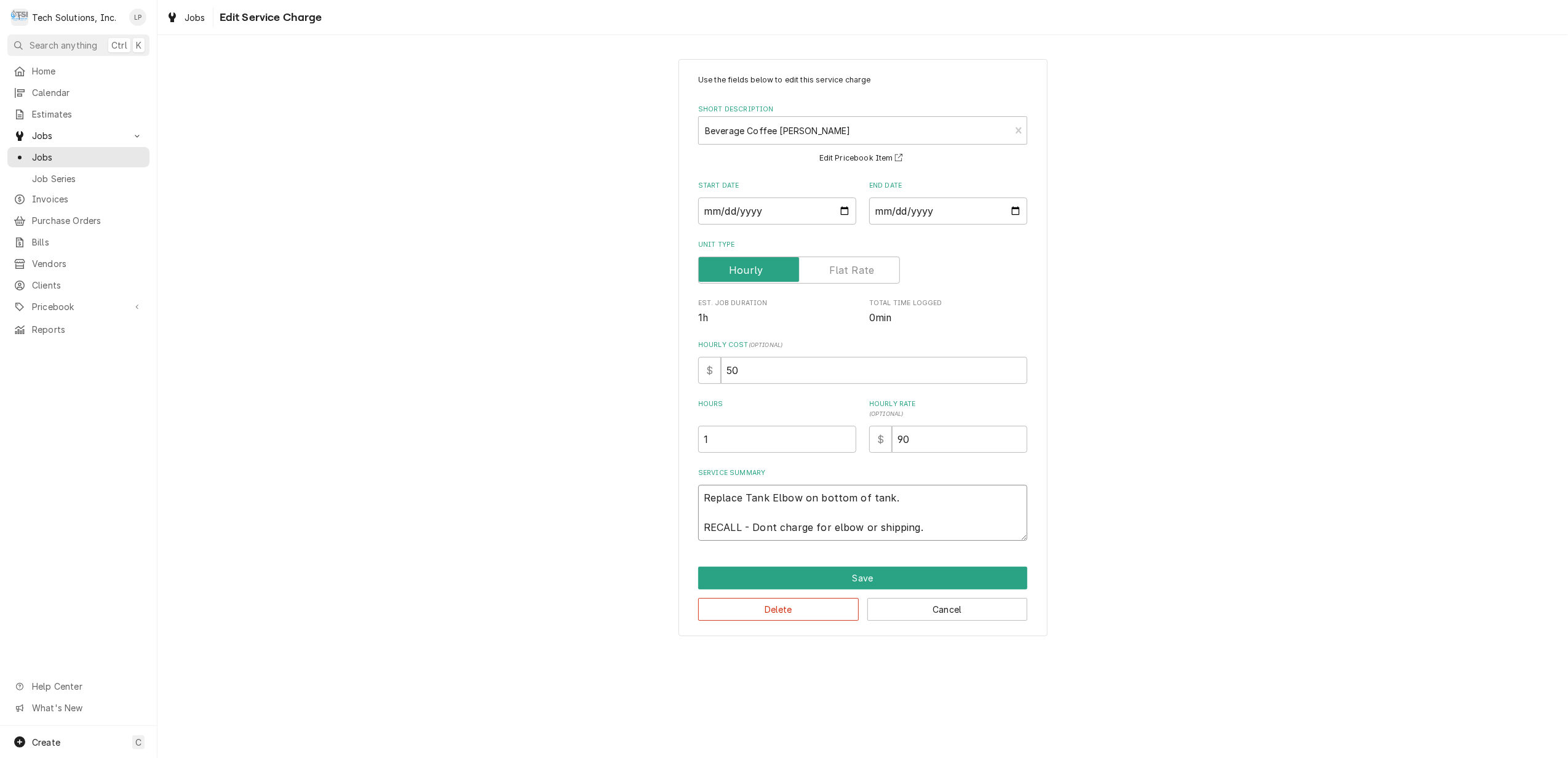
type textarea "Replace Tank FElbow on bottom of tank. RECALL - Dont charge for elbow or shippi…"
type textarea "x"
type textarea "Replace Tank FiElbow on bottom of tank. RECALL - Dont charge for elbow or shipp…"
type textarea "x"
type textarea "Replace Tank FitElbow on bottom of tank. RECALL - Dont charge for elbow or ship…"
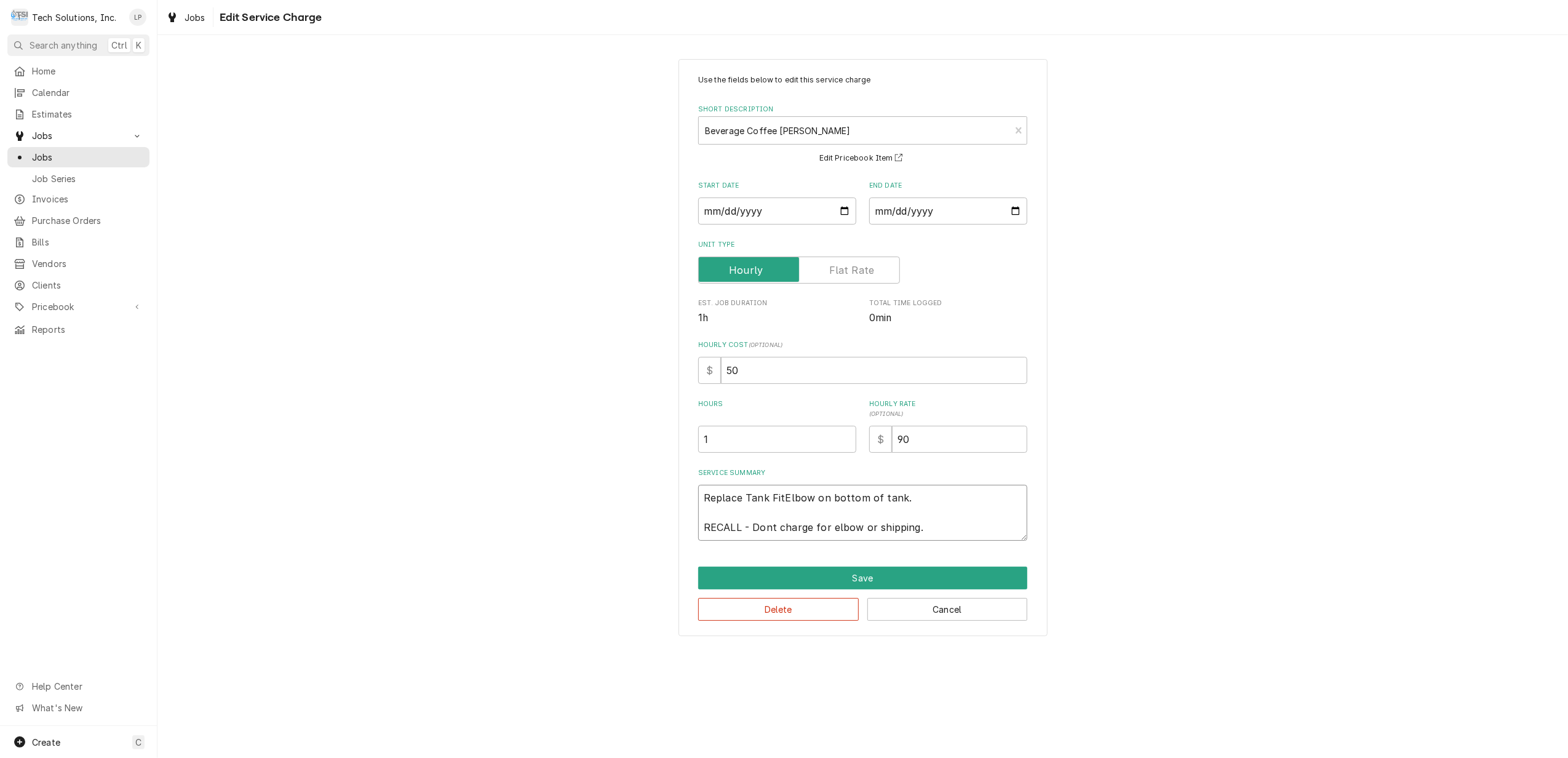
type textarea "x"
type textarea "Replace Tank FittElbow on bottom of tank. RECALL - Dont charge for elbow or shi…"
type textarea "x"
type textarea "Replace Tank FittiElbow on bottom of tank. RECALL - Dont charge for elbow or sh…"
type textarea "x"
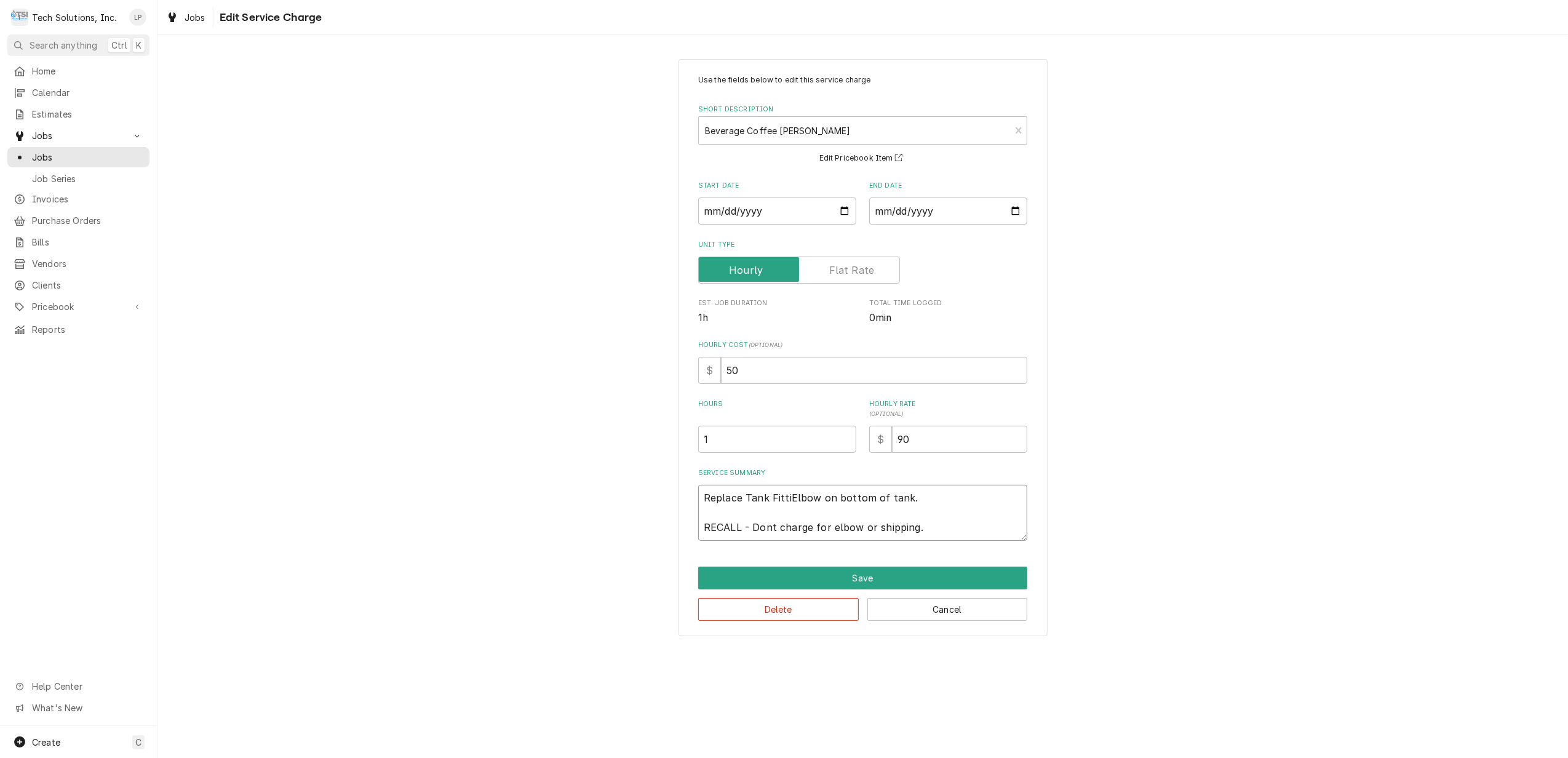
type textarea "Replace Tank FittinElbow on bottom of tank. RECALL - Dont charge for elbow or s…"
type textarea "x"
type textarea "Replace Tank FittingElbow on bottom of tank. RECALL - Dont charge for elbow or …"
type textarea "x"
type textarea "Replace Tank Fitting Elbow on bottom of tank. RECALL - Dont charge for elbow or…"
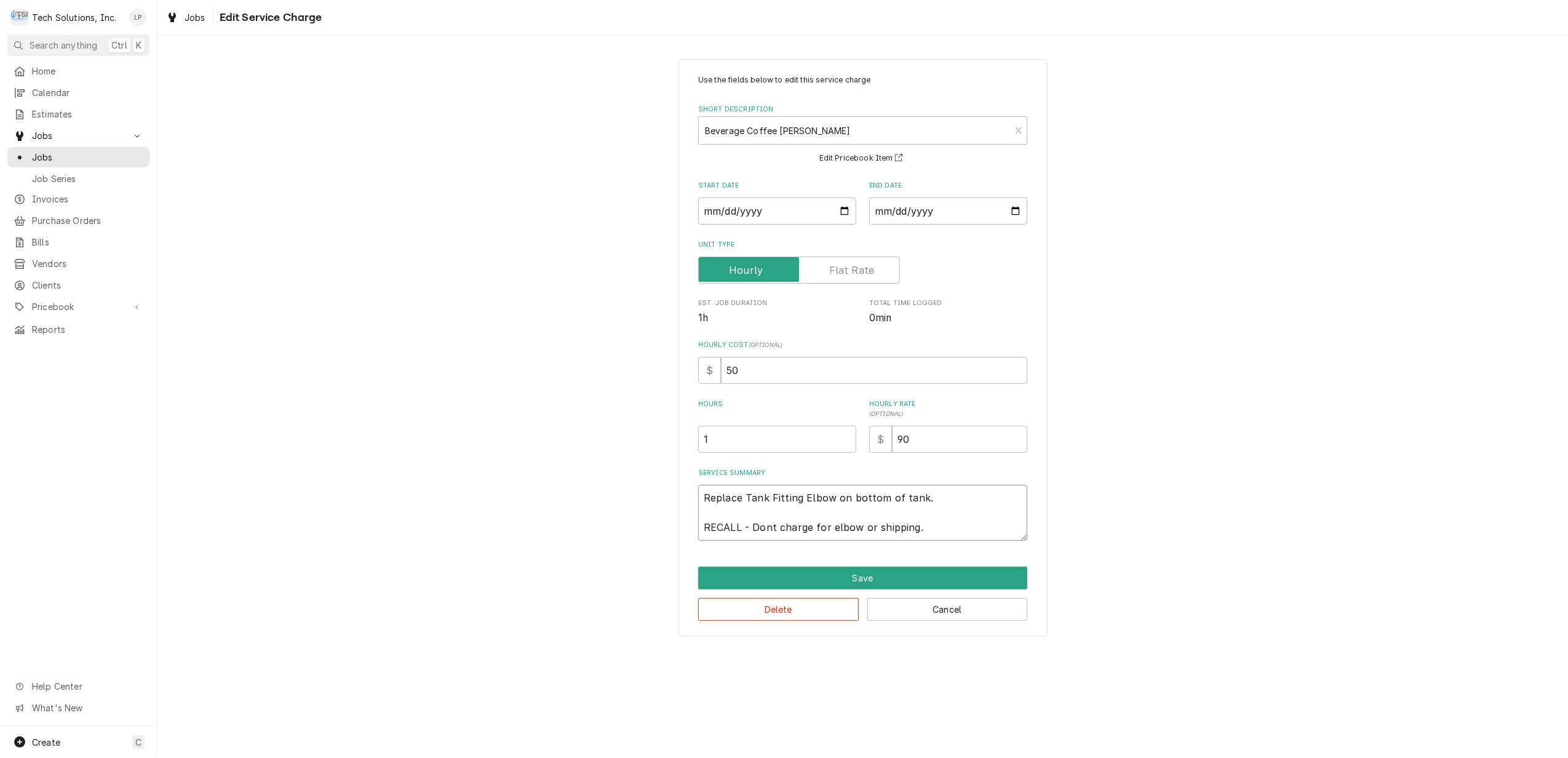
type textarea "x"
type textarea "Replace Tank Fitting KElbow on bottom of tank. RECALL - Dont charge for elbow o…"
type textarea "x"
type textarea "Replace Tank Fitting Elbow on bottom of tank. RECALL - Dont charge for elbow or…"
click at [870, 580] on button "Save" at bounding box center [863, 578] width 329 height 23
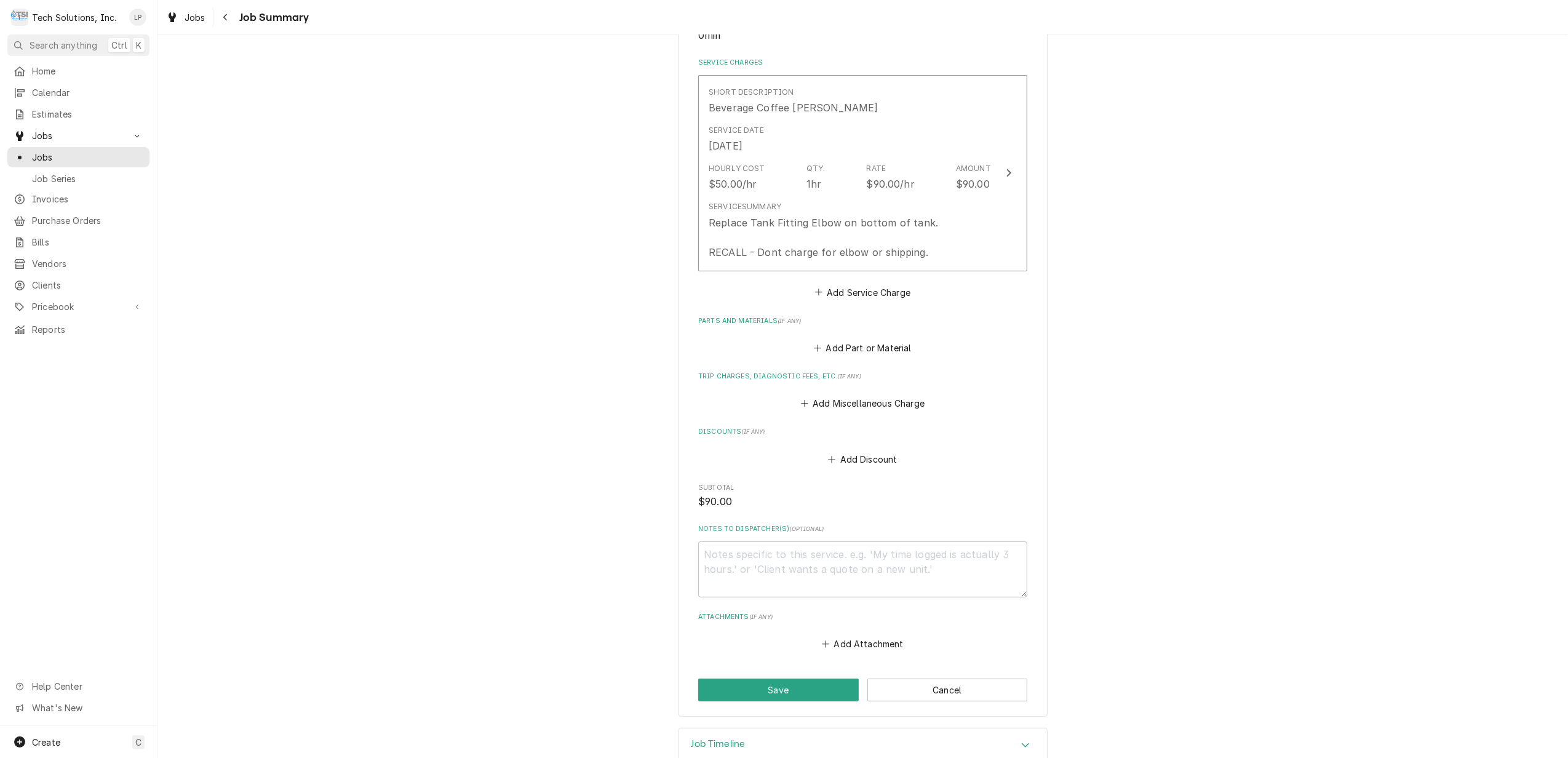
scroll to position [306, 0]
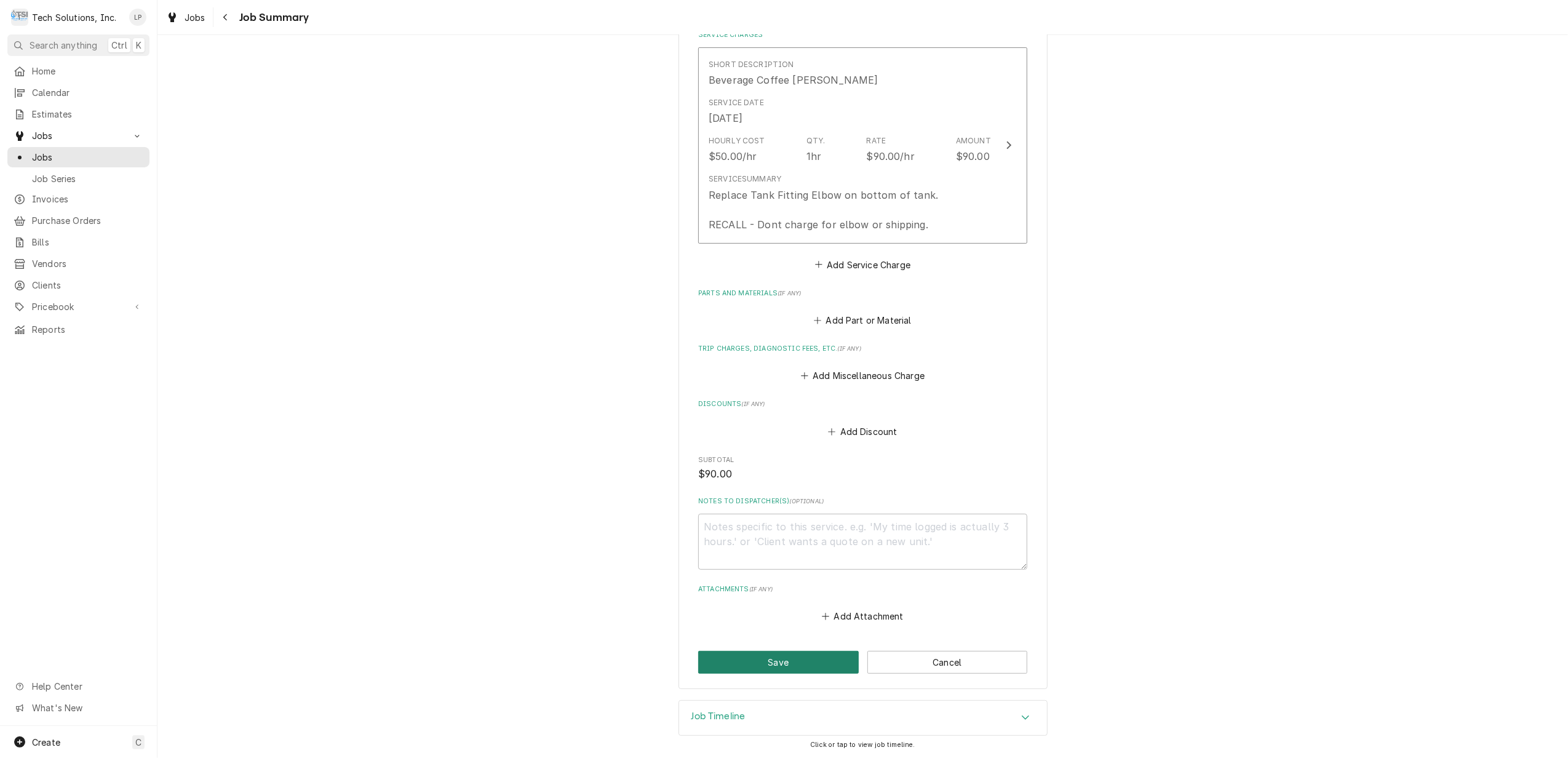
click at [788, 664] on button "Save" at bounding box center [779, 662] width 161 height 23
type textarea "x"
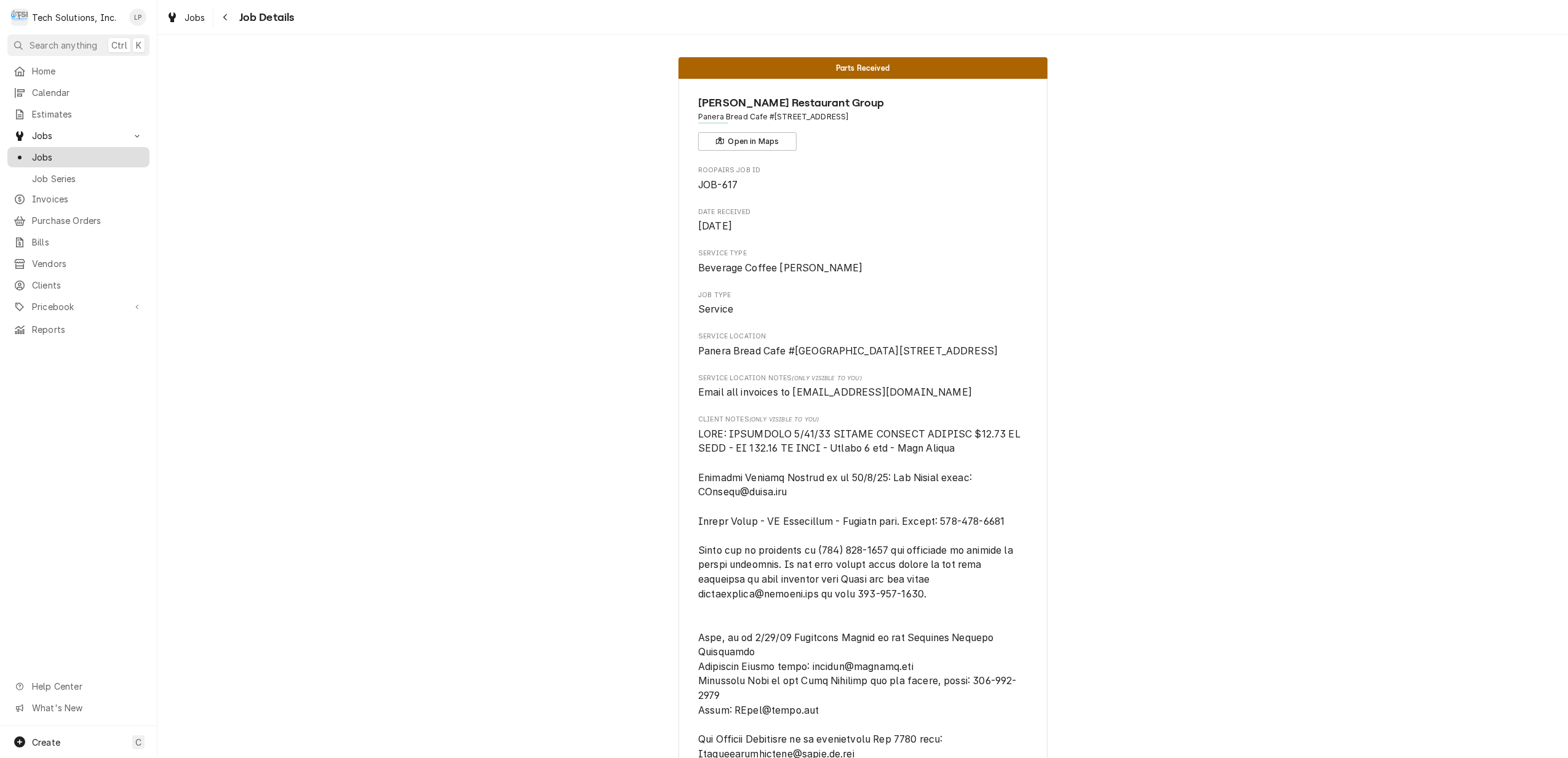
click at [35, 153] on span "Jobs" at bounding box center [88, 157] width 111 height 13
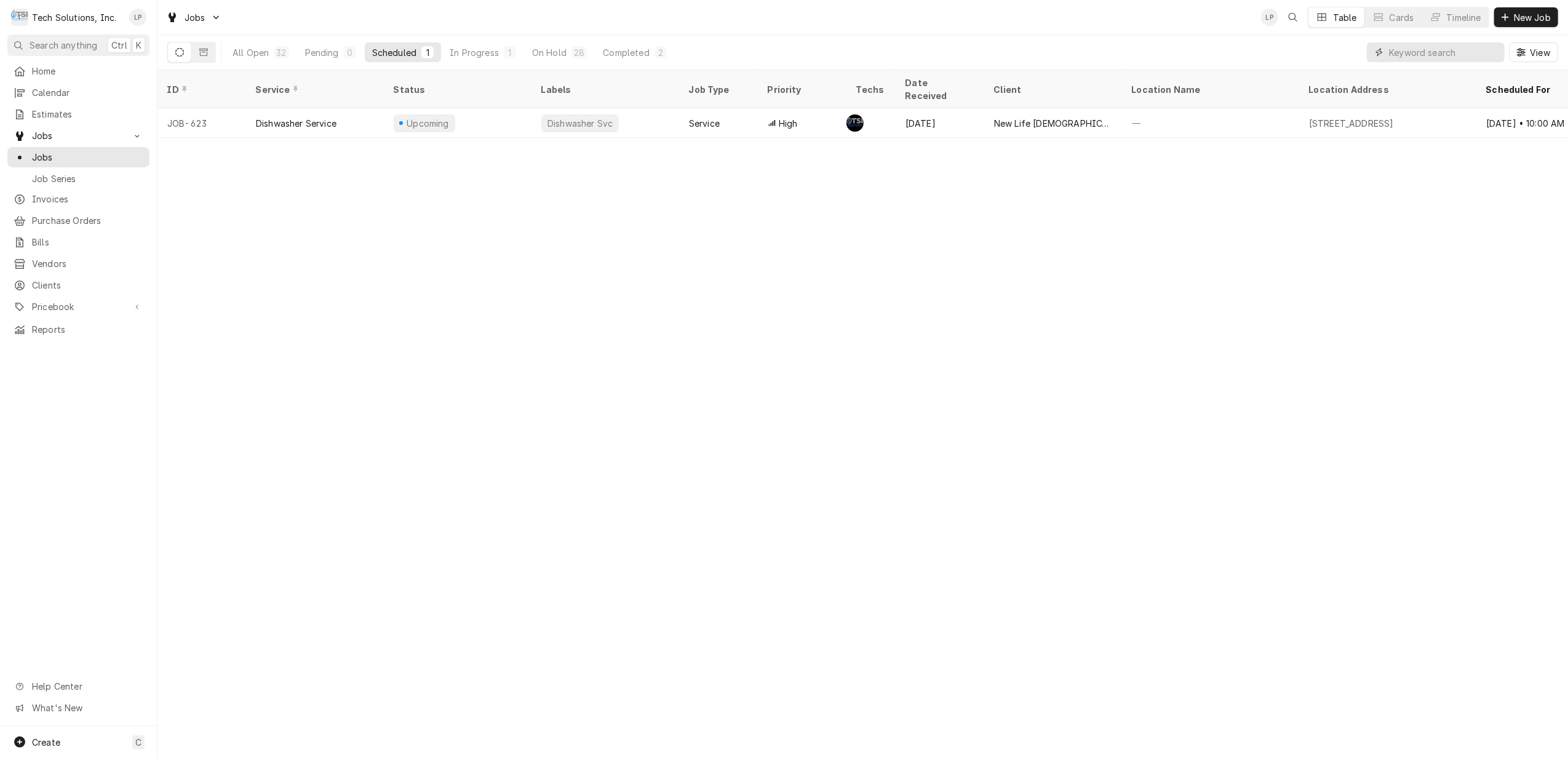
click at [1427, 47] on input "Dynamic Content Wrapper" at bounding box center [1443, 52] width 109 height 20
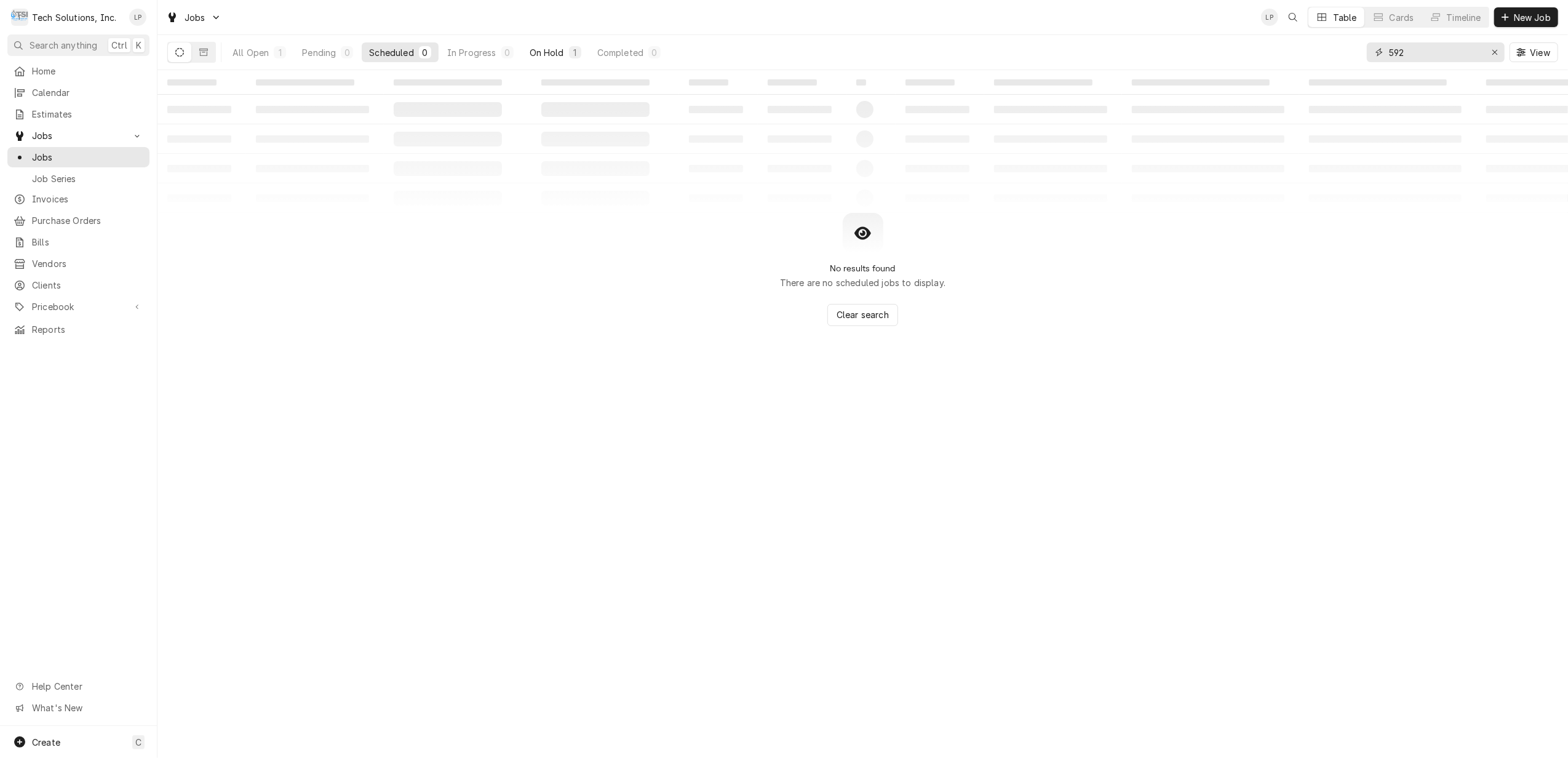
type input "592"
click at [547, 52] on div "On Hold" at bounding box center [547, 52] width 34 height 13
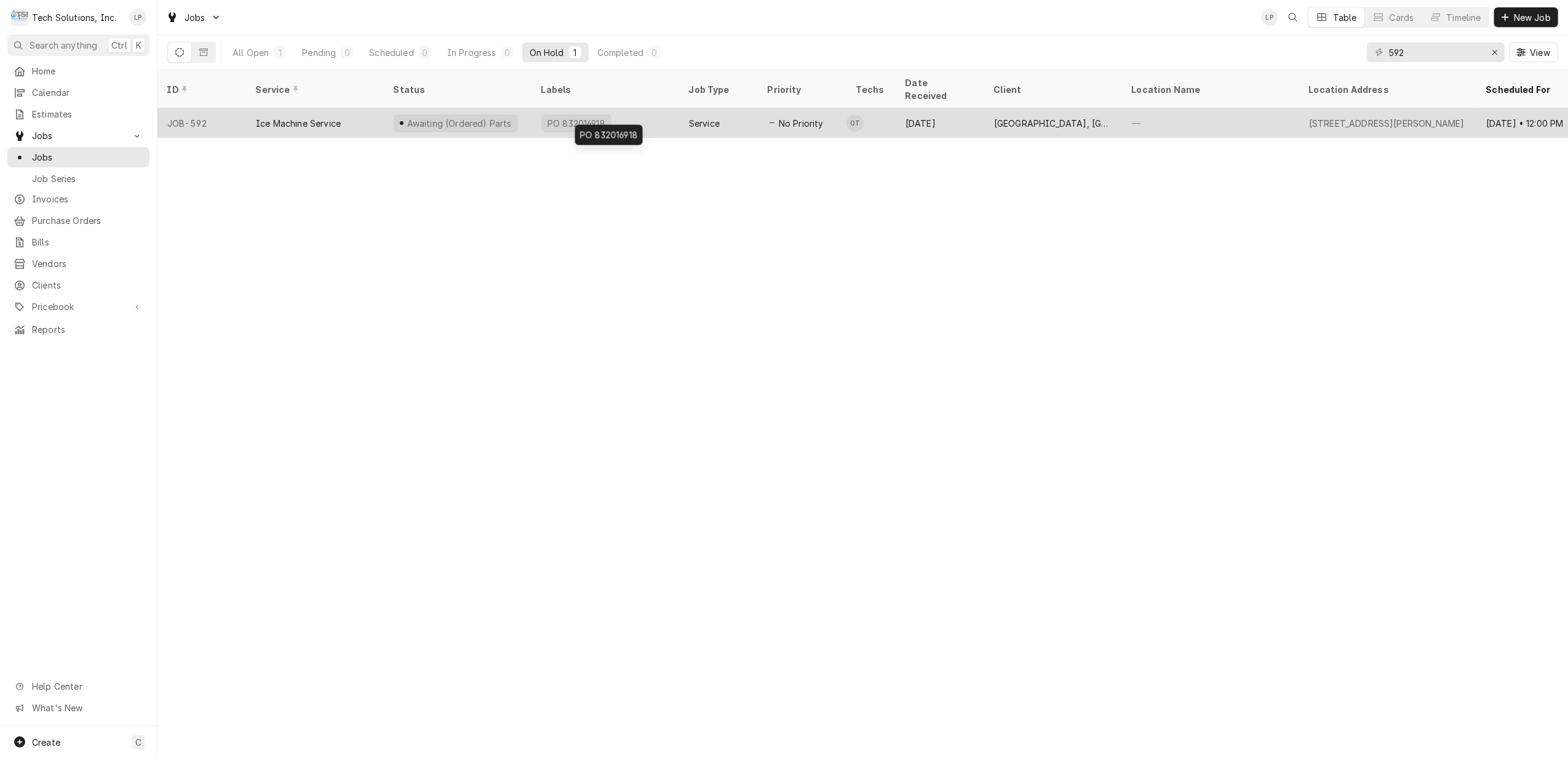
click at [619, 109] on div "PO 832016918" at bounding box center [605, 123] width 148 height 30
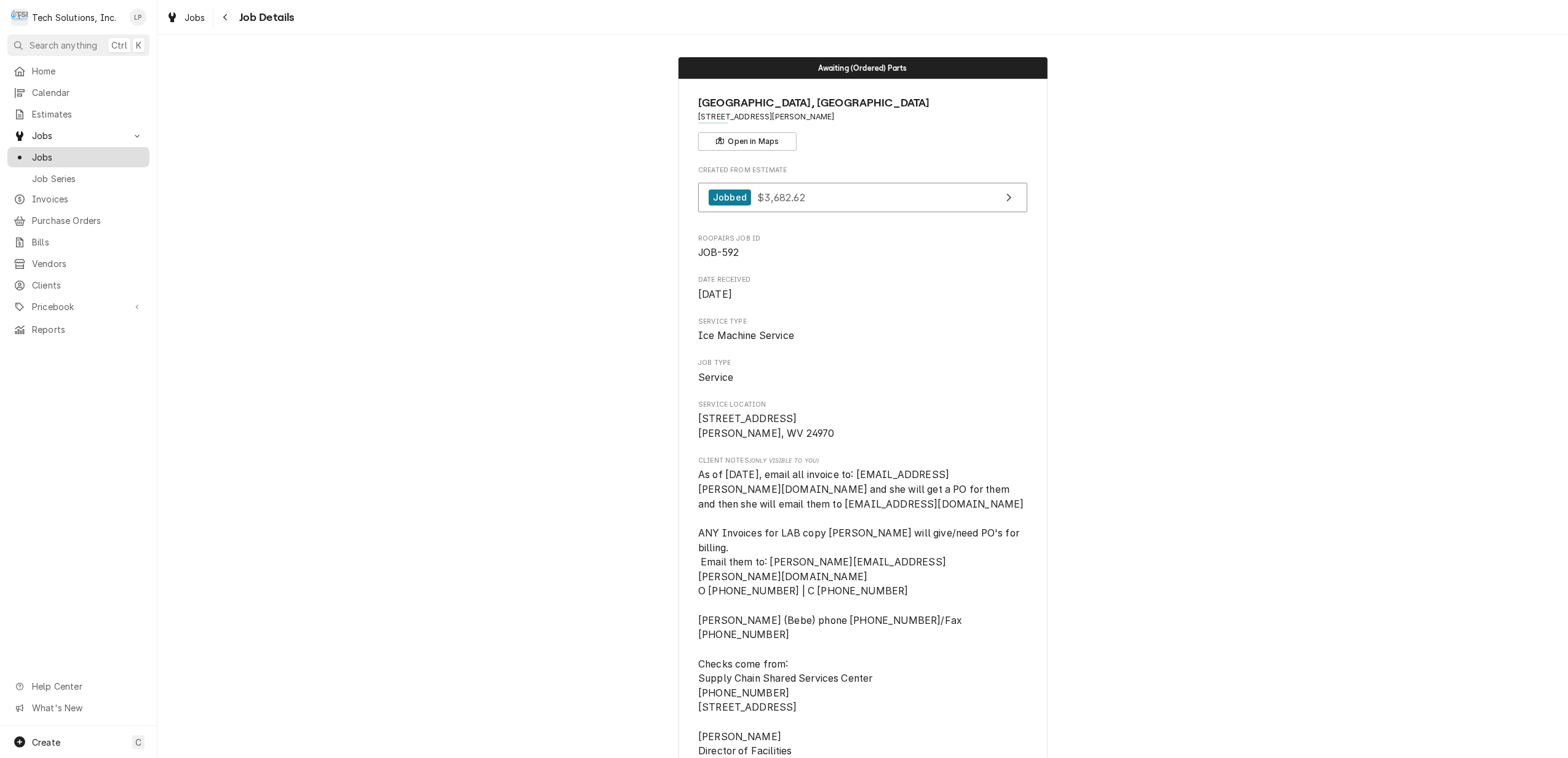
click at [54, 151] on span "Jobs" at bounding box center [88, 157] width 111 height 13
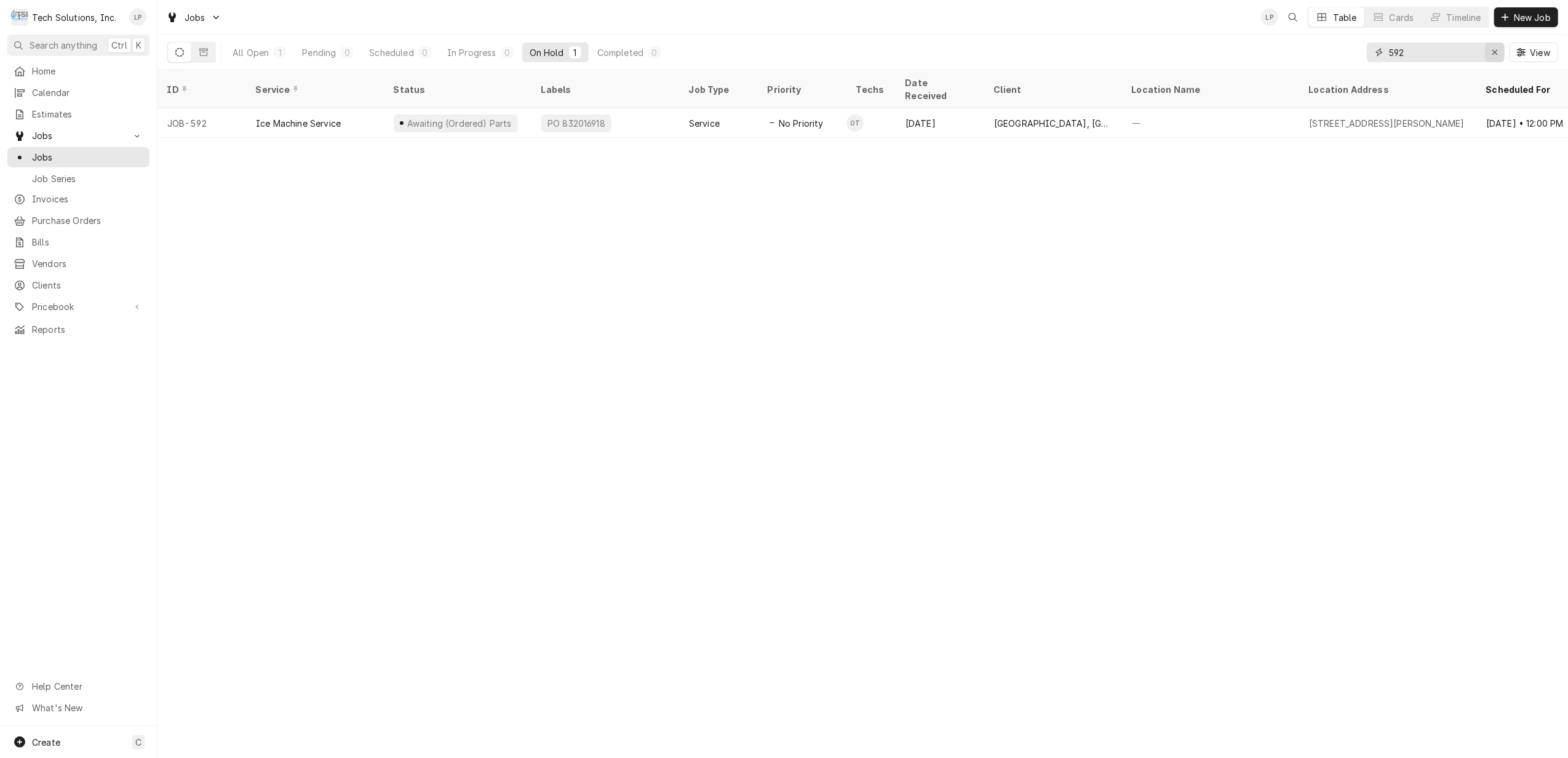
click at [1495, 55] on icon "Erase input" at bounding box center [1495, 52] width 7 height 9
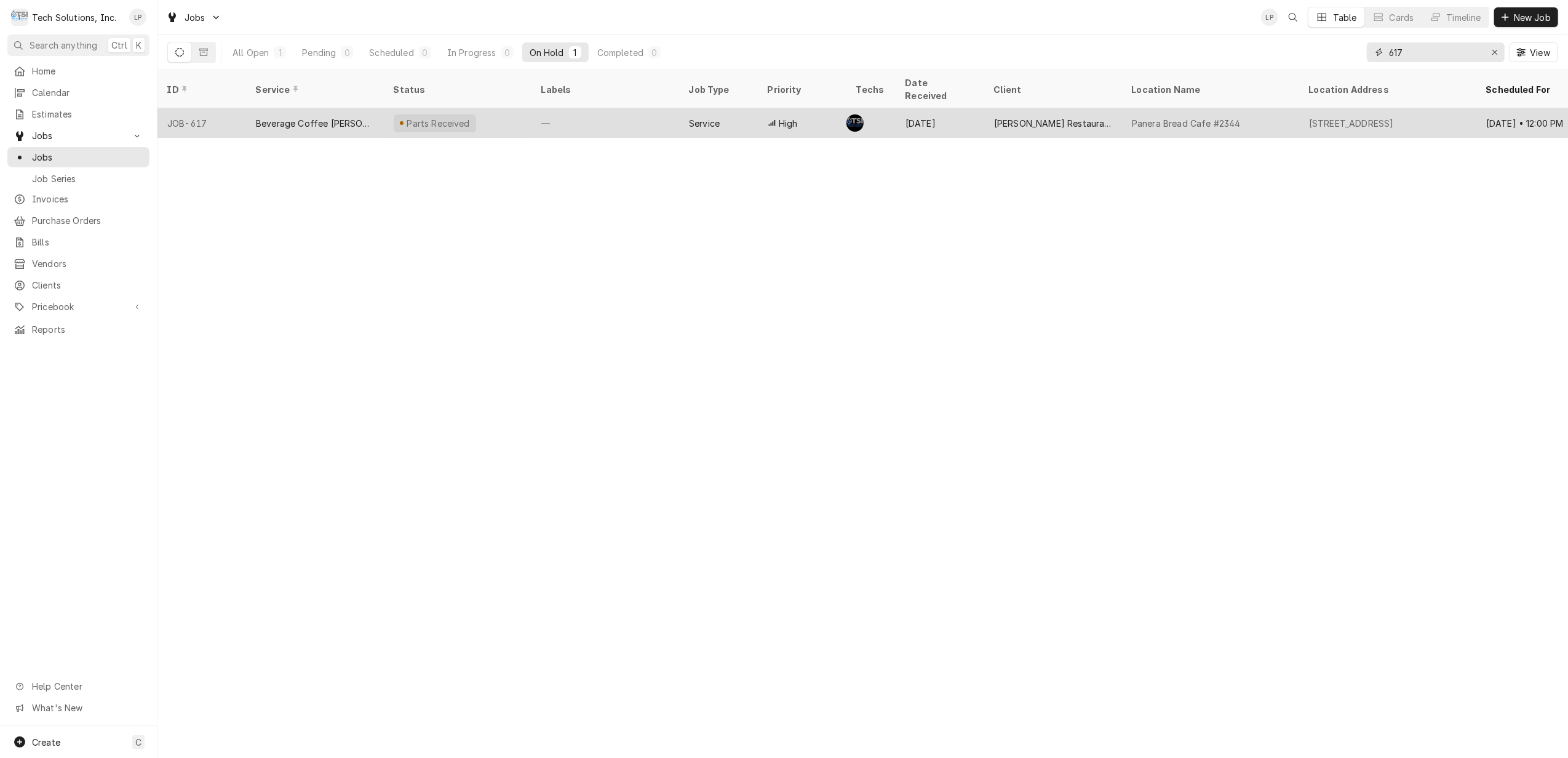
type input "617"
click at [578, 109] on div "—" at bounding box center [605, 123] width 148 height 30
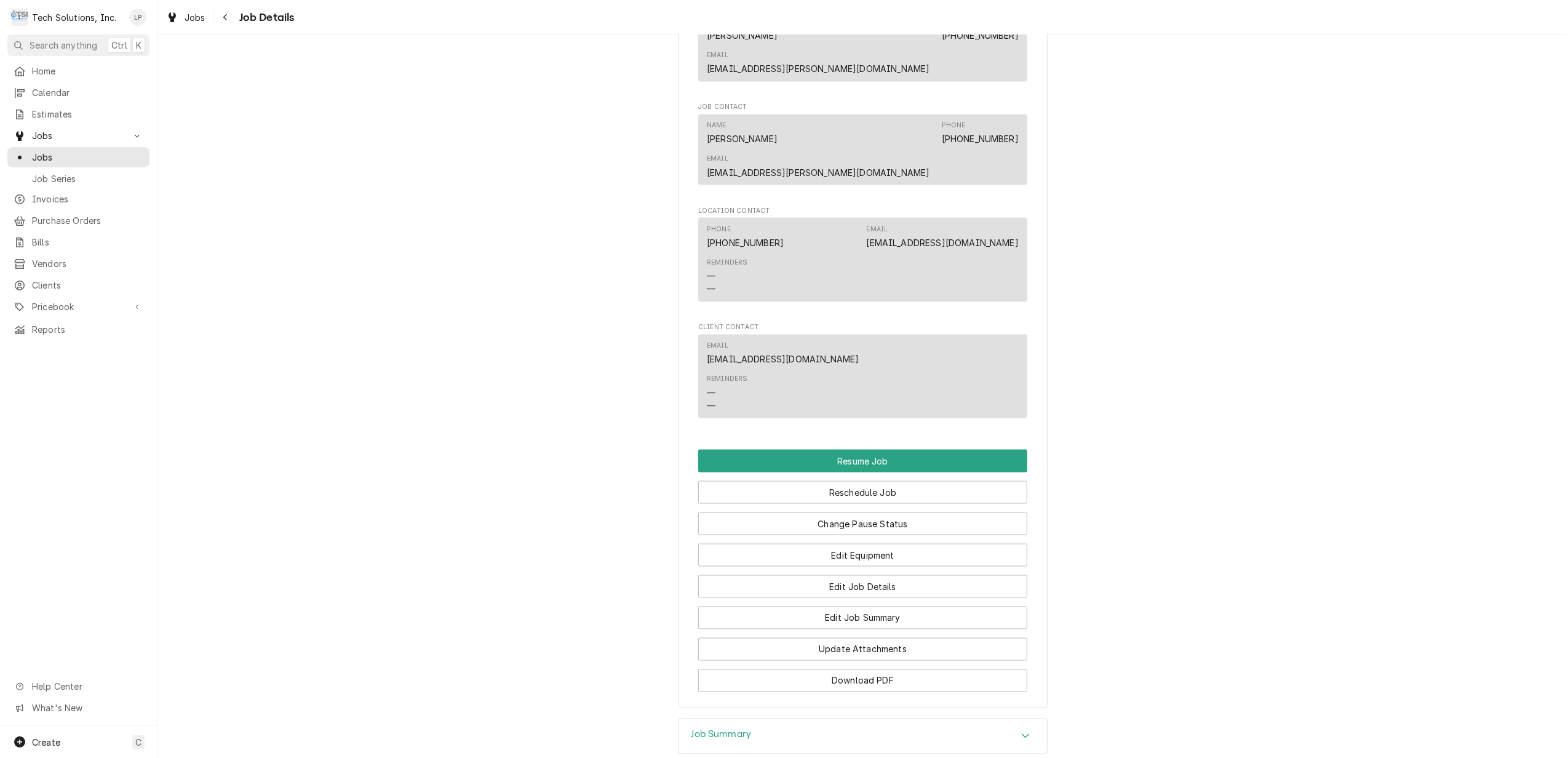
scroll to position [1884, 0]
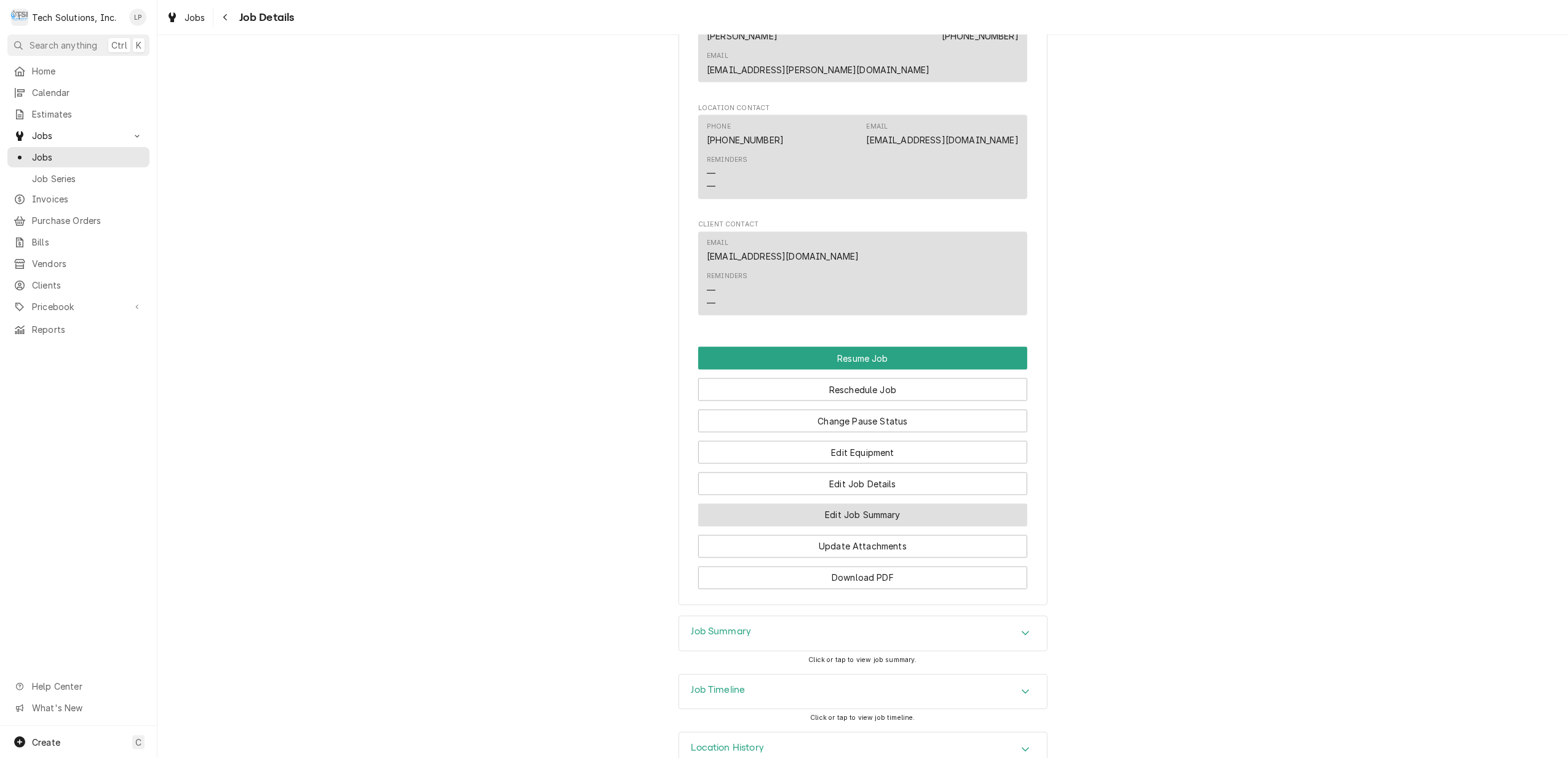
click at [905, 504] on button "Edit Job Summary" at bounding box center [863, 515] width 329 height 23
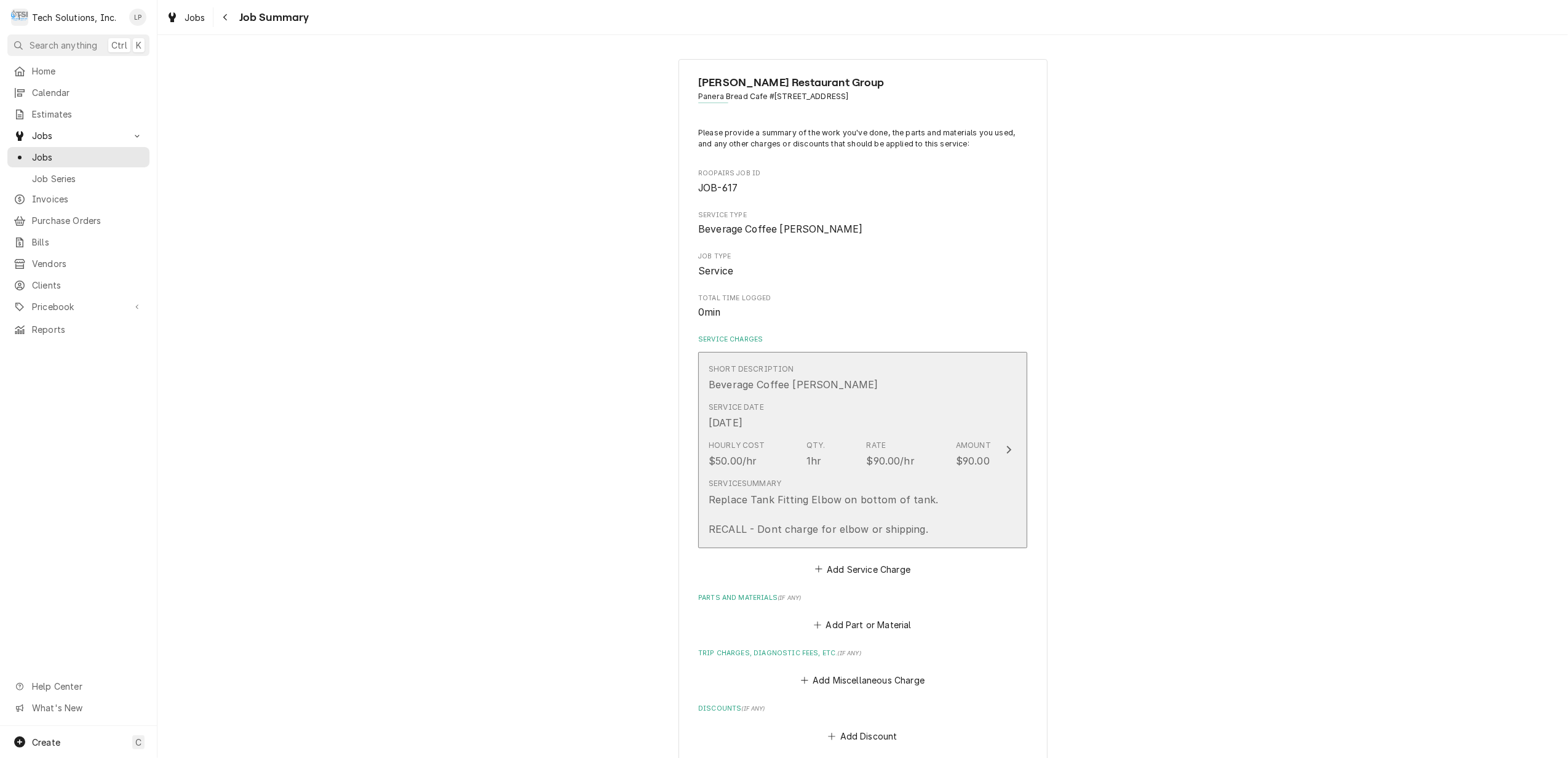
click at [1007, 452] on icon "Update Line Item" at bounding box center [1009, 450] width 5 height 8
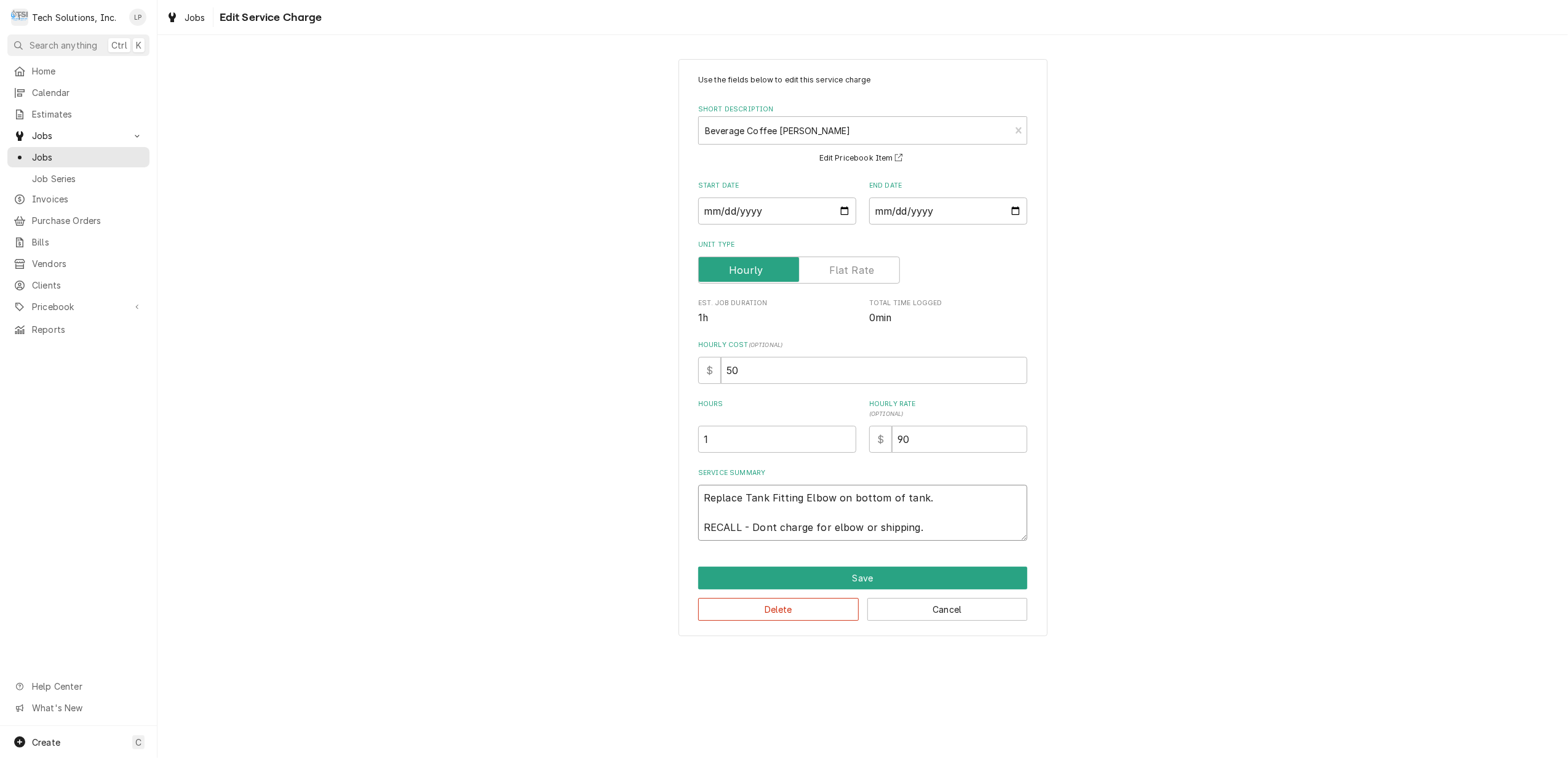
click at [828, 498] on textarea "Replace Tank Fitting Elbow on bottom of tank. RECALL - Dont charge for elbow or…" at bounding box center [863, 513] width 329 height 56
click at [833, 496] on textarea "Replace Tank Fitting Elbow on bottom of tank. RECALL - Dont charge for elbow or…" at bounding box center [863, 513] width 329 height 56
type textarea "x"
type textarea "Replace Tank Fitting Elbo on bottom of tank. RECALL - Dont charge for elbow or …"
type textarea "x"
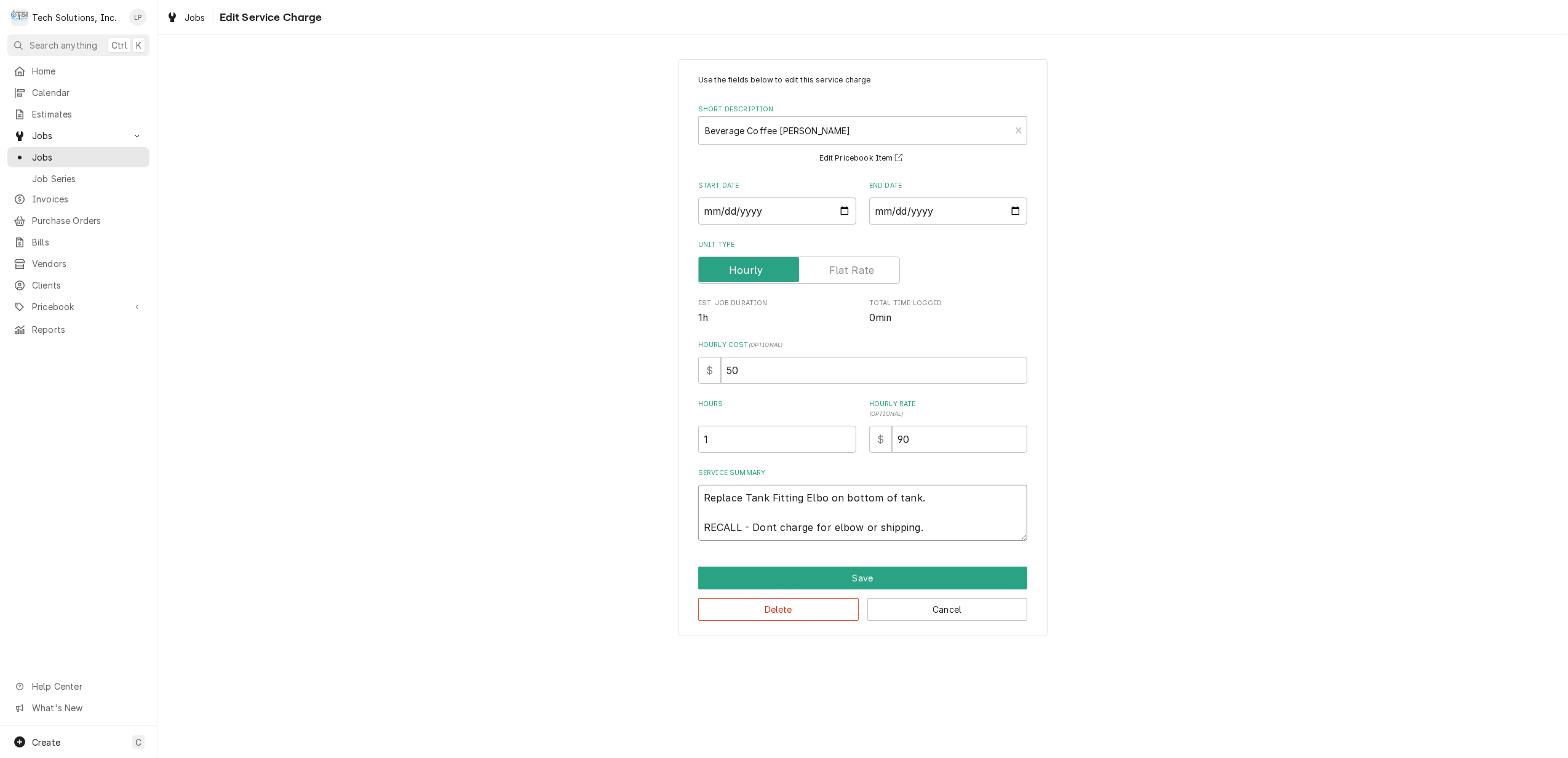
type textarea "Replace Tank Fitting Elb on bottom of tank. RECALL - Dont charge for elbow or s…"
type textarea "x"
type textarea "Replace Tank Fitting El on bottom of tank. RECALL - Dont charge for elbow or sh…"
type textarea "x"
type textarea "Replace Tank Fitting E on bottom of tank. RECALL - Dont charge for elbow or shi…"
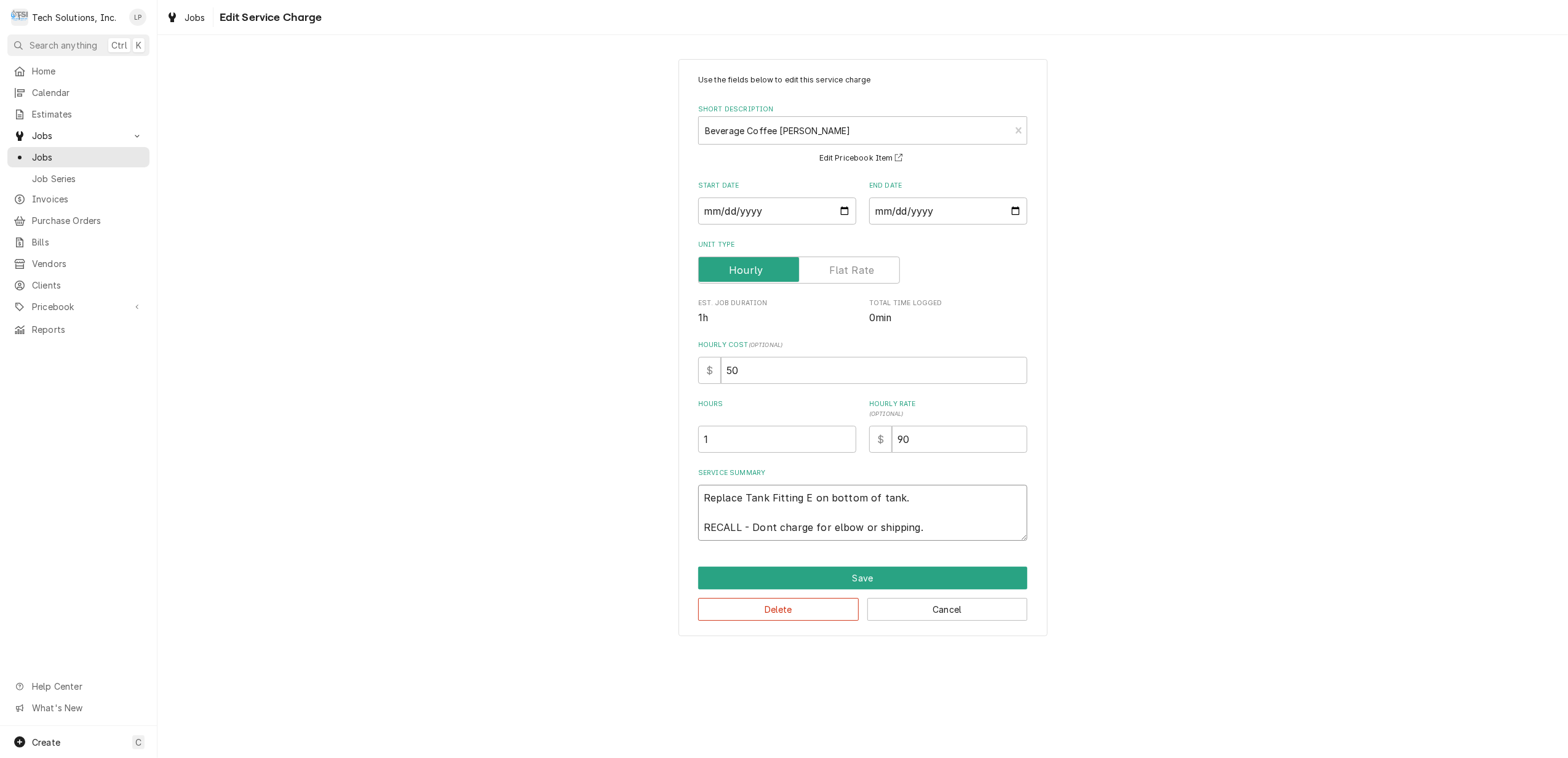
type textarea "x"
type textarea "Replace Tank Fitting on bottom of tank. RECALL - Dont charge for elbow or shipp…"
type textarea "x"
type textarea "Replace Tank Fitting on bottom of tank. RECALL - Dont charge for elbow or shipp…"
type textarea "x"
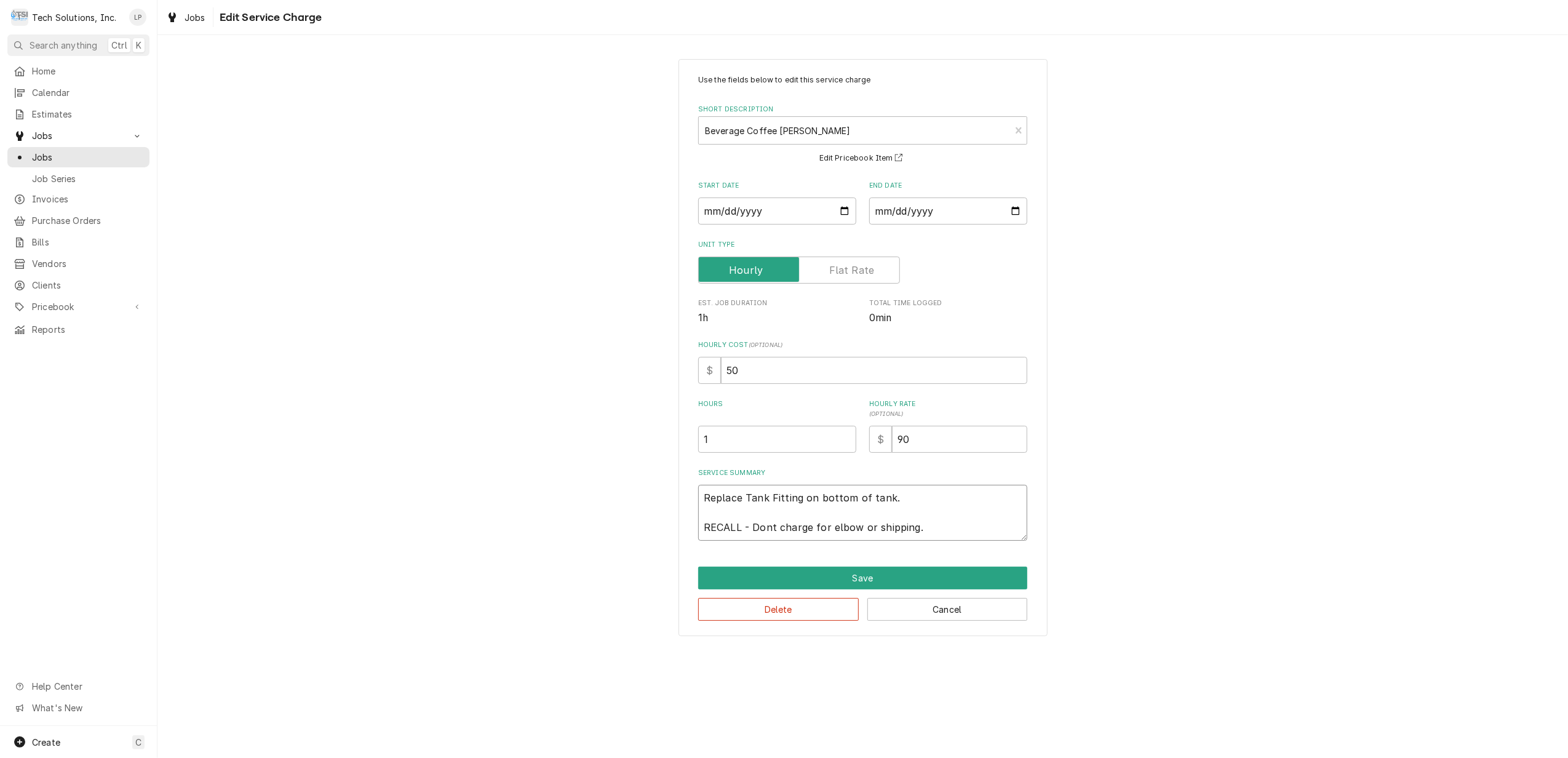
type textarea "Replace Tank Fittin on bottom of tank. RECALL - Dont charge for elbow or shippi…"
type textarea "x"
type textarea "Replace Tank Fitti on bottom of tank. RECALL - Dont charge for elbow or shippin…"
type textarea "x"
type textarea "Replace Tank Fitt on bottom of tank. RECALL - Dont charge for elbow or shipping."
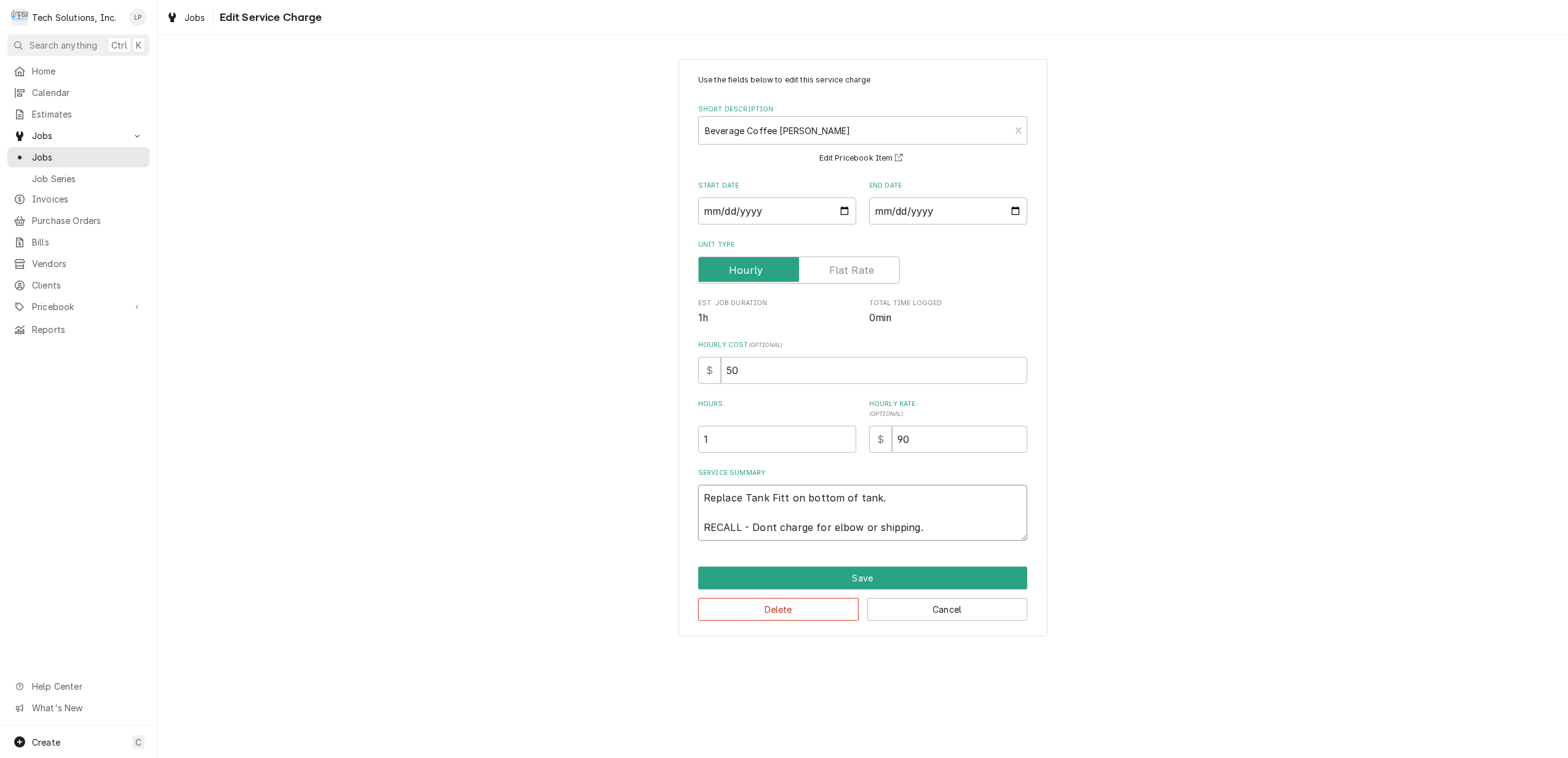
type textarea "x"
type textarea "Replace Tank Fit on bottom of tank. RECALL - Dont charge for elbow or shipping."
type textarea "x"
type textarea "Replace Tank Fi on bottom of tank. RECALL - Dont charge for elbow or shipping."
type textarea "x"
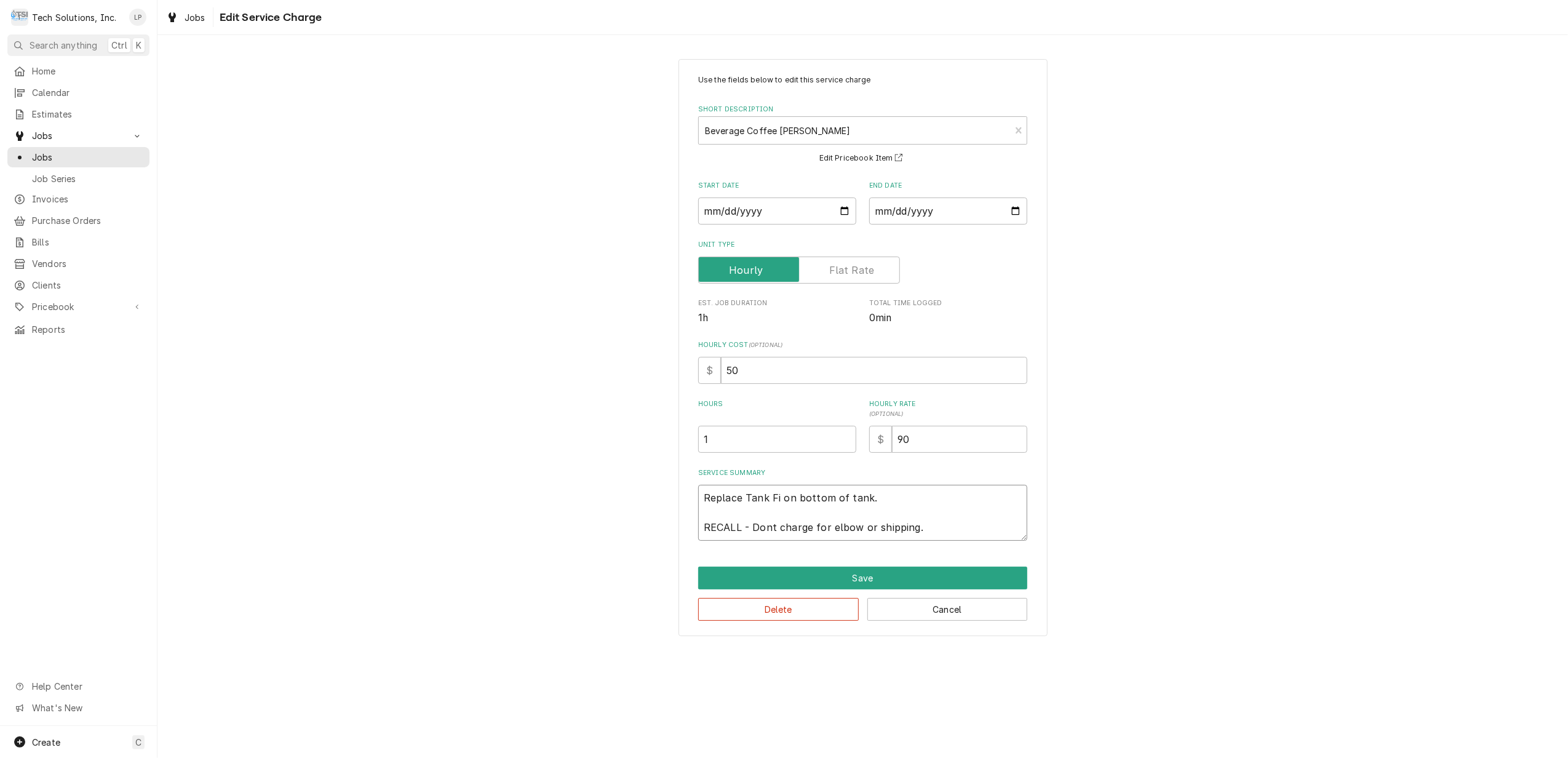
type textarea "Replace Tank F on bottom of tank. RECALL - Dont charge for elbow or shipping."
type textarea "x"
type textarea "Replace Tank on bottom of tank. RECALL - Dont charge for elbow or shipping."
type textarea "x"
type textarea "Replace Tank I on bottom of tank. RECALL - Dont charge for elbow or shipping."
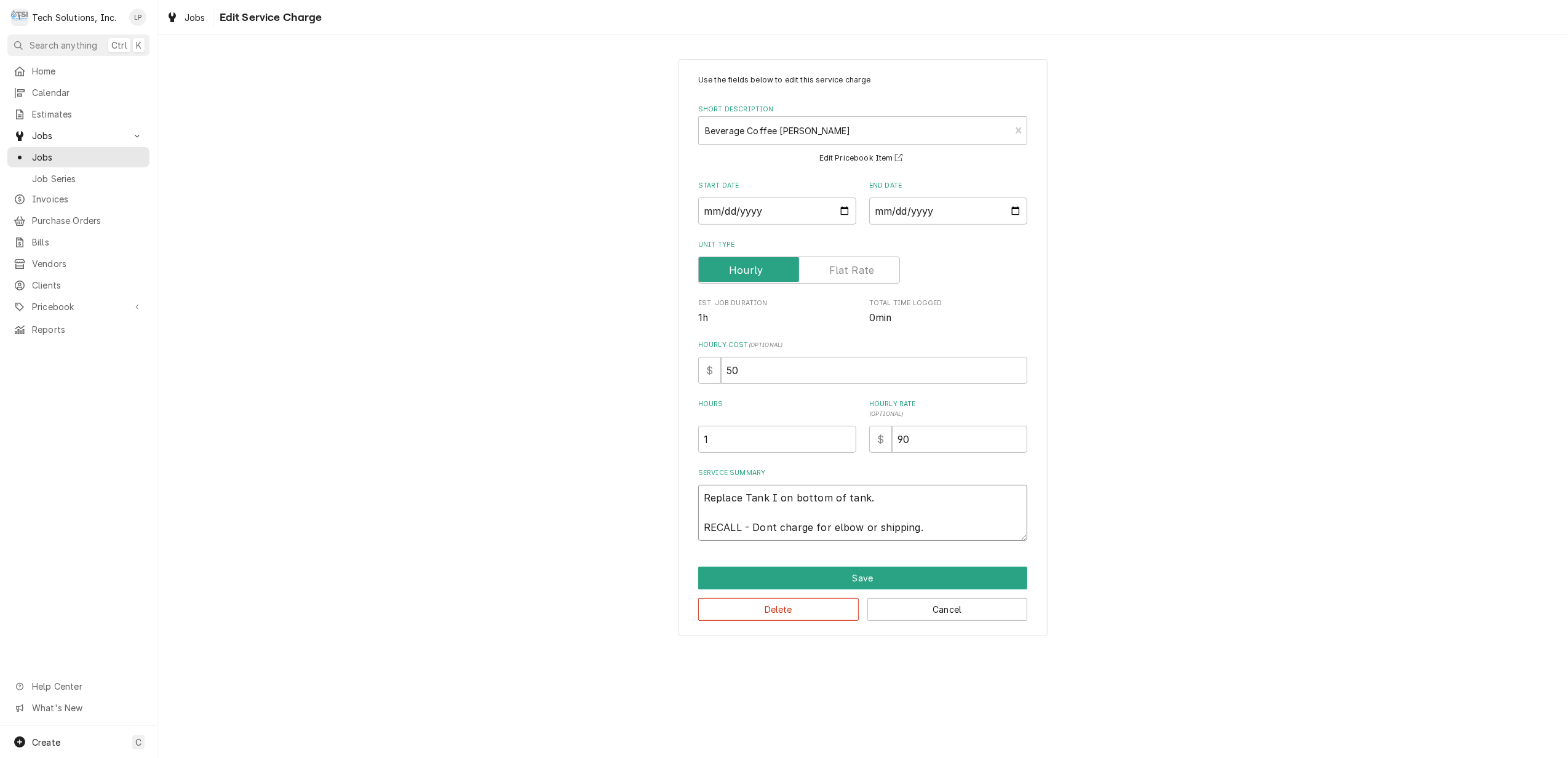
type textarea "x"
type textarea "Replace Tank In on bottom of tank. RECALL - Dont charge for elbow or shipping."
type textarea "x"
type textarea "Replace Tank Inl on bottom of tank. RECALL - Dont charge for elbow or shipping."
type textarea "x"
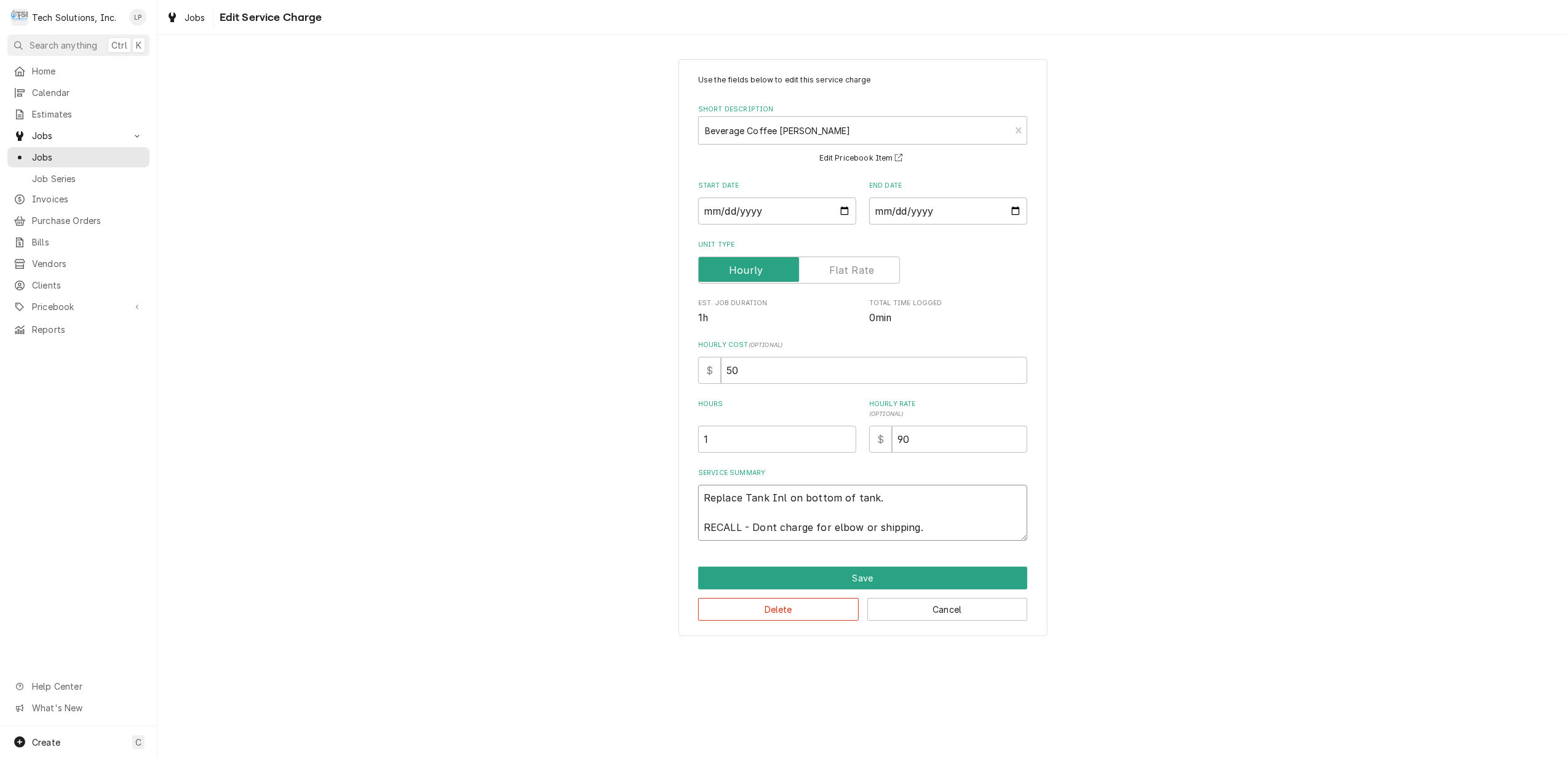
type textarea "Replace Tank Inle on bottom of tank. RECALL - Dont charge for elbow or shipping."
type textarea "x"
type textarea "Replace Tank Inlet on bottom of tank. RECALL - Dont charge for elbow or shippin…"
type textarea "x"
type textarea "Replace Tank Inlet on bottom of tank. RECALL - Dont charge for elbow or shippin…"
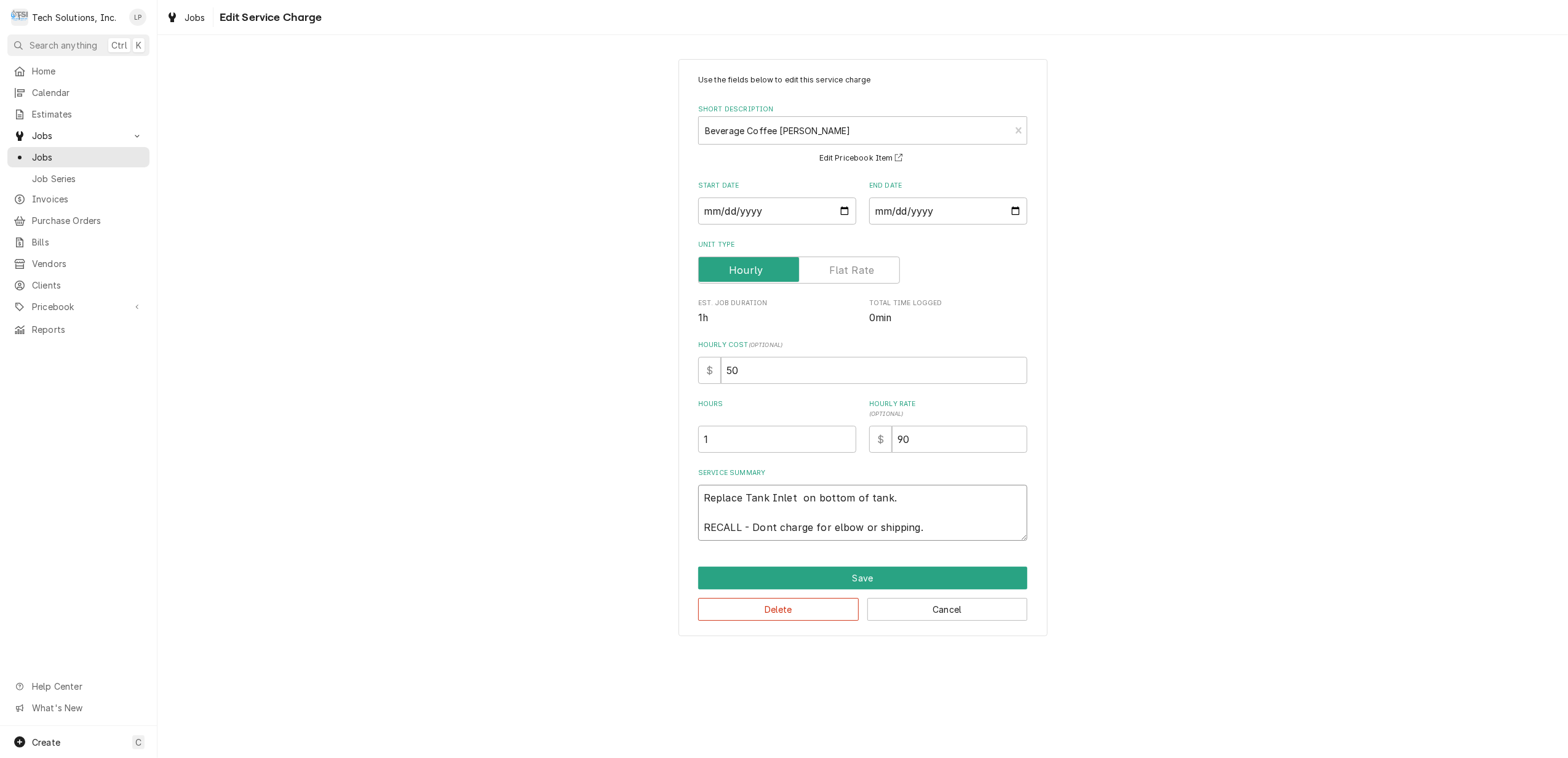
type textarea "x"
type textarea "Replace Tank Inlet F on bottom of tank. RECALL - Dont charge for elbow or shipp…"
type textarea "x"
type textarea "Replace Tank Inlet Fi on bottom of tank. RECALL - Dont charge for elbow or ship…"
type textarea "x"
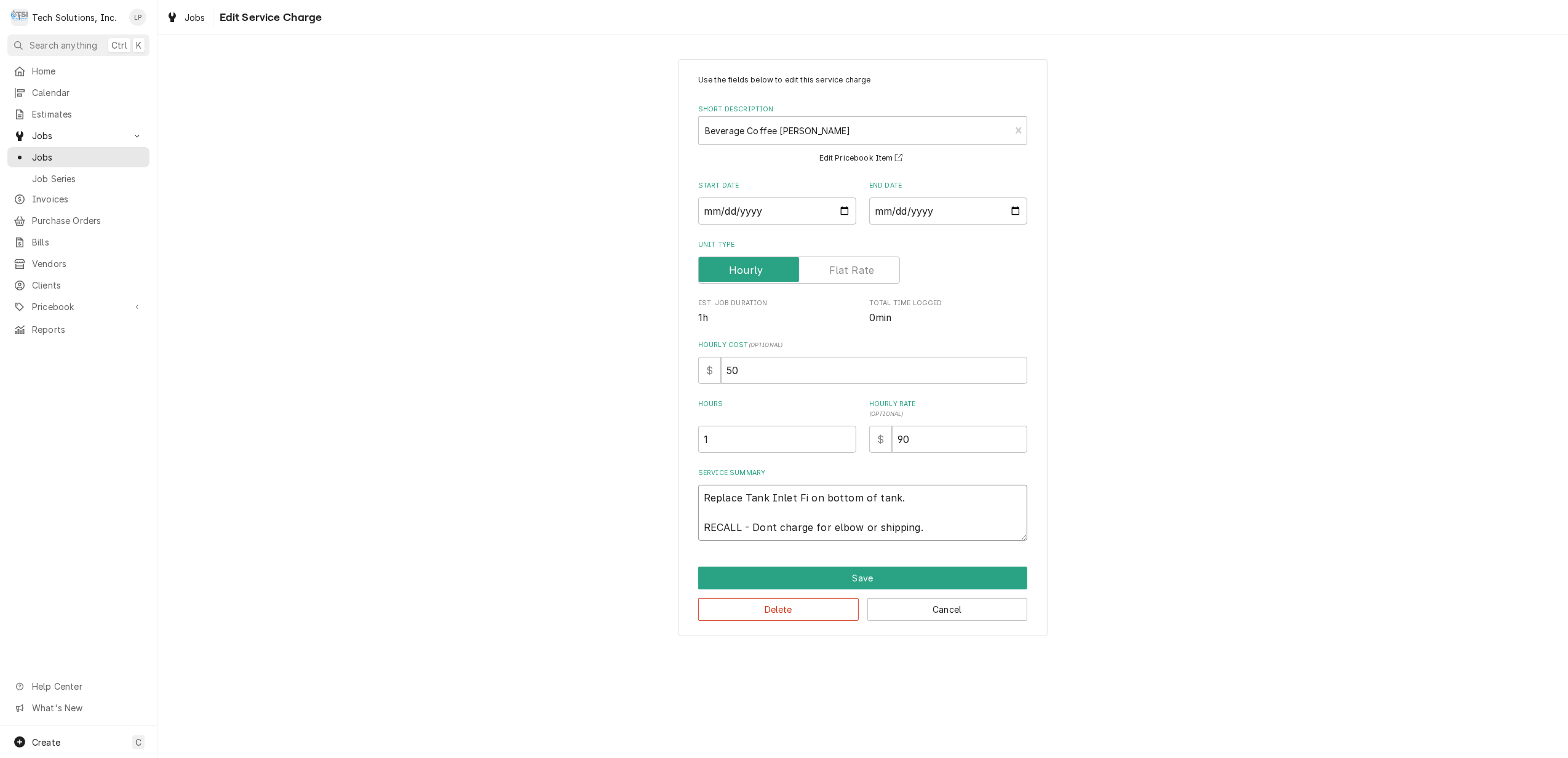
type textarea "Replace Tank Inlet Fit on bottom of tank. RECALL - Dont charge for elbow or shi…"
type textarea "x"
type textarea "Replace Tank Inlet Fitt on bottom of tank. RECALL - Dont charge for elbow or sh…"
type textarea "x"
type textarea "Replace Tank Inlet Fitti on bottom of tank. RECALL - Dont charge for elbow or s…"
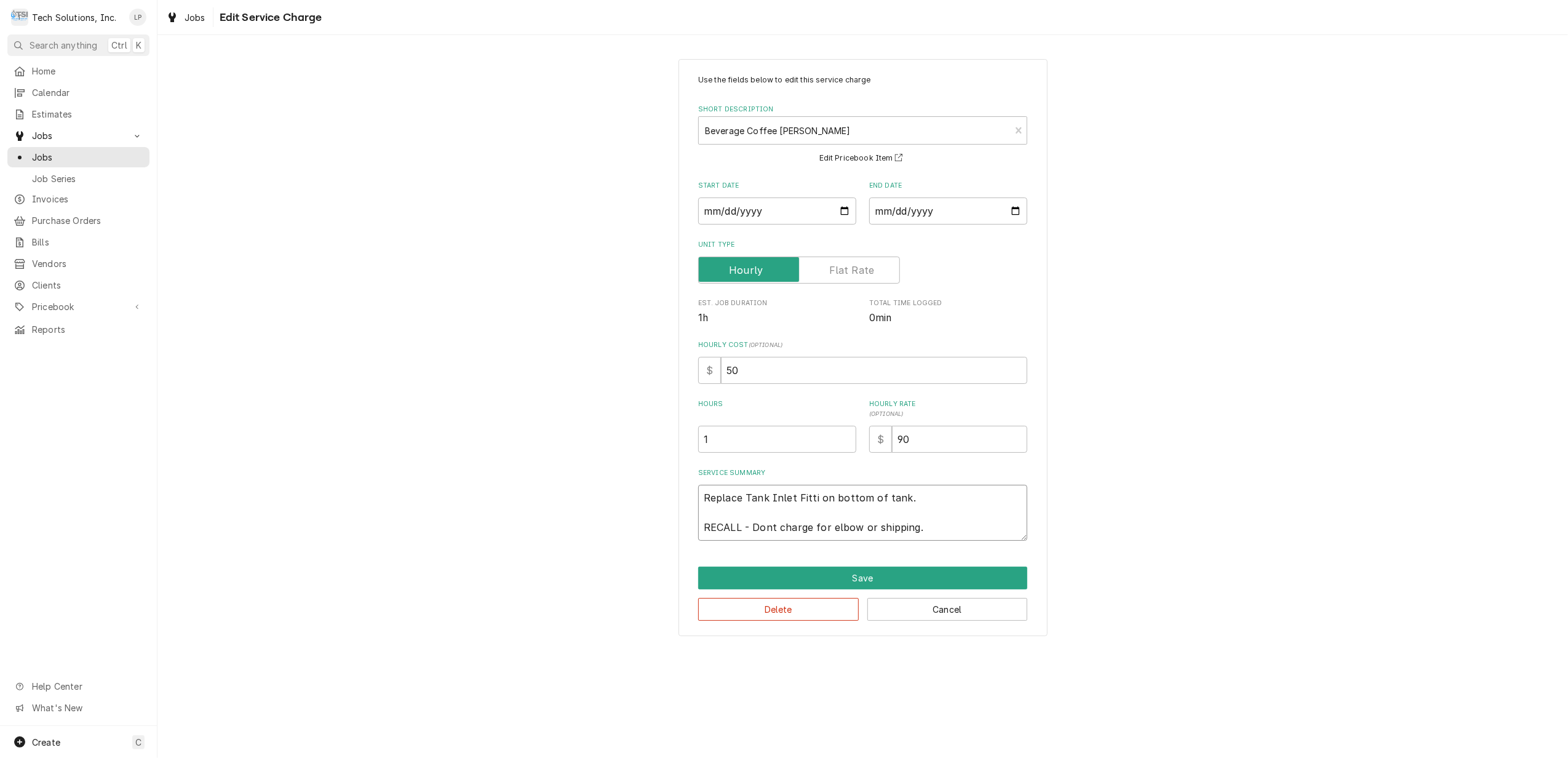
type textarea "x"
type textarea "Replace Tank Inlet Fittin on bottom of tank. RECALL - Dont charge for elbow or …"
type textarea "x"
type textarea "Replace Tank Inlet Fitting on bottom of tank. RECALL - Dont charge for elbow or…"
click at [867, 577] on button "Save" at bounding box center [863, 578] width 329 height 23
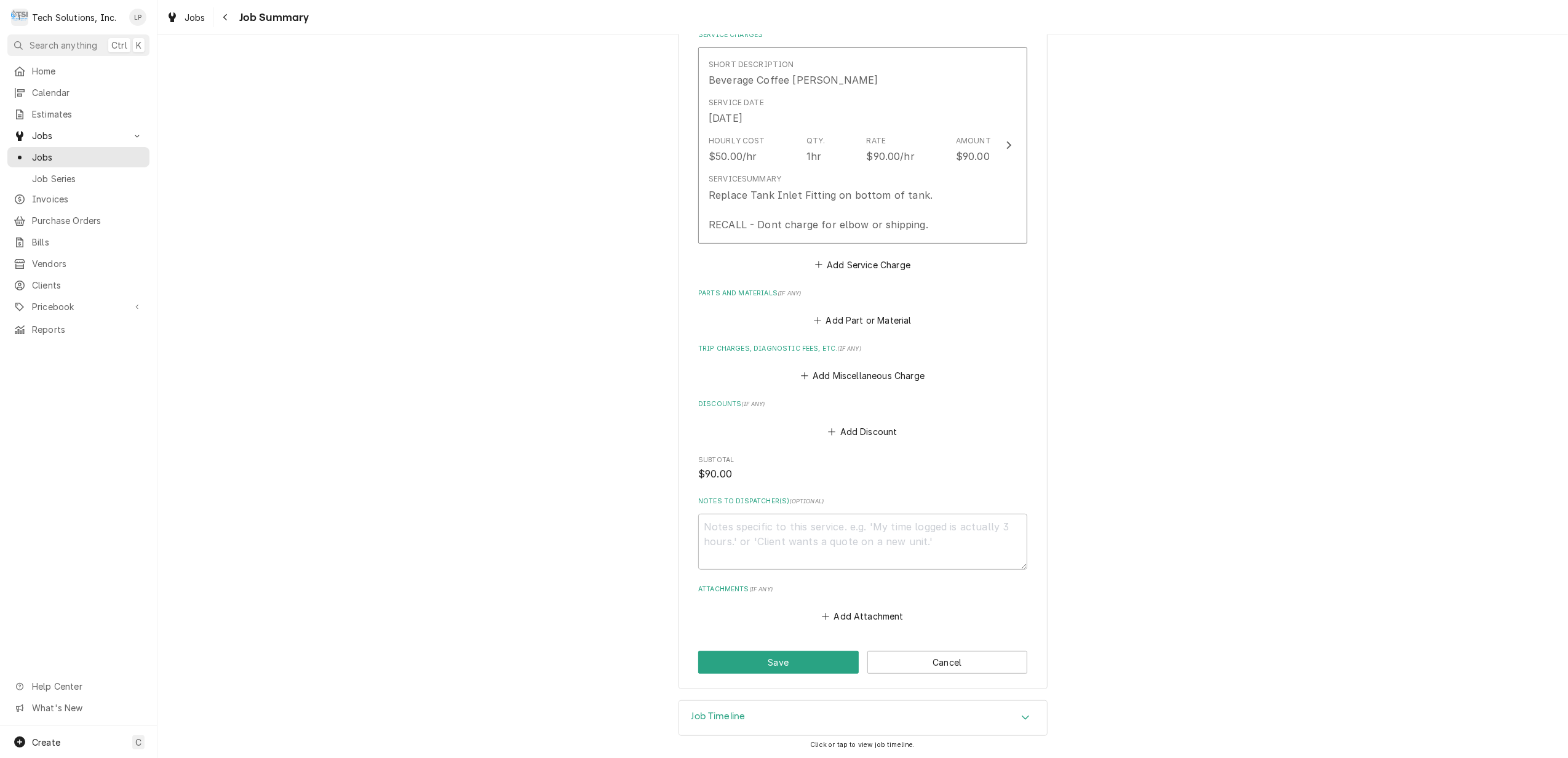
scroll to position [306, 0]
click at [786, 664] on button "Save" at bounding box center [779, 662] width 161 height 23
type textarea "x"
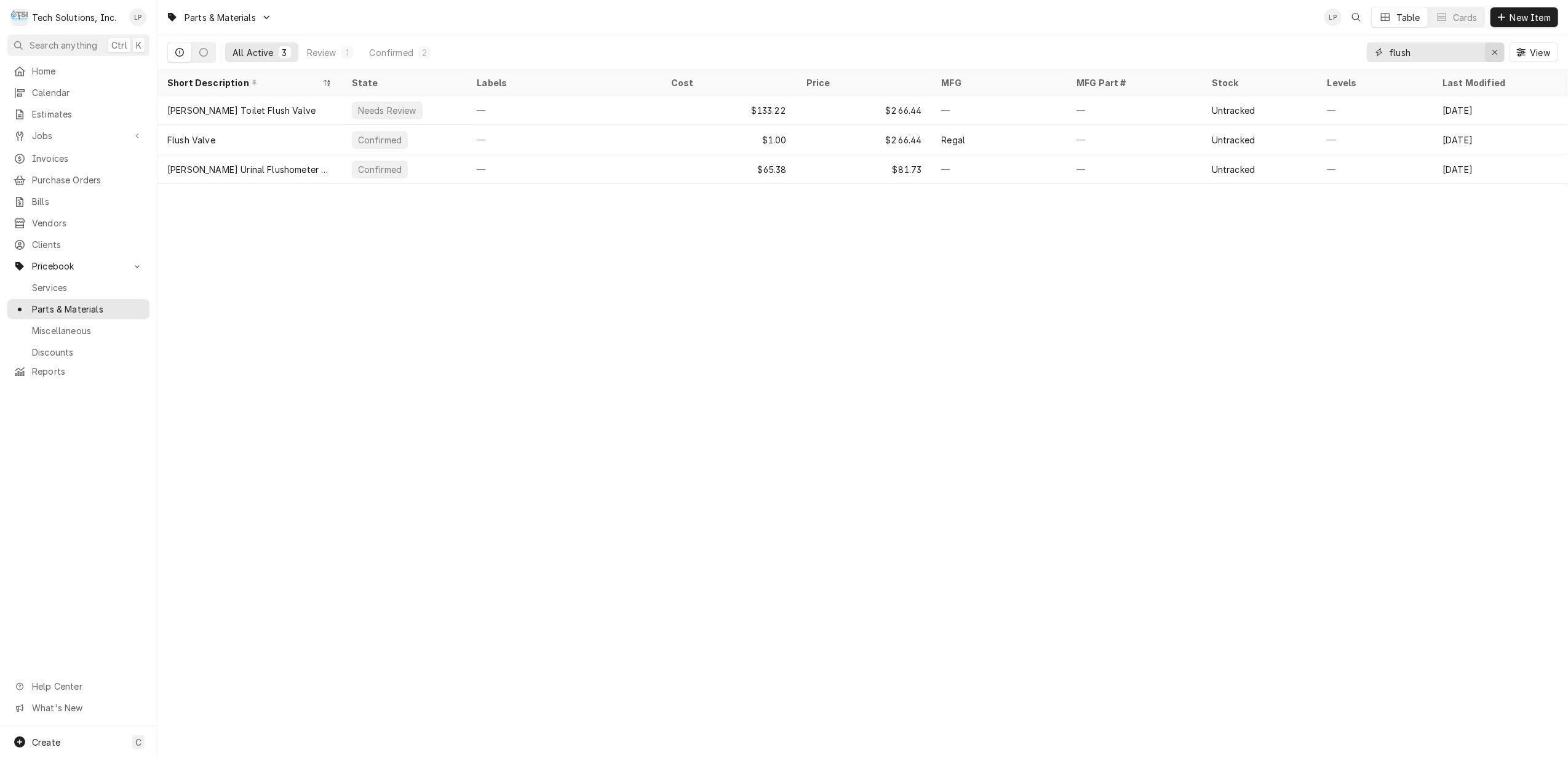
click at [1488, 53] on div "Erase input" at bounding box center [1495, 52] width 12 height 12
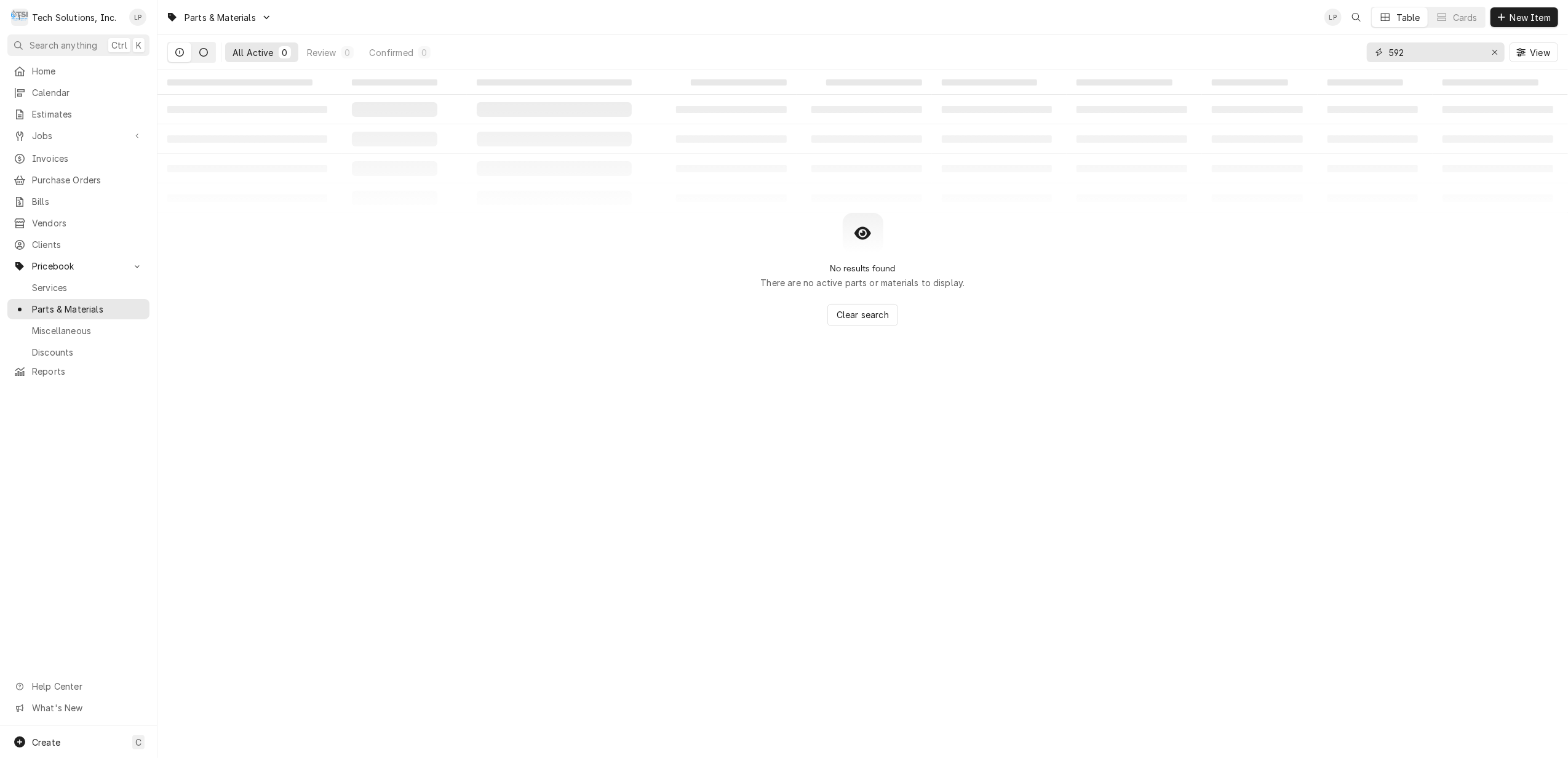
type input "592"
click at [203, 50] on icon "Dynamic Content Wrapper" at bounding box center [203, 52] width 9 height 9
click at [47, 129] on span "Jobs" at bounding box center [78, 135] width 93 height 13
click at [50, 151] on span "Jobs" at bounding box center [88, 157] width 111 height 13
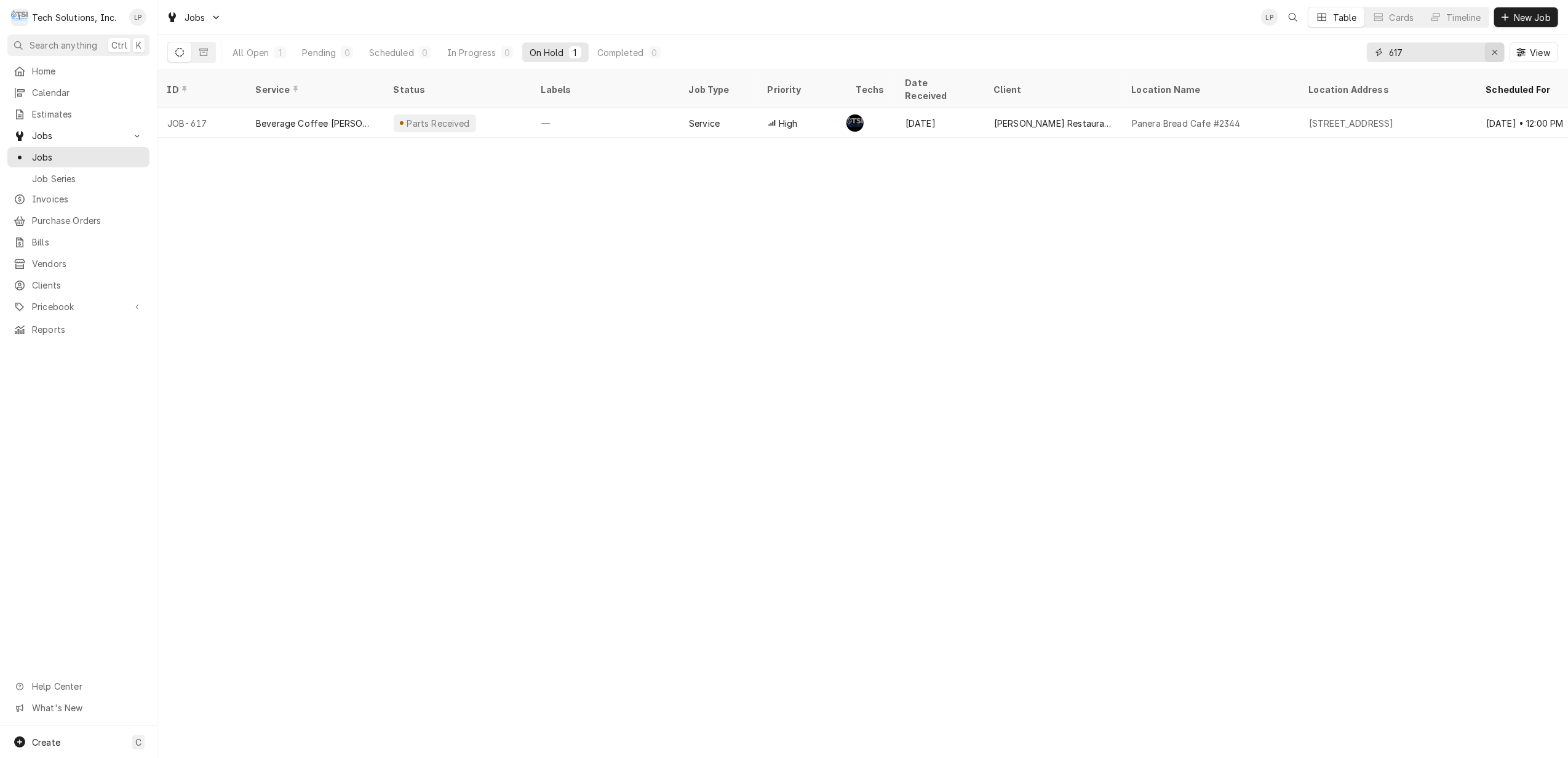
click at [1485, 50] on button "Erase input" at bounding box center [1495, 52] width 20 height 20
type input "5"
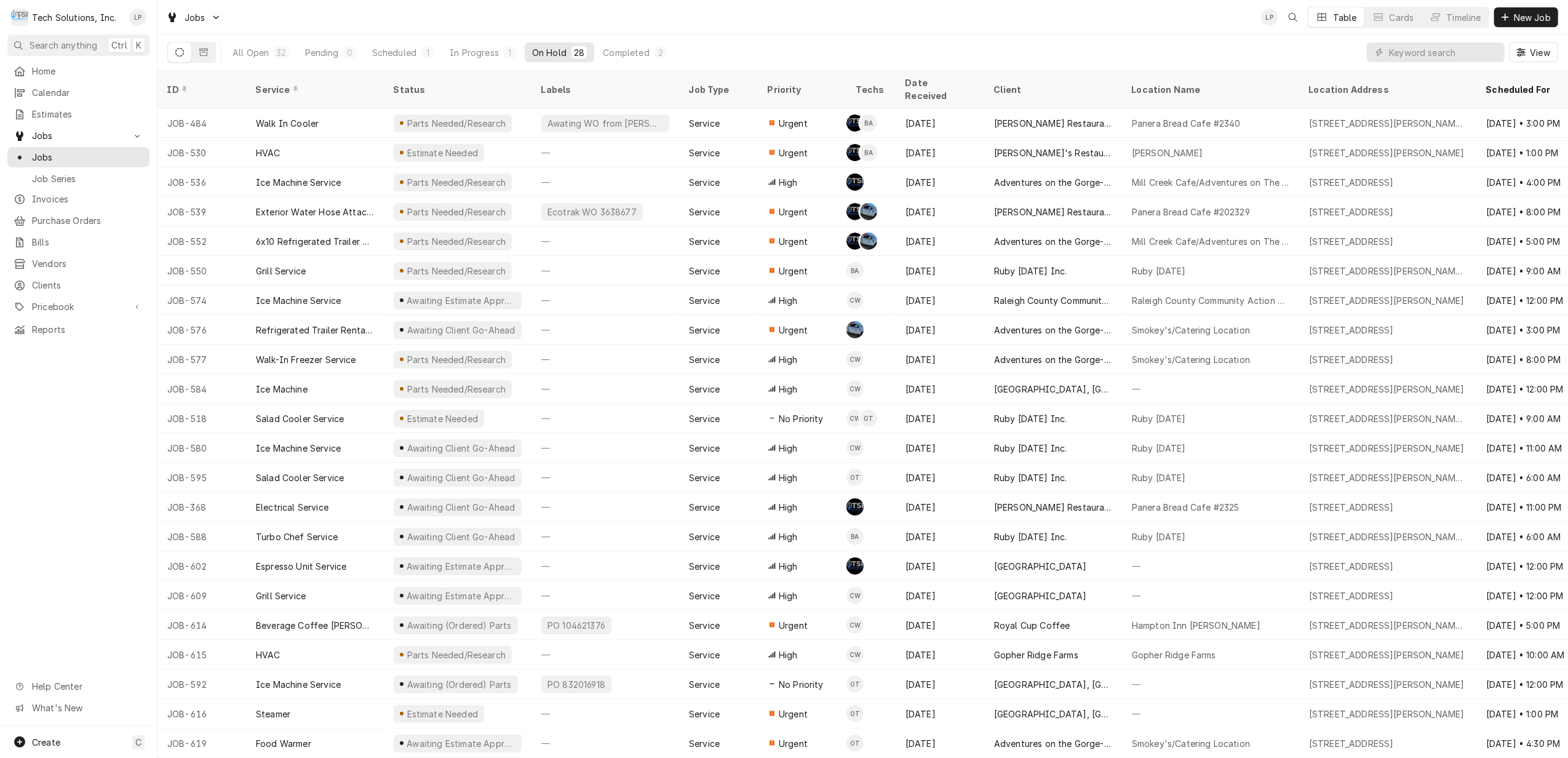
click at [546, 54] on div "On Hold" at bounding box center [549, 52] width 34 height 13
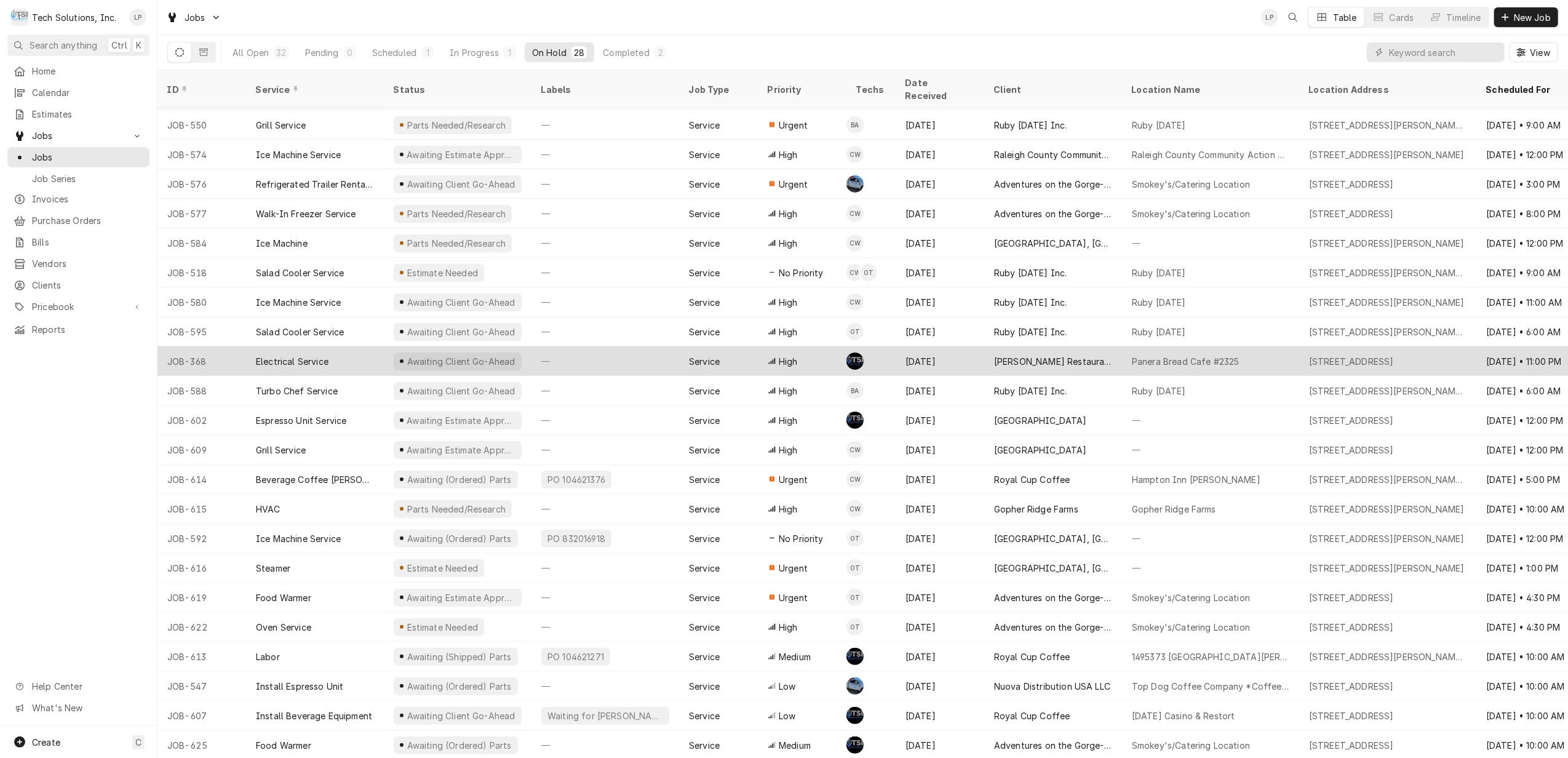
scroll to position [175, 0]
